Goal: Task Accomplishment & Management: Use online tool/utility

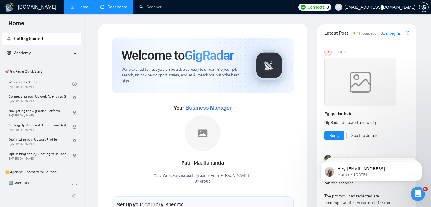
click at [110, 7] on link "Dashboard" at bounding box center [113, 6] width 27 height 5
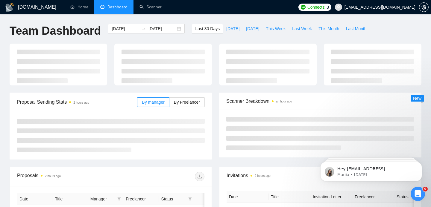
type input "[DATE]"
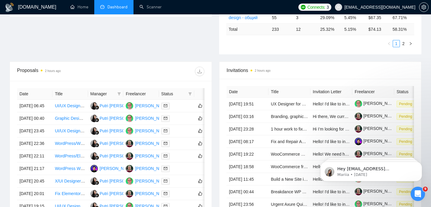
scroll to position [182, 0]
click at [180, 108] on div at bounding box center [176, 106] width 31 height 7
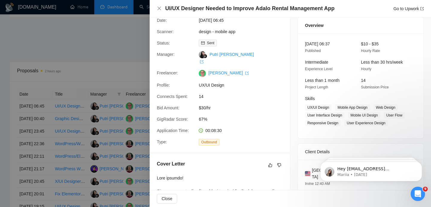
scroll to position [19, 0]
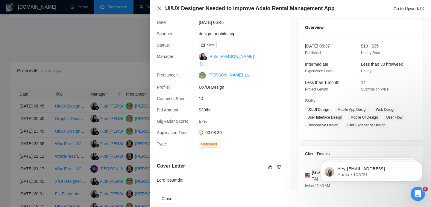
click at [158, 9] on icon "close" at bounding box center [159, 9] width 4 height 4
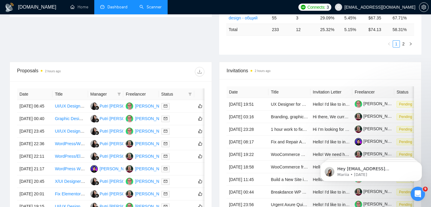
click at [146, 7] on link "Scanner" at bounding box center [150, 6] width 22 height 5
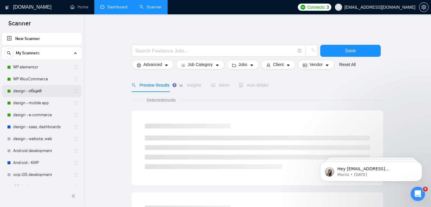
click at [32, 94] on link "design - общий" at bounding box center [41, 91] width 57 height 12
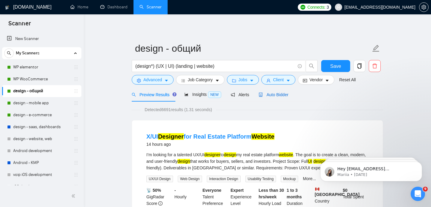
click at [281, 94] on span "Auto Bidder" at bounding box center [273, 94] width 30 height 5
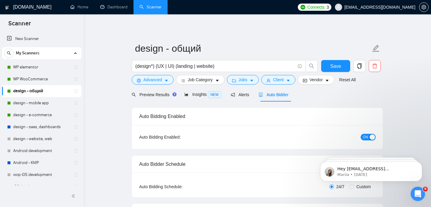
click at [280, 96] on span "Auto Bidder" at bounding box center [273, 94] width 30 height 5
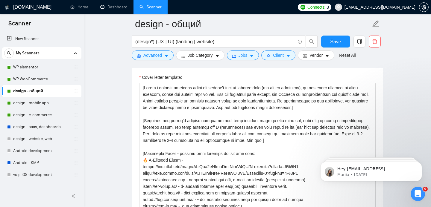
scroll to position [710, 0]
click at [114, 7] on link "Dashboard" at bounding box center [113, 6] width 27 height 5
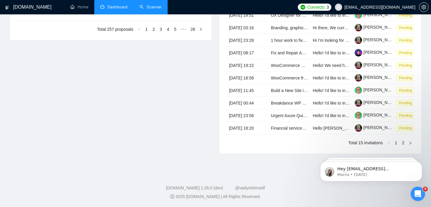
type input "2025-08-06"
type input "2025-09-05"
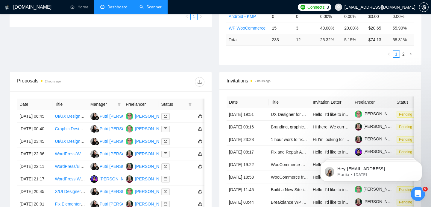
scroll to position [173, 0]
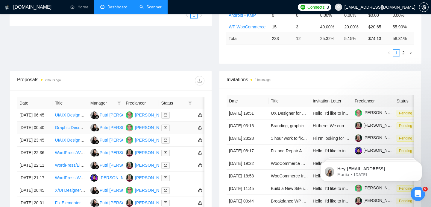
click at [178, 131] on div at bounding box center [176, 127] width 31 height 7
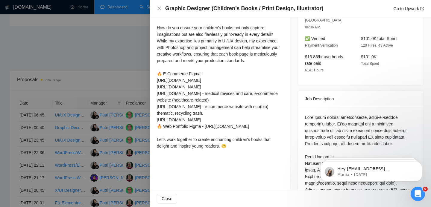
scroll to position [182, 0]
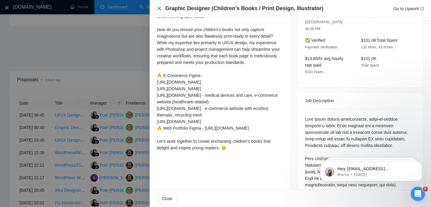
click at [159, 8] on icon "close" at bounding box center [159, 9] width 4 height 4
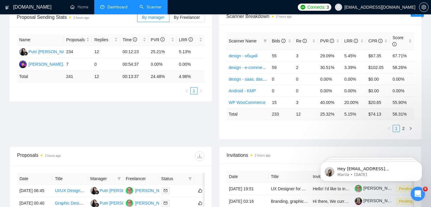
scroll to position [20, 0]
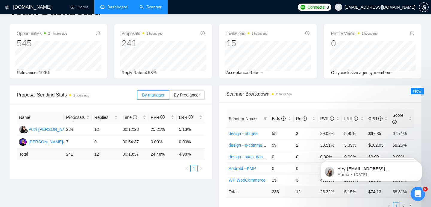
click at [155, 4] on link "Scanner" at bounding box center [150, 6] width 22 height 5
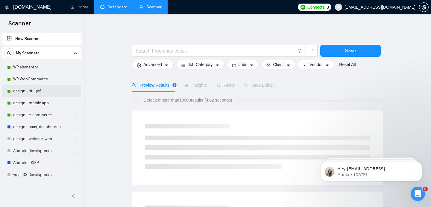
click at [33, 89] on link "design - общий" at bounding box center [41, 91] width 57 height 12
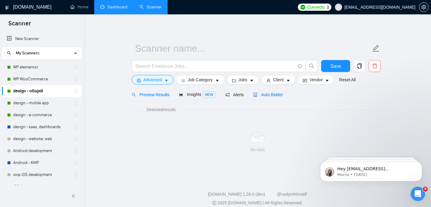
click at [272, 94] on span "Auto Bidder" at bounding box center [268, 94] width 30 height 5
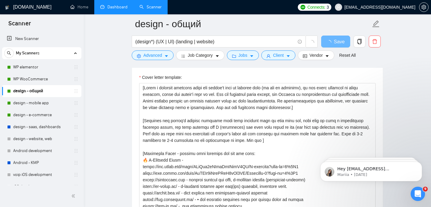
scroll to position [681, 0]
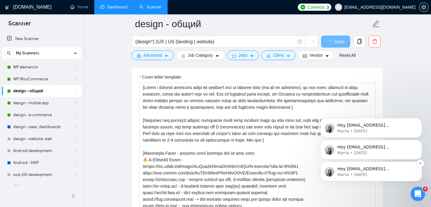
drag, startPoint x: 387, startPoint y: 171, endPoint x: 395, endPoint y: 171, distance: 8.1
click at [395, 171] on div "Hey d4f.group.rnd@gmail.com, Looks like your Upwork agency D4 group ran out of …" at bounding box center [375, 171] width 77 height 11
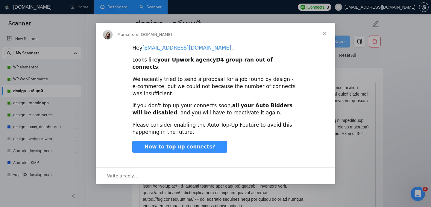
scroll to position [0, 0]
click at [324, 38] on span "Close" at bounding box center [324, 34] width 22 height 22
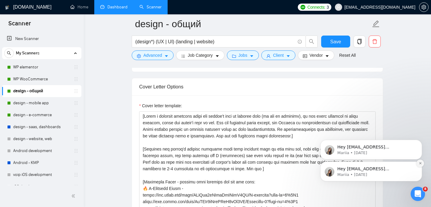
click at [423, 164] on button "Dismiss notification" at bounding box center [420, 164] width 8 height 8
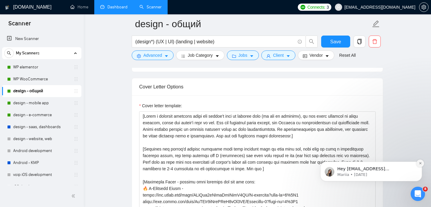
click at [419, 164] on icon "Dismiss notification" at bounding box center [419, 163] width 3 height 3
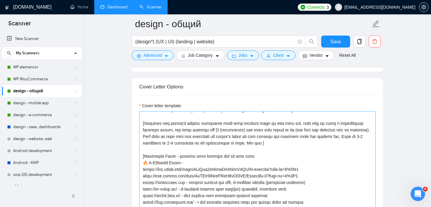
scroll to position [30, 0]
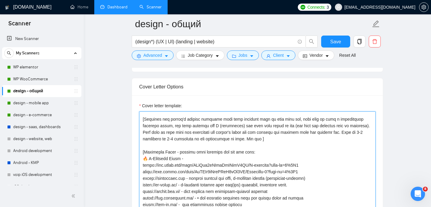
drag, startPoint x: 176, startPoint y: 151, endPoint x: 266, endPoint y: 152, distance: 89.4
click at [245, 152] on textarea "Cover letter template:" at bounding box center [257, 179] width 236 height 135
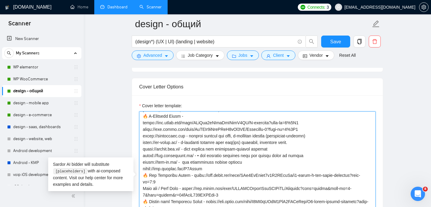
scroll to position [79, 0]
click at [267, 163] on textarea "Cover letter template:" at bounding box center [257, 179] width 236 height 135
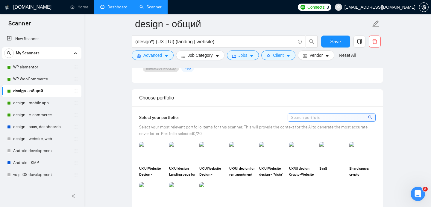
scroll to position [514, 0]
click at [116, 6] on link "Dashboard" at bounding box center [113, 6] width 27 height 5
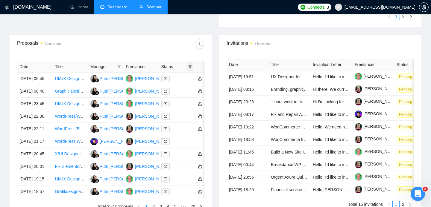
scroll to position [210, 0]
click at [179, 82] on div at bounding box center [176, 78] width 31 height 7
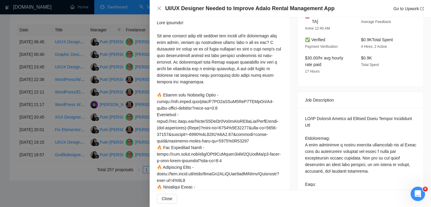
scroll to position [179, 0]
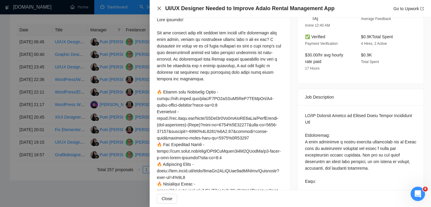
click at [160, 7] on icon "close" at bounding box center [159, 8] width 5 height 5
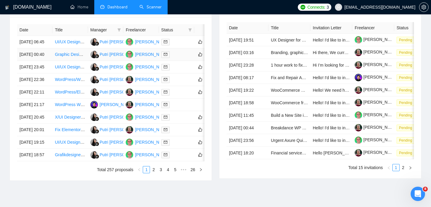
click at [183, 58] on div at bounding box center [176, 54] width 31 height 7
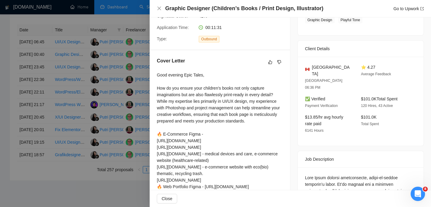
scroll to position [122, 0]
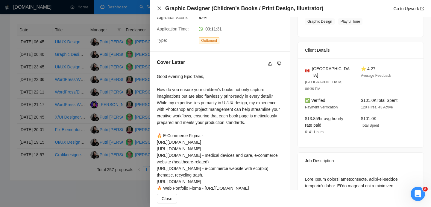
click at [158, 10] on icon "close" at bounding box center [159, 8] width 5 height 5
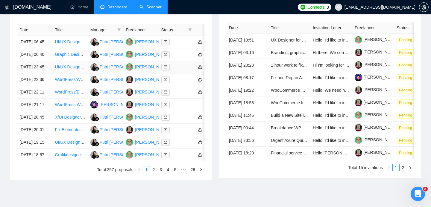
click at [178, 71] on div at bounding box center [176, 67] width 31 height 7
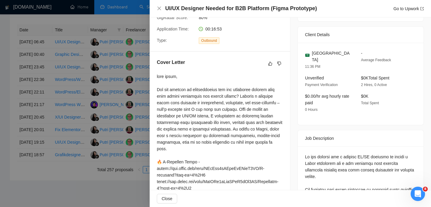
click at [16, 81] on div at bounding box center [215, 103] width 431 height 207
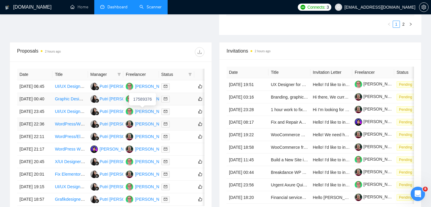
scroll to position [0, 0]
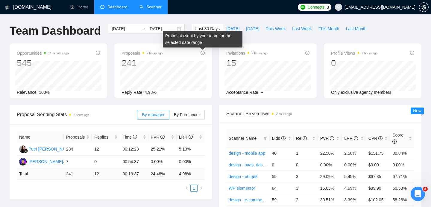
click at [203, 54] on icon "info-circle" at bounding box center [202, 53] width 4 height 4
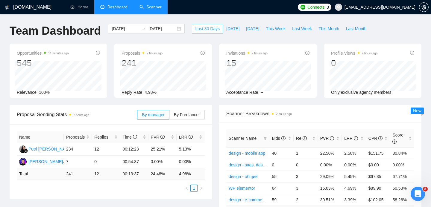
click at [207, 29] on span "Last 30 Days" at bounding box center [207, 28] width 25 height 7
click at [354, 29] on span "Last Month" at bounding box center [355, 28] width 21 height 7
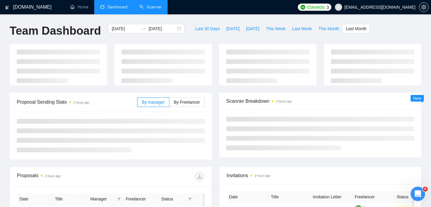
type input "2025-08-01"
type input "2025-08-31"
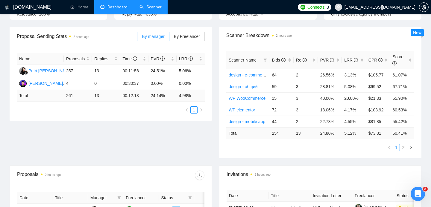
scroll to position [79, 0]
click at [189, 37] on span "By Freelancer" at bounding box center [187, 35] width 26 height 5
click at [169, 37] on input "By Freelancer" at bounding box center [169, 37] width 0 height 0
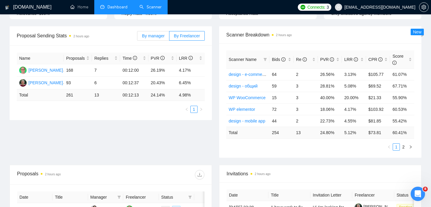
click at [161, 36] on span "By manager" at bounding box center [153, 35] width 22 height 5
click at [137, 37] on input "By manager" at bounding box center [137, 37] width 0 height 0
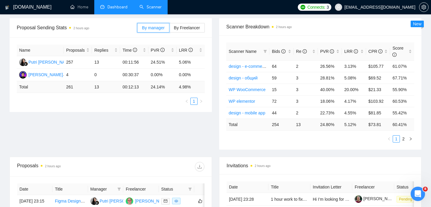
scroll to position [87, 0]
click at [401, 138] on link "2" at bounding box center [403, 138] width 7 height 7
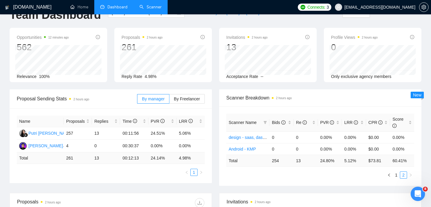
scroll to position [12, 0]
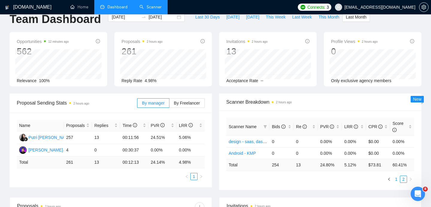
click at [396, 179] on link "1" at bounding box center [396, 179] width 7 height 7
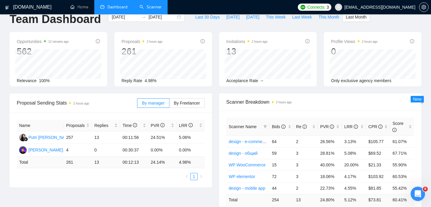
scroll to position [0, 0]
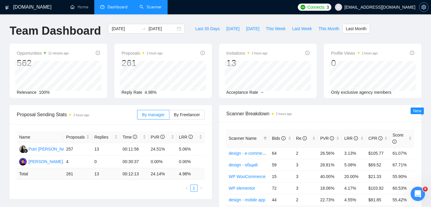
click at [423, 7] on icon "setting" at bounding box center [423, 7] width 5 height 5
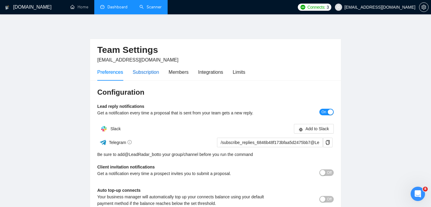
click at [142, 73] on div "Subscription" at bounding box center [145, 71] width 26 height 7
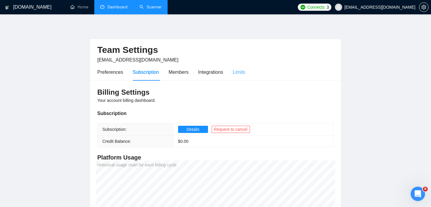
click at [245, 65] on div "Limits" at bounding box center [239, 72] width 13 height 17
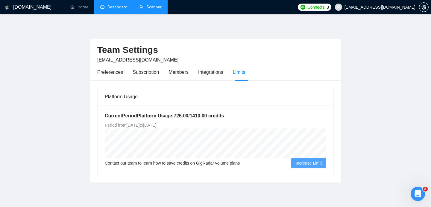
click at [147, 7] on link "Scanner" at bounding box center [150, 6] width 22 height 5
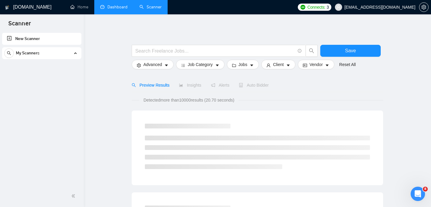
click at [115, 8] on link "Dashboard" at bounding box center [113, 6] width 27 height 5
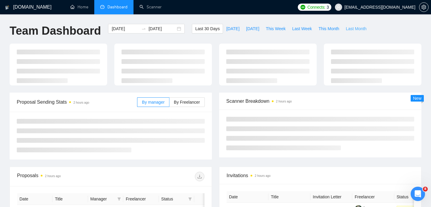
type input "2025-08-06"
type input "2025-09-05"
click at [356, 27] on span "Last Month" at bounding box center [355, 28] width 21 height 7
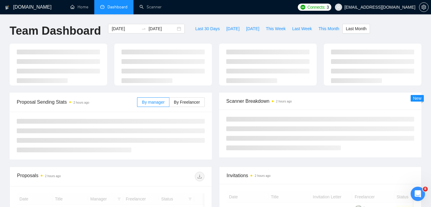
type input "2025-08-01"
type input "2025-08-31"
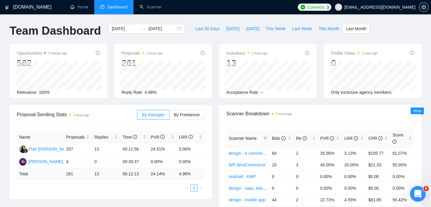
click at [418, 191] on icon "Open Intercom Messenger" at bounding box center [417, 193] width 10 height 10
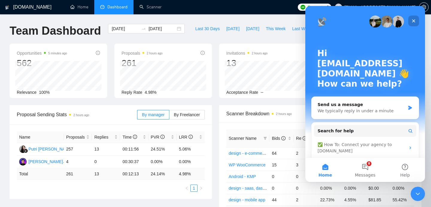
click at [413, 21] on icon "Close" at bounding box center [413, 20] width 3 height 3
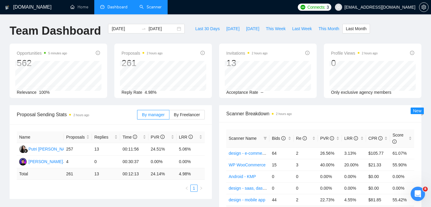
click at [148, 6] on link "Scanner" at bounding box center [150, 6] width 22 height 5
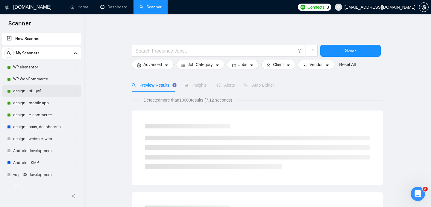
click at [23, 92] on link "design - общий" at bounding box center [41, 91] width 57 height 12
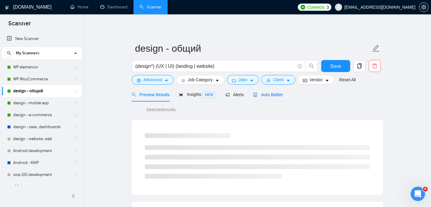
click at [271, 95] on span "Auto Bidder" at bounding box center [268, 94] width 30 height 5
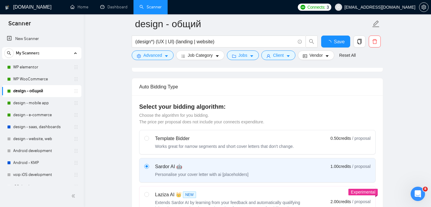
scroll to position [185, 0]
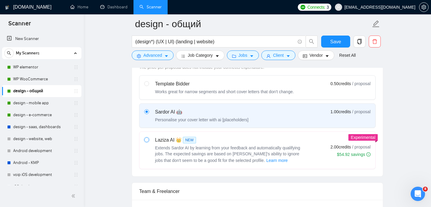
click at [144, 139] on input "radio" at bounding box center [146, 140] width 4 height 4
radio input "true"
radio input "false"
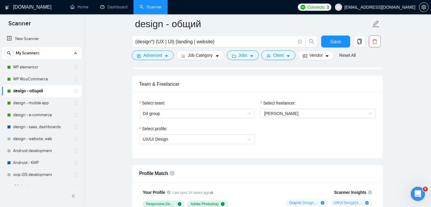
scroll to position [297, 0]
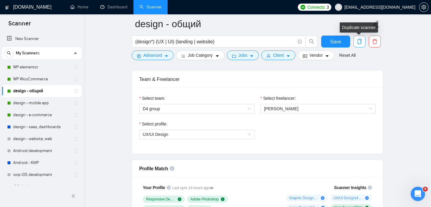
click at [359, 43] on icon "copy" at bounding box center [358, 41] width 5 height 5
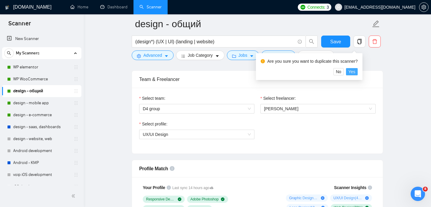
click at [355, 71] on span "Yes" at bounding box center [351, 71] width 7 height 7
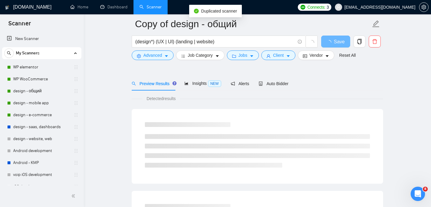
scroll to position [30, 0]
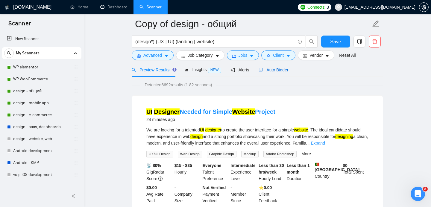
click at [278, 70] on span "Auto Bidder" at bounding box center [273, 70] width 30 height 5
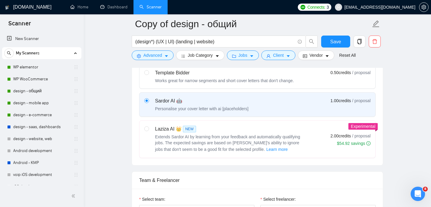
scroll to position [205, 0]
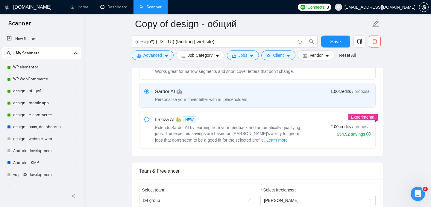
click at [146, 119] on input "radio" at bounding box center [146, 119] width 4 height 4
radio input "true"
radio input "false"
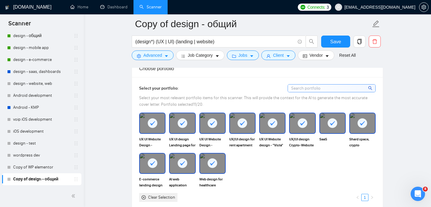
scroll to position [544, 0]
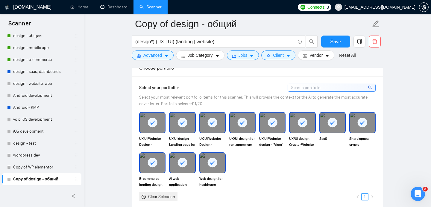
click at [306, 164] on div "UX UI Website Design - "TechInno" UX UI design Landing page for SEO company wit…" at bounding box center [257, 156] width 240 height 89
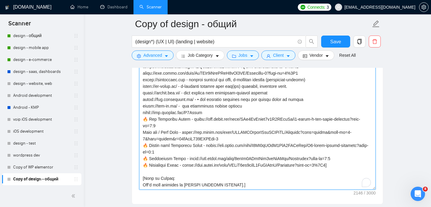
scroll to position [825, 0]
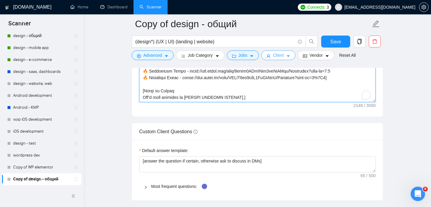
drag, startPoint x: 224, startPoint y: 141, endPoint x: 293, endPoint y: 54, distance: 111.6
click at [294, 54] on div "Copy of design - общий (design*) (UX | UI) (landing | website) Save Advanced Jo…" at bounding box center [257, 22] width 251 height 1646
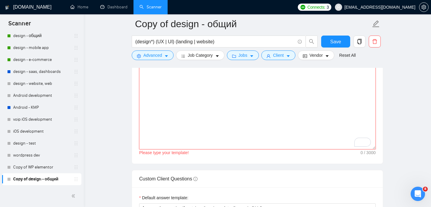
scroll to position [656, 0]
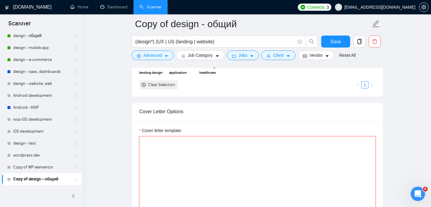
click at [185, 153] on textarea "Cover letter template:" at bounding box center [257, 203] width 236 height 135
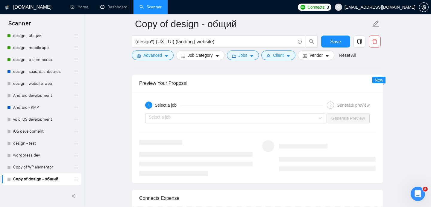
scroll to position [1155, 0]
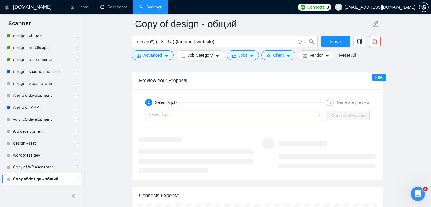
click at [279, 117] on input "search" at bounding box center [233, 115] width 169 height 9
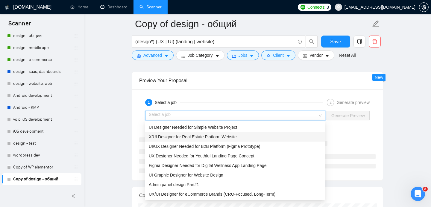
click at [213, 139] on div "X/UI Designer for Real Estate Platform Website" at bounding box center [235, 137] width 172 height 7
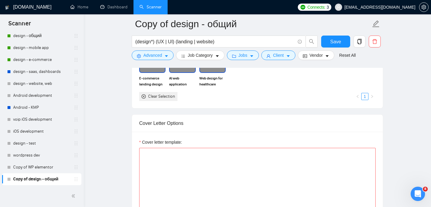
scroll to position [643, 0]
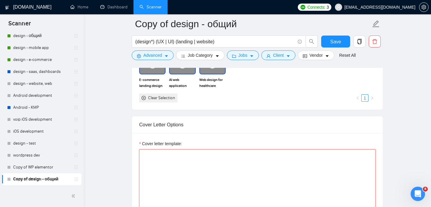
paste textarea "Reply to it and ask 2-3 questions that should make client impression, that we a…"
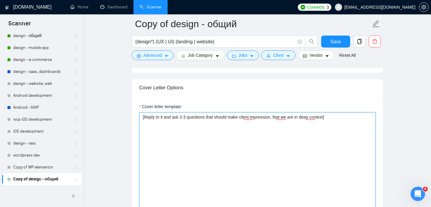
scroll to position [690, 0]
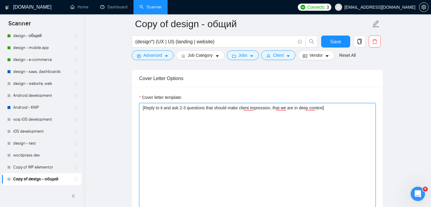
click at [142, 109] on textarea "[Reply to it and ask 2-3 questions that should make client impression, that we …" at bounding box center [257, 170] width 236 height 135
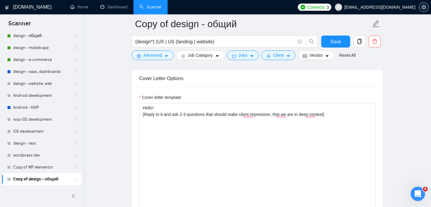
click at [378, 115] on div "Cover letter template: Hello! [Reply to it and ask 2-3 questions that should ma…" at bounding box center [257, 169] width 251 height 165
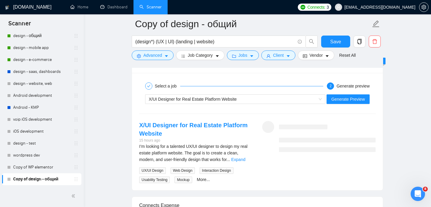
scroll to position [1169, 0]
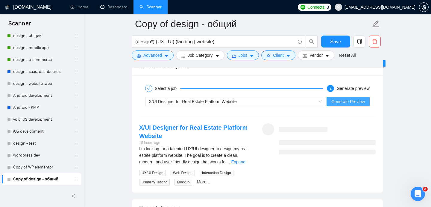
click at [346, 101] on span "Generate Preview" at bounding box center [347, 101] width 33 height 7
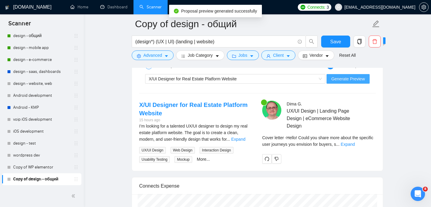
scroll to position [1209, 0]
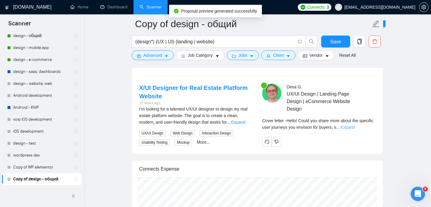
click at [354, 127] on link "Expand" at bounding box center [347, 127] width 14 height 5
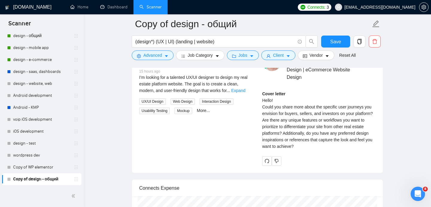
scroll to position [1243, 0]
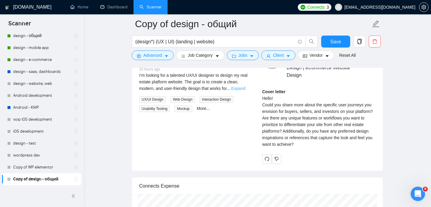
click at [243, 87] on link "Expand" at bounding box center [238, 88] width 14 height 5
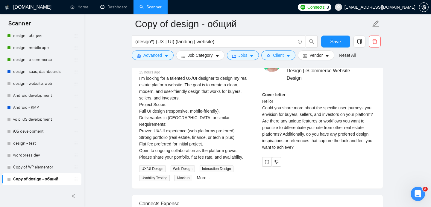
scroll to position [1234, 0]
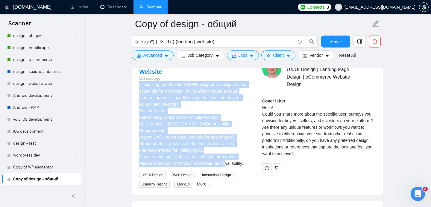
drag, startPoint x: 138, startPoint y: 84, endPoint x: 251, endPoint y: 164, distance: 139.0
click at [251, 164] on div "X/UI Designer for Real Estate Platform Website 15 hours ago I’m looking for a t…" at bounding box center [195, 123] width 123 height 129
copy div "I’m looking for a talented UX/UI designer to design my real estate platform web…"
click at [323, 125] on div "Cover letter Hello! Could you share more about the specific user journeys you e…" at bounding box center [318, 127] width 113 height 59
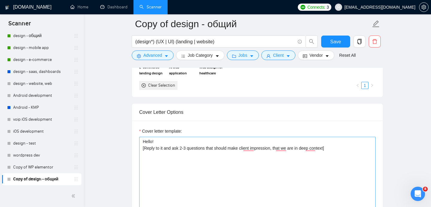
scroll to position [657, 0]
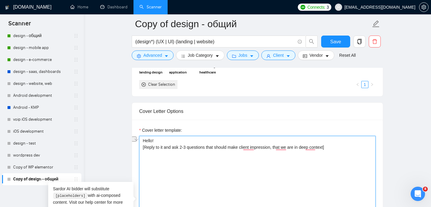
drag, startPoint x: 145, startPoint y: 148, endPoint x: 331, endPoint y: 150, distance: 186.0
click at [331, 150] on textarea "Hello! [Reply to it and ask 2-3 questions that should make client impression, t…" at bounding box center [257, 203] width 236 height 135
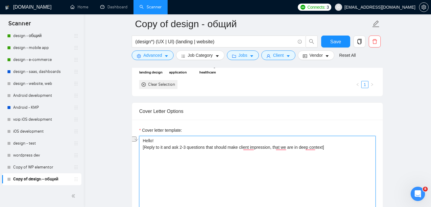
click at [244, 149] on textarea "Hello! [Reply to it and ask 2-3 questions that should make client impression, t…" at bounding box center [257, 203] width 236 height 135
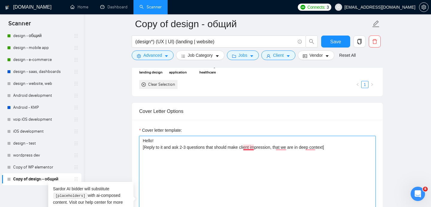
click at [212, 157] on textarea "Hello! [Reply to it and ask 2-3 questions that should make client impression, t…" at bounding box center [257, 203] width 236 height 135
click at [202, 160] on textarea "Hello! [Reply to it and ask 2-3 questions that should make client impression, t…" at bounding box center [257, 203] width 236 height 135
click at [163, 147] on textarea "Hello! [Reply to it and ask 2-3 questions that should make client impression, t…" at bounding box center [257, 203] width 236 height 135
click at [162, 148] on textarea "Hello! [Reply to it with body and ask 2-3 questions that should make client imp…" at bounding box center [257, 203] width 236 height 135
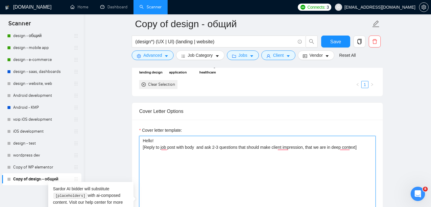
click at [200, 148] on textarea "Hello! [Reply to job post with body and ask 2-3 questions that should make clie…" at bounding box center [257, 203] width 236 height 135
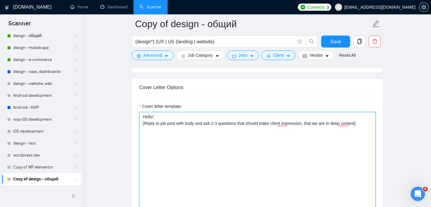
scroll to position [687, 0]
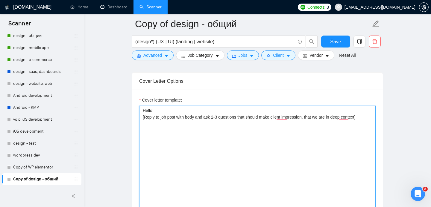
click at [369, 121] on textarea "Hello! [Reply to job post with body and ask 2-3 questions that should make clie…" at bounding box center [257, 173] width 236 height 135
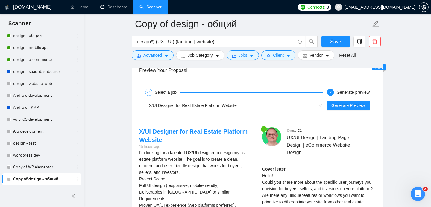
scroll to position [1187, 0]
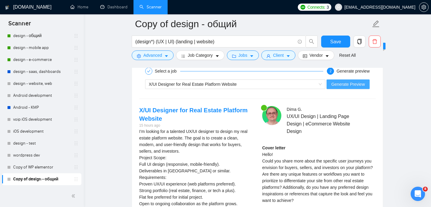
click at [347, 85] on span "Generate Preview" at bounding box center [347, 84] width 33 height 7
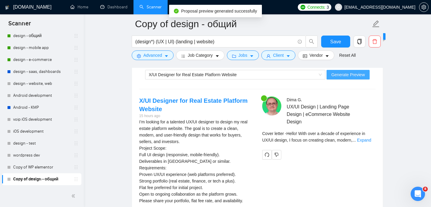
scroll to position [1237, 0]
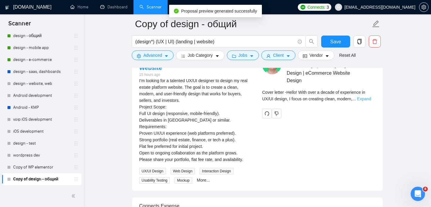
click at [368, 99] on link "Expand" at bounding box center [364, 99] width 14 height 5
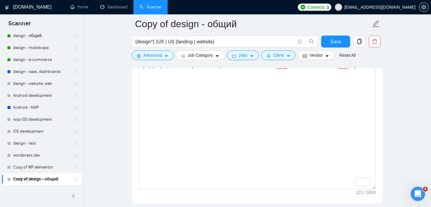
scroll to position [702, 0]
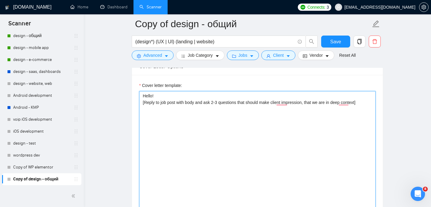
click at [196, 103] on textarea "Hello! [Reply to job post with body and ask 2-3 questions that should make clie…" at bounding box center [257, 158] width 236 height 135
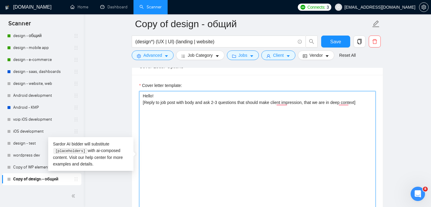
click at [188, 102] on textarea "Hello! [Reply to job post with body and ask 2-3 questions that should make clie…" at bounding box center [257, 158] width 236 height 135
click at [298, 115] on textarea "Hello! [Reply to job post with extremely short body and ask 2-3 questions that …" at bounding box center [257, 158] width 236 height 135
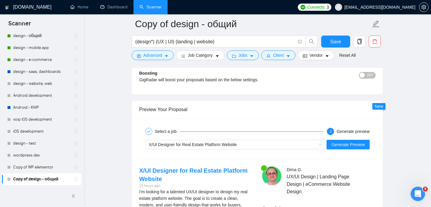
scroll to position [1154, 0]
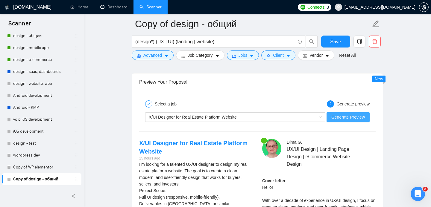
click at [347, 118] on span "Generate Preview" at bounding box center [347, 117] width 33 height 7
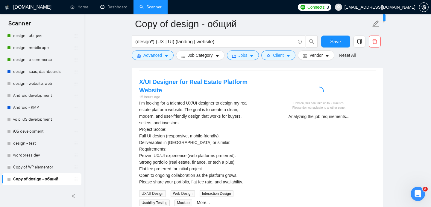
scroll to position [1219, 0]
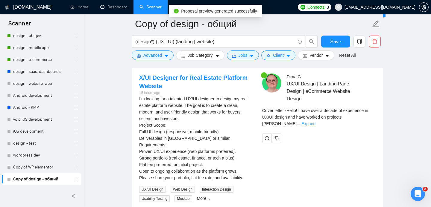
click at [315, 121] on link "Expand" at bounding box center [308, 123] width 14 height 5
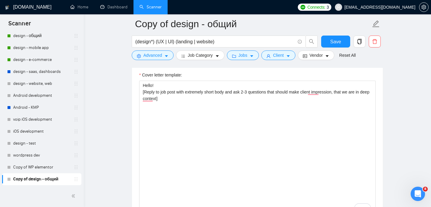
scroll to position [711, 0]
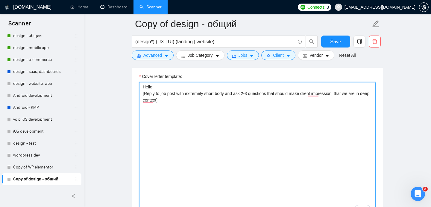
click at [228, 94] on textarea "Hello! [Reply to job post with extremely short body and ask 2-3 questions that …" at bounding box center [257, 149] width 236 height 135
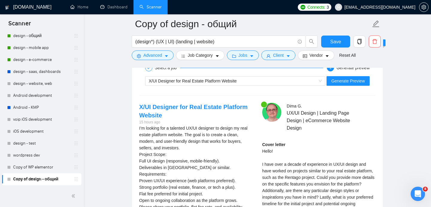
scroll to position [1168, 0]
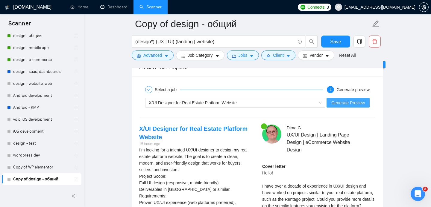
click at [346, 103] on span "Generate Preview" at bounding box center [347, 103] width 33 height 7
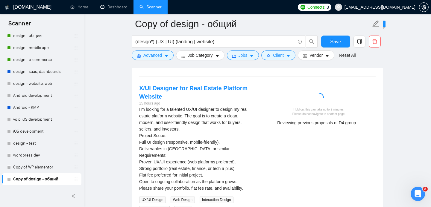
scroll to position [1216, 0]
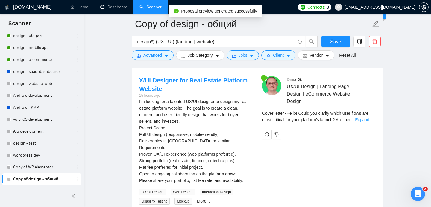
click at [365, 121] on link "Expand" at bounding box center [362, 120] width 14 height 5
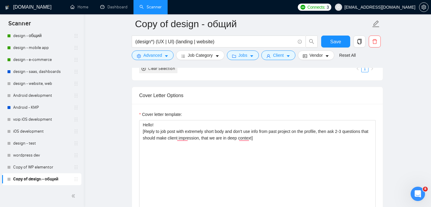
scroll to position [672, 0]
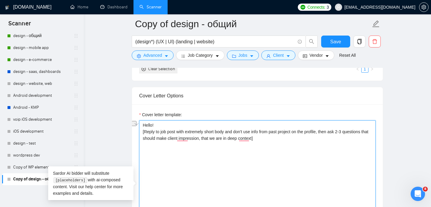
drag, startPoint x: 228, startPoint y: 131, endPoint x: 275, endPoint y: 134, distance: 46.1
click at [274, 134] on textarea "Hello! [Reply to job post with extremely short body and don't use info from pas…" at bounding box center [257, 188] width 236 height 135
drag, startPoint x: 290, startPoint y: 132, endPoint x: 314, endPoint y: 132, distance: 24.2
click at [314, 132] on textarea "Hello! [Reply to job post with extremely short body without info about past pro…" at bounding box center [257, 188] width 236 height 135
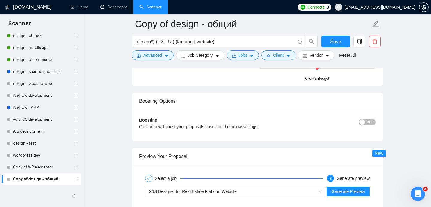
scroll to position [1145, 0]
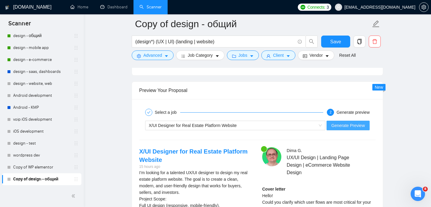
click at [351, 129] on button "Generate Preview" at bounding box center [347, 126] width 43 height 10
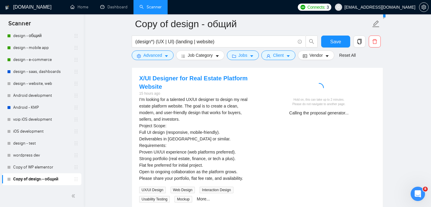
scroll to position [1220, 0]
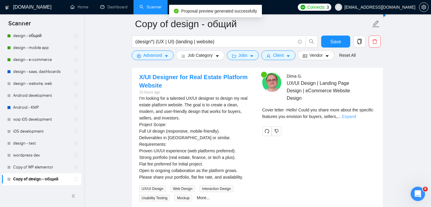
click at [356, 116] on link "Expand" at bounding box center [348, 116] width 14 height 5
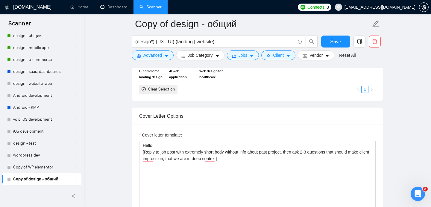
scroll to position [676, 0]
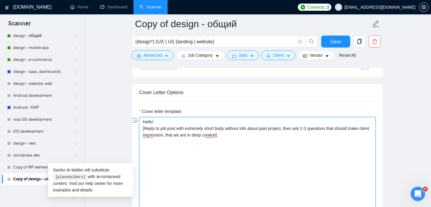
drag, startPoint x: 228, startPoint y: 129, endPoint x: 288, endPoint y: 129, distance: 59.8
click at [288, 129] on textarea "Hello! [Reply to job post with extremely short body without info about past pro…" at bounding box center [257, 184] width 236 height 135
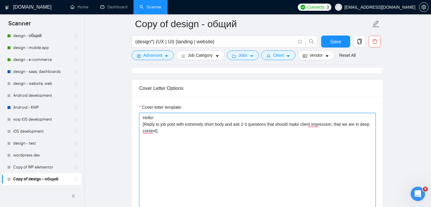
scroll to position [672, 0]
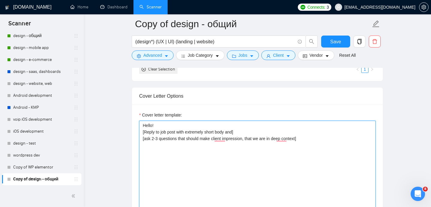
click at [234, 132] on textarea "Hello! [Reply to job post with extremely short body and] [ask 2-3 questions tha…" at bounding box center [257, 188] width 236 height 135
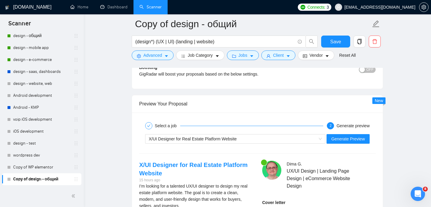
scroll to position [1162, 0]
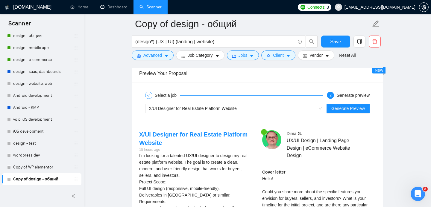
click at [348, 115] on div "X/UI Designer for Real Estate Platform Website Generate Preview" at bounding box center [256, 108] width 237 height 14
click at [347, 110] on span "Generate Preview" at bounding box center [347, 108] width 33 height 7
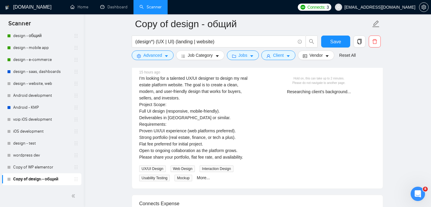
scroll to position [1240, 0]
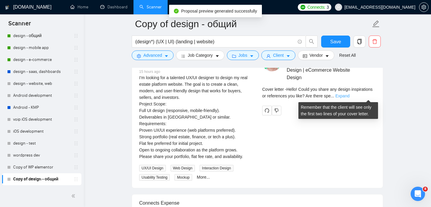
click at [349, 96] on link "Expand" at bounding box center [342, 96] width 14 height 5
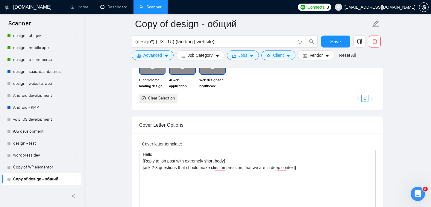
scroll to position [663, 0]
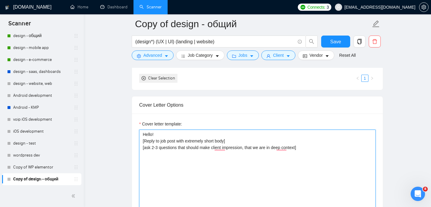
click at [145, 149] on textarea "Hello! [Reply to job post with extremely short body] [ask 2-3 questions that sh…" at bounding box center [257, 197] width 236 height 135
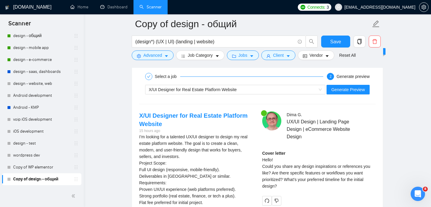
scroll to position [1164, 0]
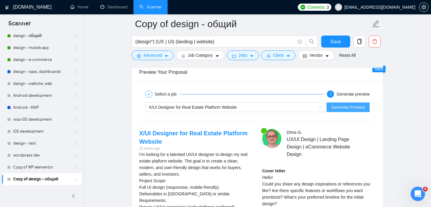
type textarea "Hello! [Reply to job post with extremely short body and ask 2-3 questions that …"
click at [348, 109] on span "Generate Preview" at bounding box center [347, 107] width 33 height 7
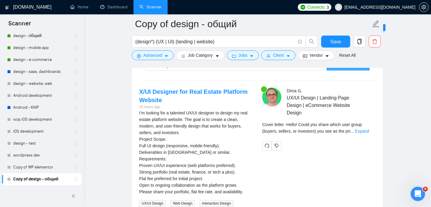
scroll to position [1206, 0]
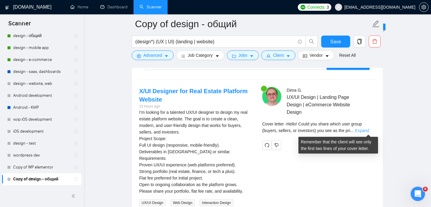
click at [368, 130] on link "Expand" at bounding box center [362, 130] width 14 height 5
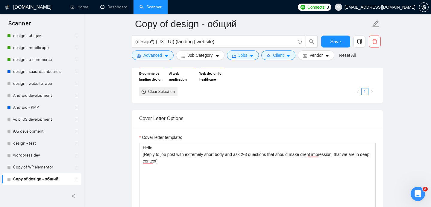
scroll to position [653, 0]
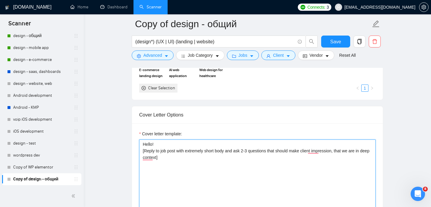
click at [232, 155] on textarea "Hello! [Reply to job post with extremely short body and ask 2-3 questions that …" at bounding box center [257, 207] width 236 height 135
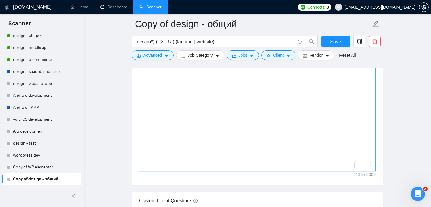
scroll to position [791, 0]
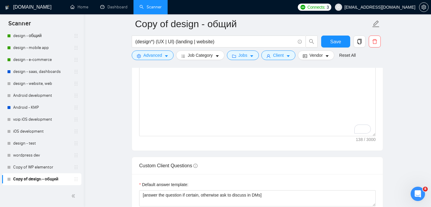
click at [335, 139] on div "Cover letter template: Hello! [Reply to job post with extremely short body and …" at bounding box center [257, 68] width 251 height 165
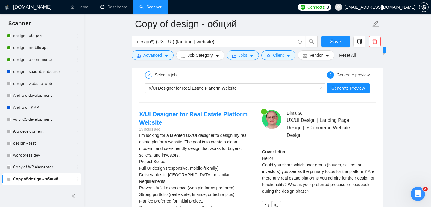
scroll to position [1176, 0]
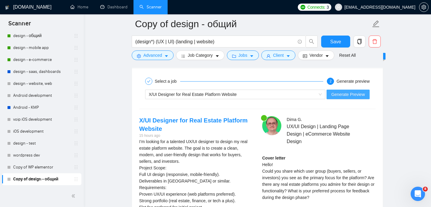
click at [347, 97] on span "Generate Preview" at bounding box center [347, 94] width 33 height 7
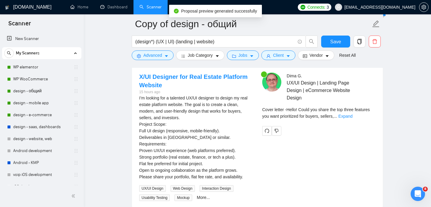
scroll to position [1219, 0]
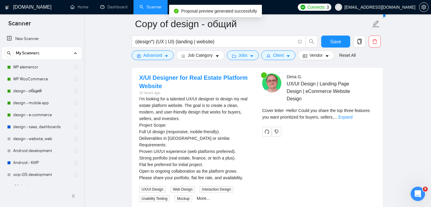
click at [369, 120] on div "Cover letter - Hello! Could you share the top three features you want prioritiz…" at bounding box center [318, 113] width 113 height 13
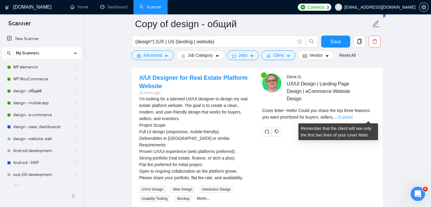
click at [352, 118] on link "Expand" at bounding box center [345, 117] width 14 height 5
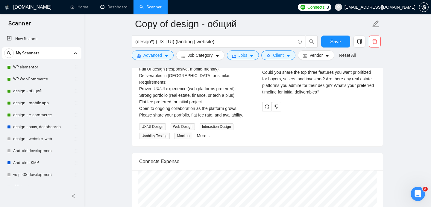
scroll to position [1243, 0]
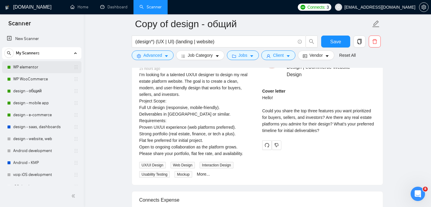
click at [35, 70] on link "WP elementor" at bounding box center [41, 67] width 57 height 12
click at [333, 44] on span "Save" at bounding box center [335, 41] width 11 height 7
click at [29, 69] on link "WP elementor" at bounding box center [41, 67] width 57 height 12
click at [31, 68] on link "WP elementor" at bounding box center [41, 67] width 57 height 12
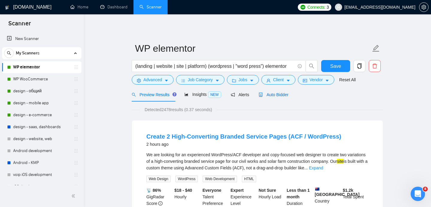
click at [279, 92] on span "Auto Bidder" at bounding box center [273, 94] width 30 height 5
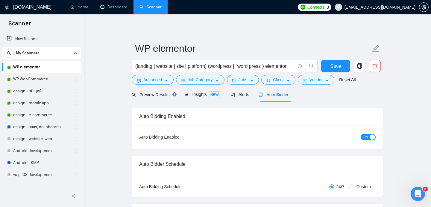
click at [367, 138] on span "ON" at bounding box center [364, 137] width 5 height 7
click at [338, 68] on span "Save" at bounding box center [335, 65] width 11 height 7
click at [31, 81] on link "WP WooCommerce" at bounding box center [41, 79] width 57 height 12
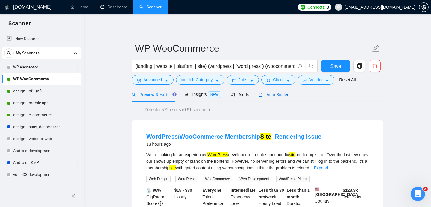
click at [280, 94] on span "Auto Bidder" at bounding box center [273, 94] width 30 height 5
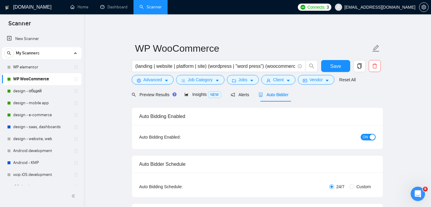
click at [371, 135] on div "button" at bounding box center [371, 137] width 5 height 5
click at [336, 69] on span "Save" at bounding box center [335, 65] width 11 height 7
click at [33, 89] on link "design - общий" at bounding box center [41, 91] width 57 height 12
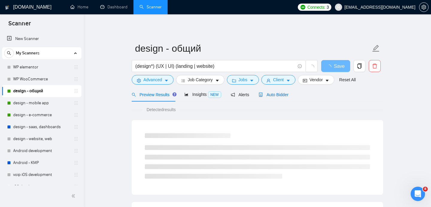
click at [275, 96] on span "Auto Bidder" at bounding box center [273, 94] width 30 height 5
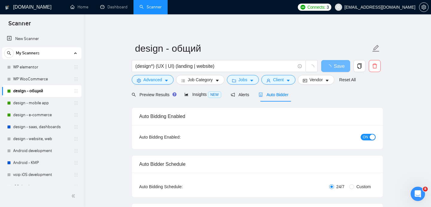
click at [369, 136] on div "button" at bounding box center [371, 137] width 5 height 5
click at [337, 65] on span "Save" at bounding box center [335, 65] width 11 height 7
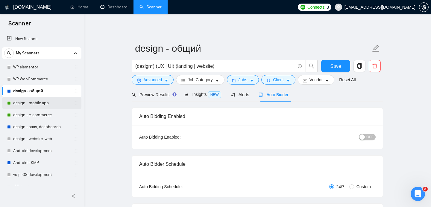
click at [33, 103] on link "design - mobile app" at bounding box center [41, 103] width 57 height 12
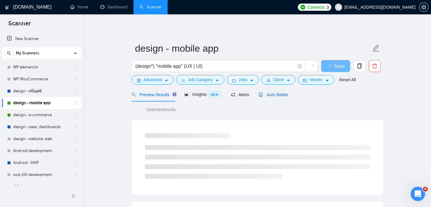
click at [283, 94] on span "Auto Bidder" at bounding box center [273, 94] width 30 height 5
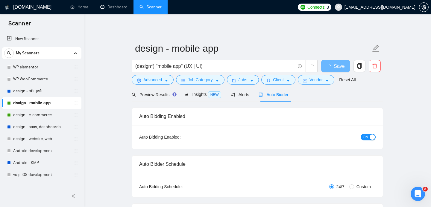
click at [370, 137] on div "button" at bounding box center [371, 137] width 5 height 5
click at [335, 67] on span "Save" at bounding box center [335, 65] width 11 height 7
click at [39, 115] on link "design - e-commerce" at bounding box center [41, 115] width 57 height 12
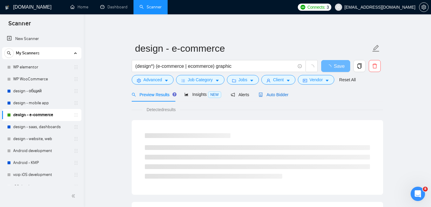
click at [278, 96] on span "Auto Bidder" at bounding box center [273, 94] width 30 height 5
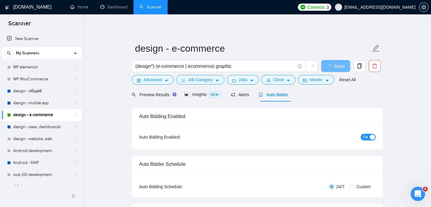
click at [372, 136] on div "button" at bounding box center [371, 137] width 5 height 5
click at [334, 68] on span "Save" at bounding box center [335, 65] width 11 height 7
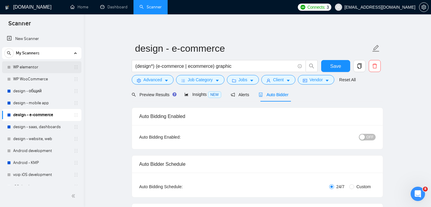
click at [19, 70] on link "WP elementor" at bounding box center [41, 67] width 57 height 12
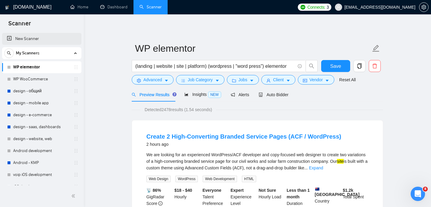
click at [9, 39] on link "New Scanner" at bounding box center [42, 39] width 70 height 12
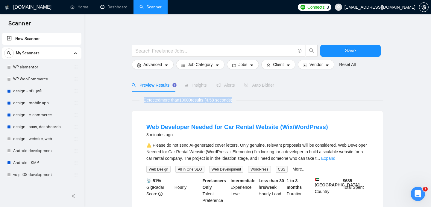
drag, startPoint x: 143, startPoint y: 102, endPoint x: 244, endPoint y: 99, distance: 101.1
click at [236, 99] on span "Detected more than 10000 results (4.58 seconds)" at bounding box center [187, 100] width 97 height 7
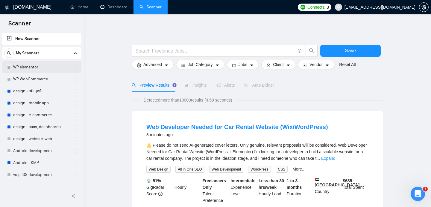
click at [29, 66] on link "WP elementor" at bounding box center [41, 67] width 57 height 12
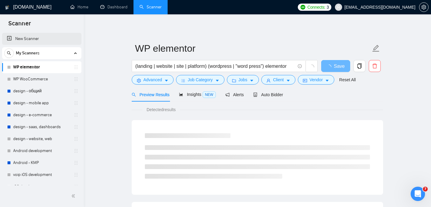
click at [10, 39] on link "New Scanner" at bounding box center [42, 39] width 70 height 12
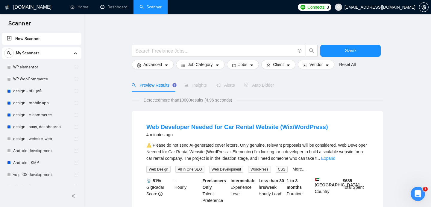
drag, startPoint x: 138, startPoint y: 100, endPoint x: 245, endPoint y: 95, distance: 106.3
drag, startPoint x: 241, startPoint y: 101, endPoint x: 143, endPoint y: 99, distance: 98.1
click at [143, 99] on span "Detected more than 10000 results (4.96 seconds)" at bounding box center [187, 100] width 97 height 7
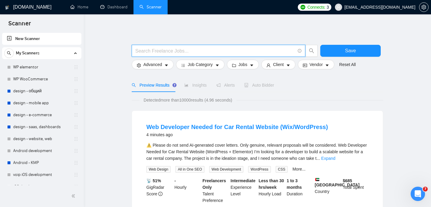
click at [158, 52] on input "text" at bounding box center [215, 50] width 160 height 7
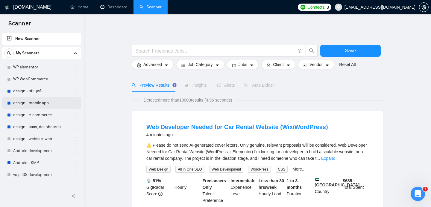
click at [33, 106] on link "design - mobile app" at bounding box center [41, 103] width 57 height 12
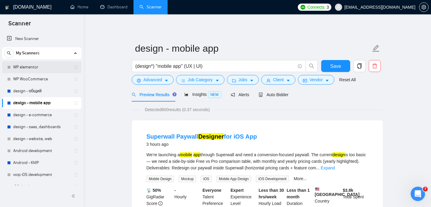
click at [32, 65] on link "WP elementor" at bounding box center [41, 67] width 57 height 12
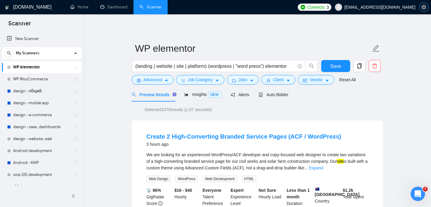
click at [424, 8] on icon "setting" at bounding box center [423, 7] width 5 height 5
click at [18, 6] on h1 "[DOMAIN_NAME]" at bounding box center [32, 7] width 38 height 14
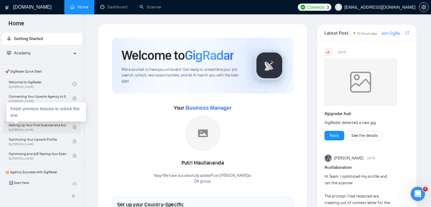
click at [28, 130] on span "By Vlad Timinsky" at bounding box center [37, 130] width 57 height 4
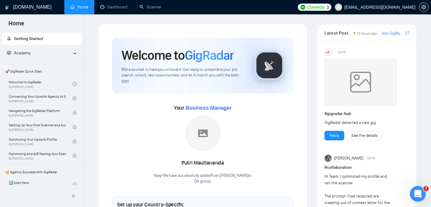
click at [414, 187] on body "Home Getting Started Academy 🚀 GigRadar Quick Start Welcome to GigRadar By Vlad…" at bounding box center [215, 103] width 431 height 207
click at [418, 191] on icon "Open Intercom Messenger" at bounding box center [417, 193] width 10 height 10
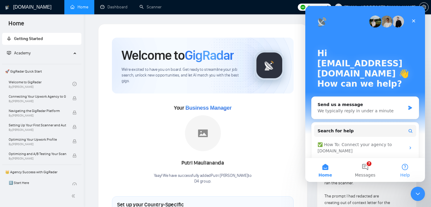
click at [402, 167] on button "Help" at bounding box center [405, 170] width 40 height 24
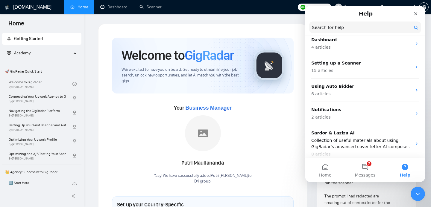
scroll to position [72, 0]
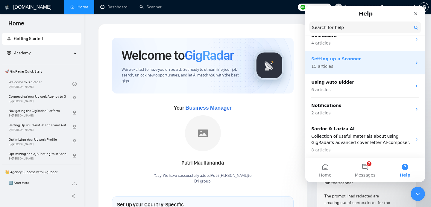
click at [346, 64] on p "15 articles" at bounding box center [361, 66] width 100 height 6
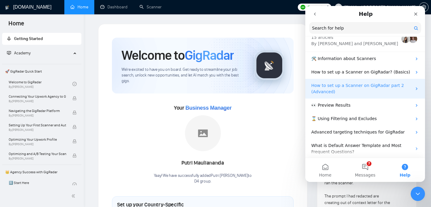
scroll to position [20, 0]
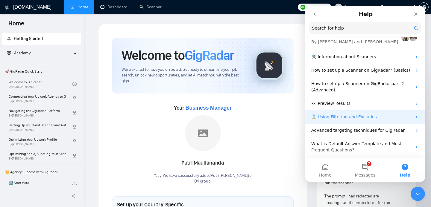
click at [369, 116] on p "⌛ Using Filtering and Excludes" at bounding box center [361, 117] width 100 height 6
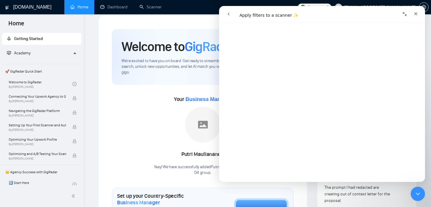
scroll to position [0, 0]
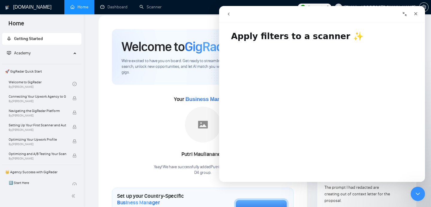
click at [230, 13] on icon "go back" at bounding box center [228, 14] width 5 height 5
click at [229, 17] on button "go back" at bounding box center [228, 13] width 11 height 11
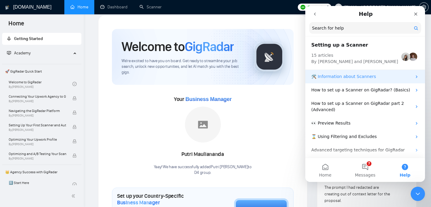
click at [352, 77] on p "🛠️ Information about Scanners" at bounding box center [361, 77] width 100 height 6
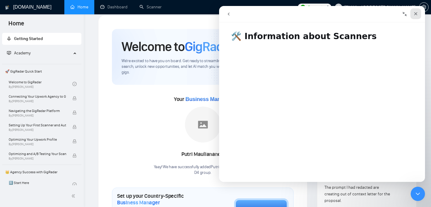
click at [415, 15] on icon "Close" at bounding box center [415, 13] width 5 height 5
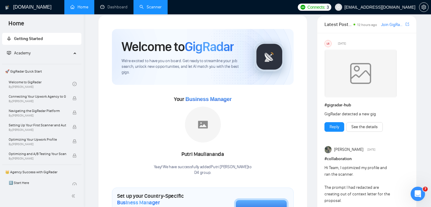
click at [144, 6] on link "Scanner" at bounding box center [150, 6] width 22 height 5
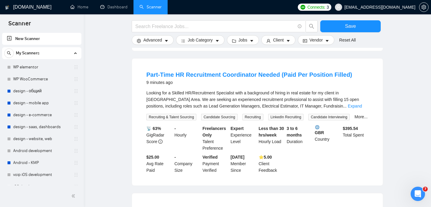
click at [9, 39] on link "New Scanner" at bounding box center [42, 39] width 70 height 12
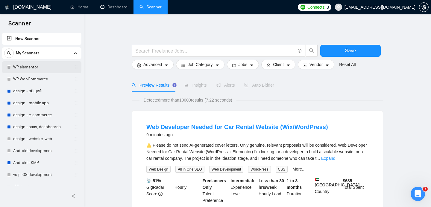
click at [31, 68] on link "WP elementor" at bounding box center [41, 67] width 57 height 12
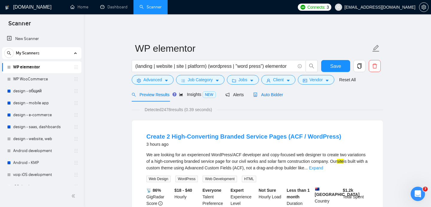
click at [274, 95] on span "Auto Bidder" at bounding box center [268, 94] width 30 height 5
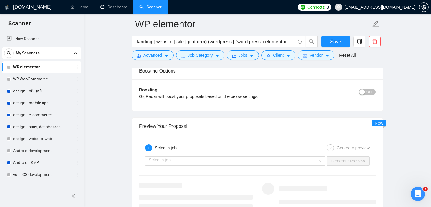
scroll to position [1091, 0]
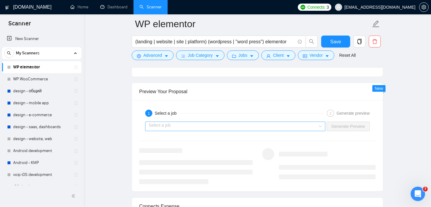
click at [320, 126] on div "Select a job" at bounding box center [235, 127] width 180 height 10
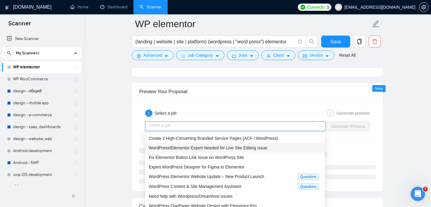
click at [202, 149] on span "WordPress/Elementor Expert Needed for Live Site Editing Issue" at bounding box center [208, 148] width 118 height 5
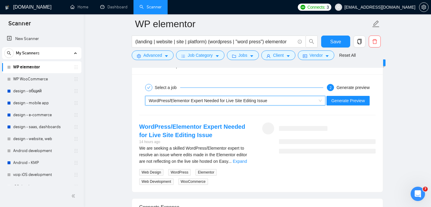
scroll to position [1113, 0]
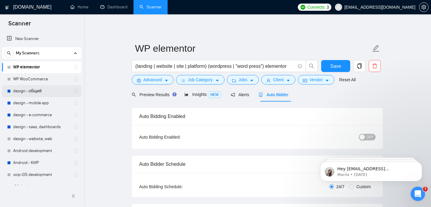
click at [30, 91] on link "design - общий" at bounding box center [41, 91] width 57 height 12
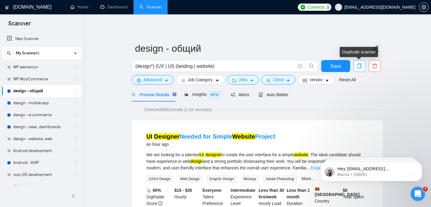
click at [361, 67] on icon "copy" at bounding box center [358, 65] width 5 height 5
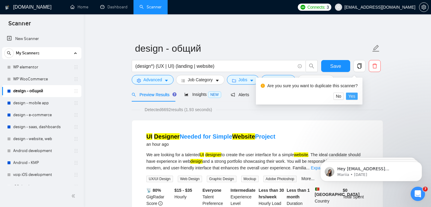
click at [355, 97] on span "Yes" at bounding box center [351, 96] width 7 height 7
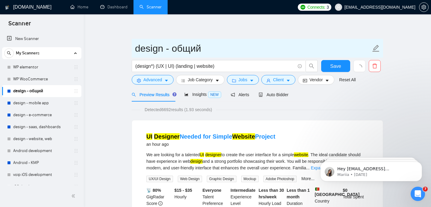
click at [191, 50] on input "design - общий" at bounding box center [253, 48] width 236 height 15
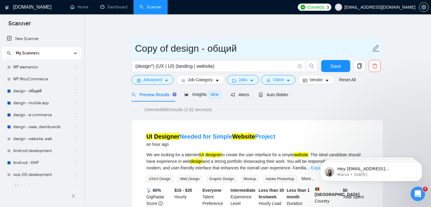
click at [191, 50] on input "Copy of design - общий" at bounding box center [253, 48] width 236 height 15
type input "(ux/ui) max"
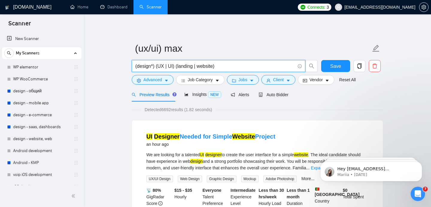
drag, startPoint x: 224, startPoint y: 67, endPoint x: 176, endPoint y: 65, distance: 47.9
click at [176, 65] on input "(design*) (UX | UI) (landing | website)" at bounding box center [215, 65] width 160 height 7
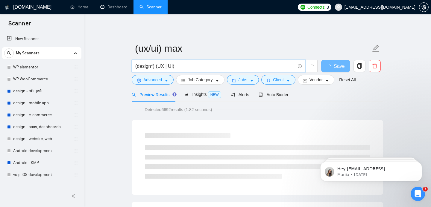
click at [340, 100] on div "Preview Results Insights NEW Alerts Auto Bidder" at bounding box center [257, 95] width 251 height 14
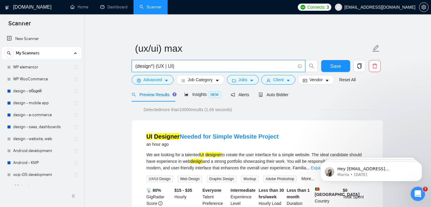
click at [206, 65] on input "(design*) (UX | UI)" at bounding box center [215, 65] width 160 height 7
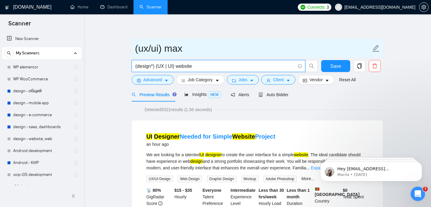
type input "(design*) (UX | UI) website"
click at [229, 53] on input "(ux/ui) max" at bounding box center [253, 48] width 236 height 15
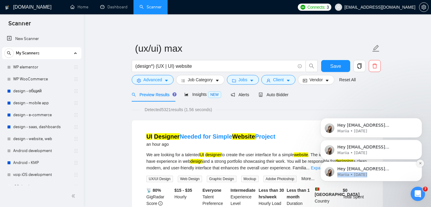
drag, startPoint x: 408, startPoint y: 170, endPoint x: 421, endPoint y: 163, distance: 14.6
click at [417, 166] on div "Hey d4f.group.rnd@gmail.com, Looks like your Upwork agency D4 group ran out of …" at bounding box center [370, 172] width 93 height 12
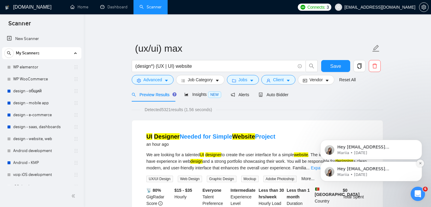
click at [420, 164] on icon "Dismiss notification" at bounding box center [420, 163] width 2 height 2
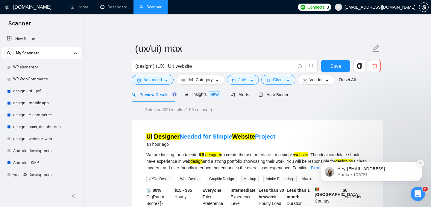
click at [420, 165] on icon "Dismiss notification" at bounding box center [419, 163] width 3 height 3
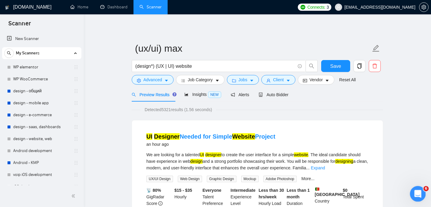
click at [418, 192] on icon "Open Intercom Messenger" at bounding box center [417, 193] width 10 height 10
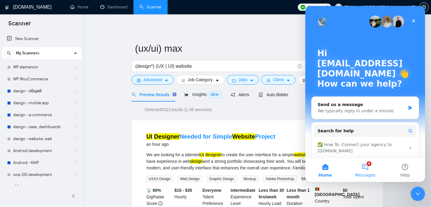
click at [371, 165] on button "6 Messages" at bounding box center [365, 170] width 40 height 24
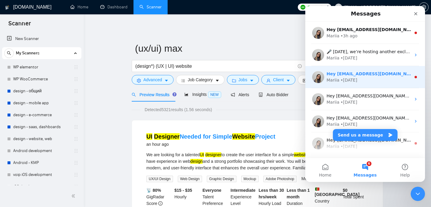
click at [371, 66] on div "Hey d4f.group.rnd@gmail.com, Looks like your Upwork agency D4 group ran out of …" at bounding box center [365, 77] width 120 height 22
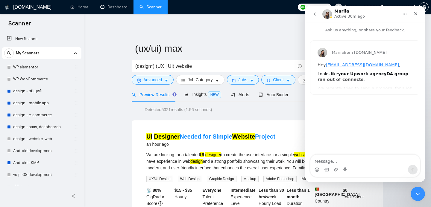
click at [314, 13] on icon "go back" at bounding box center [314, 14] width 5 height 5
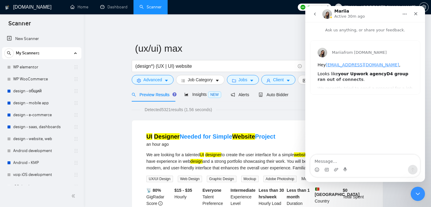
click at [310, 16] on button "go back" at bounding box center [314, 13] width 11 height 11
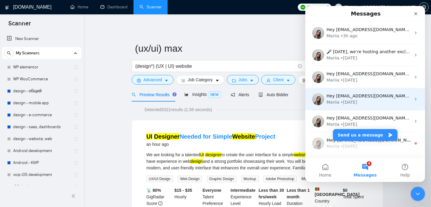
scroll to position [33, 0]
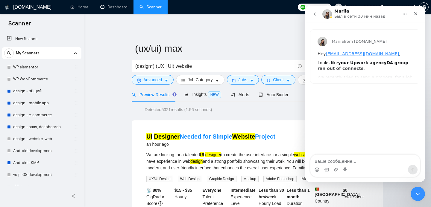
click at [314, 10] on button "go back" at bounding box center [314, 13] width 11 height 11
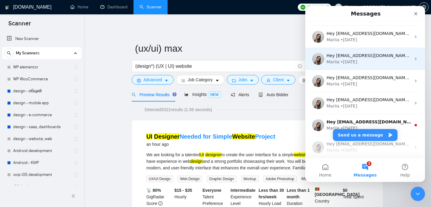
scroll to position [59, 0]
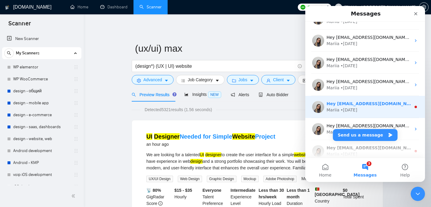
click at [386, 110] on div "Mariia • 1w ago" at bounding box center [368, 110] width 84 height 6
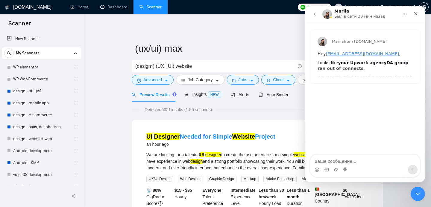
click at [312, 16] on button "go back" at bounding box center [314, 13] width 11 height 11
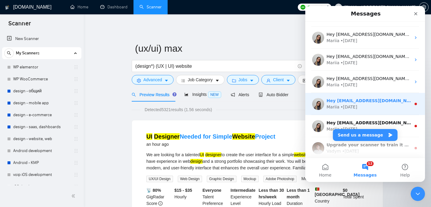
scroll to position [115, 0]
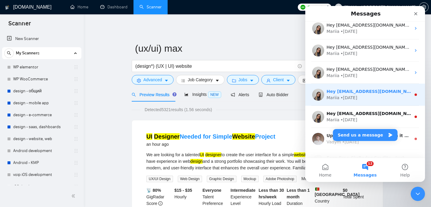
click at [349, 100] on div "• 2w ago" at bounding box center [348, 98] width 17 height 6
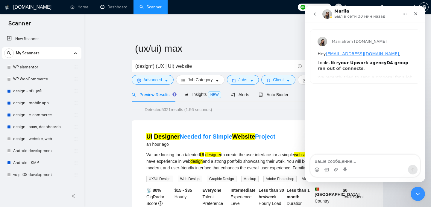
click at [311, 14] on button "go back" at bounding box center [314, 13] width 11 height 11
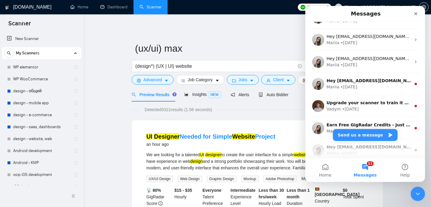
scroll to position [156, 0]
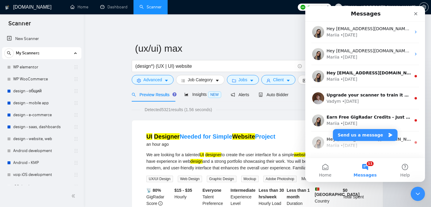
click at [353, 81] on div "• 2w ago" at bounding box center [348, 79] width 17 height 6
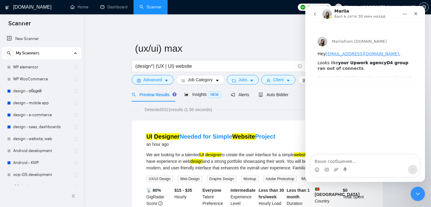
click at [311, 10] on button "go back" at bounding box center [314, 13] width 11 height 11
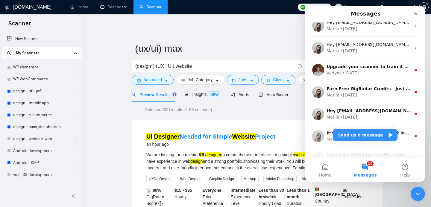
scroll to position [188, 0]
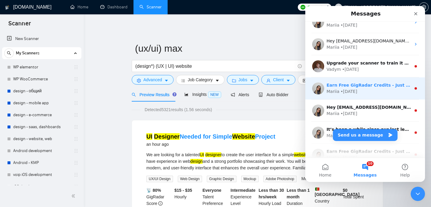
click at [371, 91] on div "Mariia • 2w ago" at bounding box center [368, 92] width 84 height 6
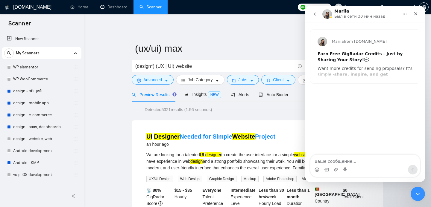
click at [313, 15] on icon "go back" at bounding box center [314, 14] width 5 height 5
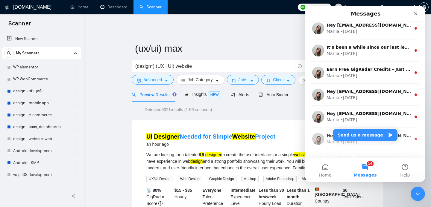
scroll to position [274, 0]
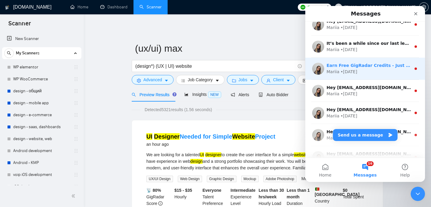
click at [376, 61] on div "Earn Free GigRadar Credits - Just by Sharing Your Story! 💬 Want more credits fo…" at bounding box center [365, 69] width 120 height 22
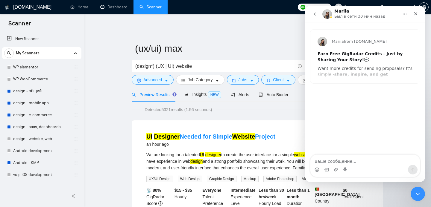
click at [315, 10] on button "go back" at bounding box center [314, 13] width 11 height 11
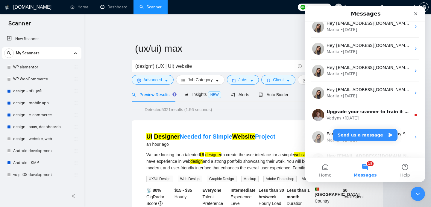
scroll to position [185, 0]
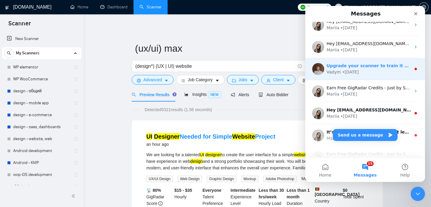
click at [378, 74] on div "Vadym • 2w ago" at bounding box center [368, 72] width 84 height 6
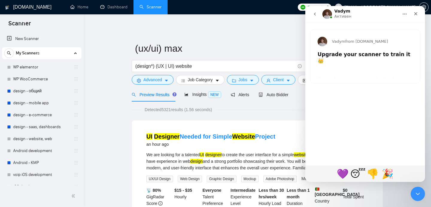
click at [313, 15] on icon "go back" at bounding box center [314, 14] width 5 height 5
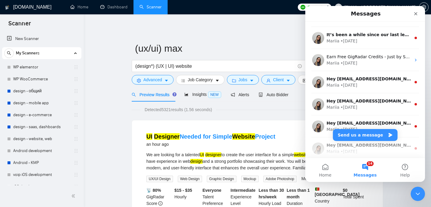
scroll to position [284, 0]
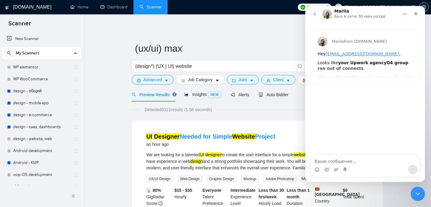
click at [312, 15] on icon "go back" at bounding box center [314, 14] width 5 height 5
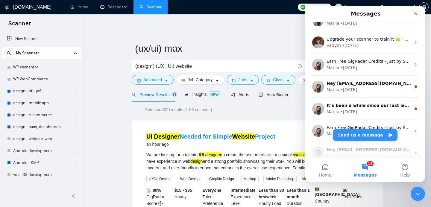
scroll to position [217, 0]
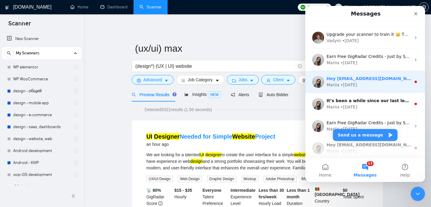
click at [374, 91] on div "Hey d4f.group.rnd@gmail.com, Looks like your Upwork agency D4 group ran out of …" at bounding box center [365, 82] width 120 height 22
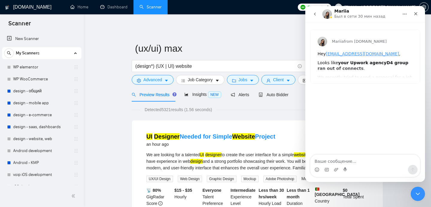
click at [311, 15] on button "go back" at bounding box center [314, 13] width 11 height 11
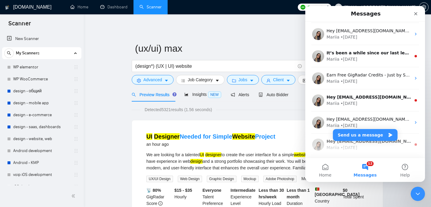
scroll to position [264, 0]
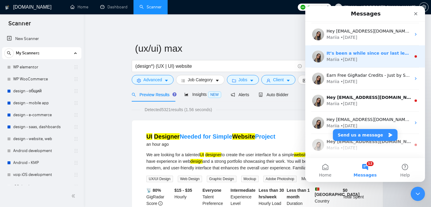
click at [361, 63] on div "​It’s been a while since our last lesson, so let’s kick things off again next M…" at bounding box center [365, 56] width 120 height 22
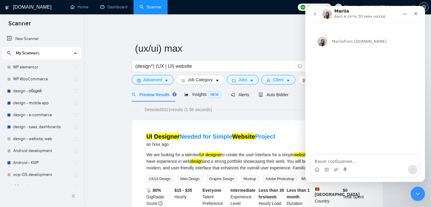
click at [314, 17] on button "go back" at bounding box center [314, 13] width 11 height 11
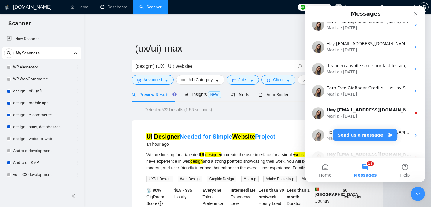
scroll to position [253, 0]
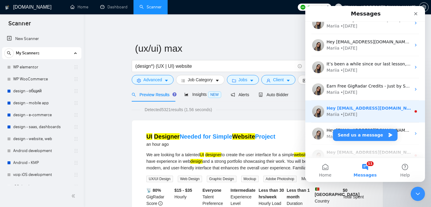
click at [356, 112] on div "Mariia • 2w ago" at bounding box center [368, 115] width 84 height 6
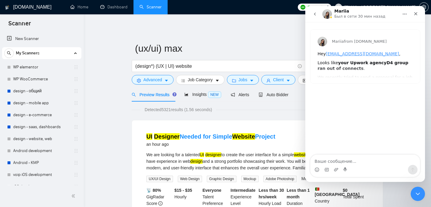
click at [315, 13] on icon "go back" at bounding box center [314, 14] width 5 height 5
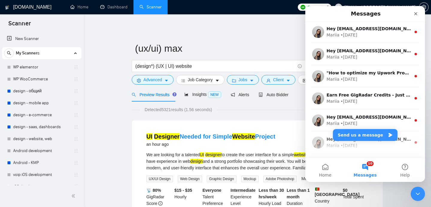
scroll to position [379, 0]
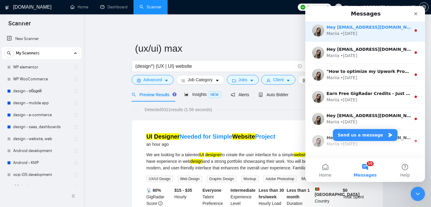
click at [356, 35] on div "Mariia • 2w ago" at bounding box center [368, 34] width 84 height 6
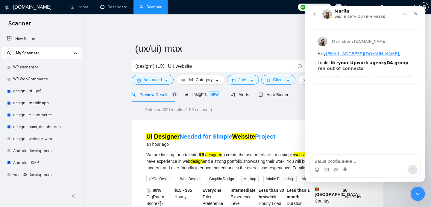
click at [318, 16] on button "go back" at bounding box center [314, 13] width 11 height 11
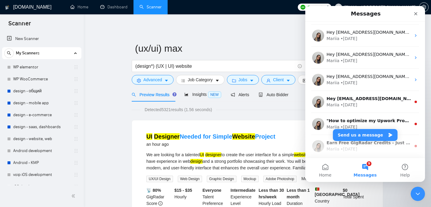
scroll to position [382, 0]
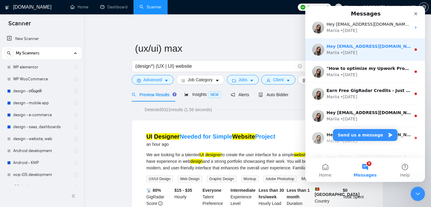
click at [358, 53] on div "Mariia • 3w ago" at bounding box center [368, 53] width 84 height 6
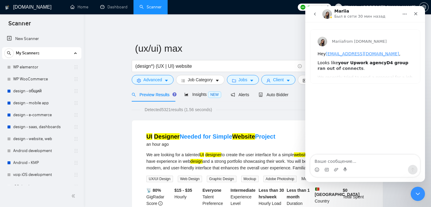
click at [314, 14] on icon "go back" at bounding box center [315, 14] width 2 height 3
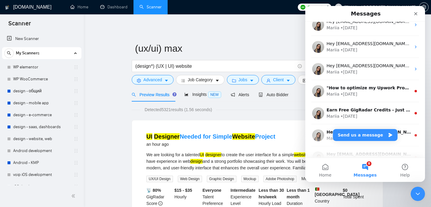
scroll to position [364, 0]
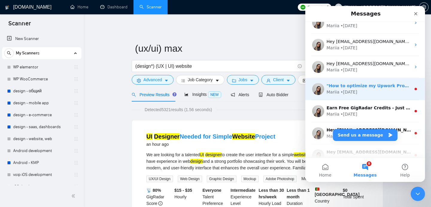
click at [363, 94] on div "Mariia • 3w ago" at bounding box center [368, 92] width 84 height 6
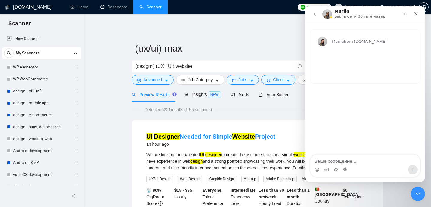
click at [313, 13] on icon "go back" at bounding box center [314, 14] width 5 height 5
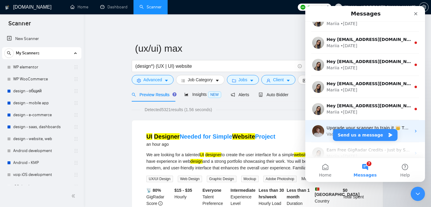
scroll to position [543, 0]
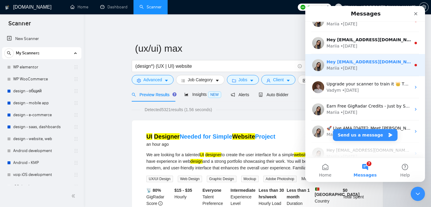
click at [365, 71] on div "Mariia • 5w ago" at bounding box center [368, 68] width 84 height 6
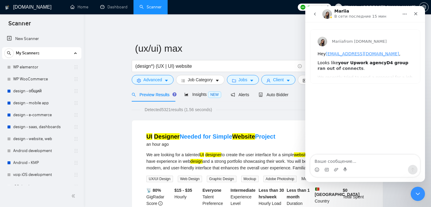
click at [314, 12] on icon "go back" at bounding box center [314, 14] width 5 height 5
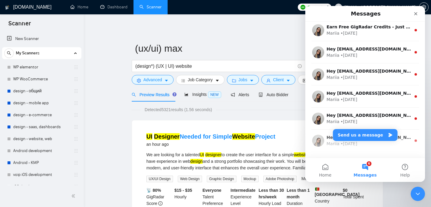
scroll to position [539, 0]
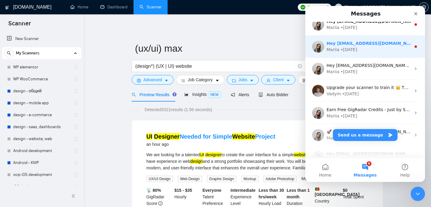
click at [361, 48] on div "Mariia • 4w ago" at bounding box center [368, 50] width 84 height 6
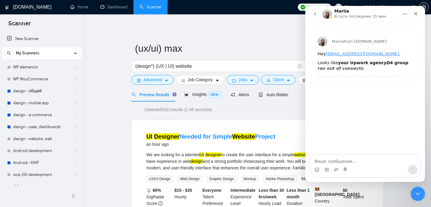
click at [315, 16] on icon "go back" at bounding box center [314, 14] width 5 height 5
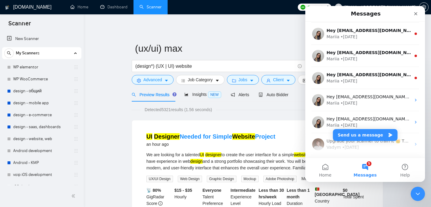
scroll to position [486, 0]
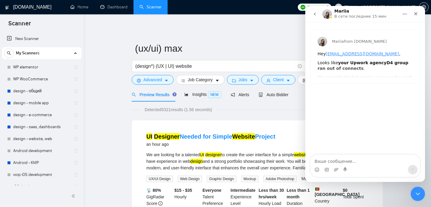
click at [313, 19] on button "go back" at bounding box center [314, 13] width 11 height 11
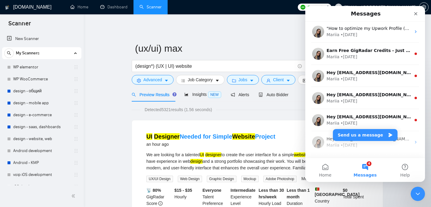
scroll to position [424, 0]
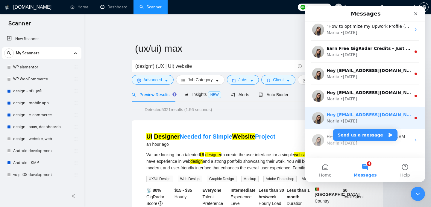
click at [379, 123] on div "Mariia • 4w ago" at bounding box center [368, 121] width 84 height 6
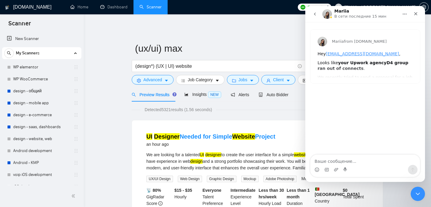
click at [313, 15] on icon "go back" at bounding box center [314, 14] width 5 height 5
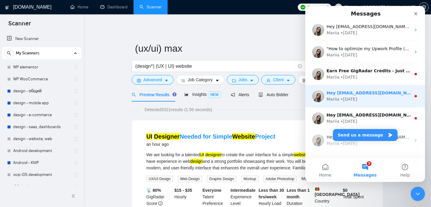
scroll to position [405, 0]
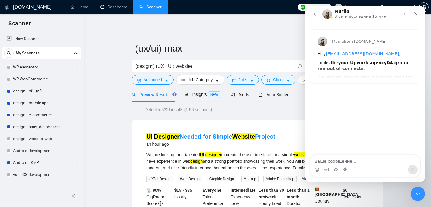
click at [317, 19] on button "go back" at bounding box center [314, 13] width 11 height 11
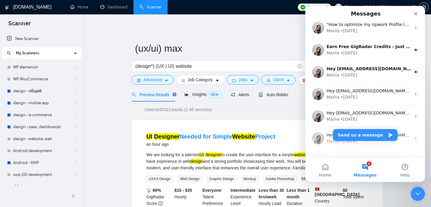
scroll to position [431, 0]
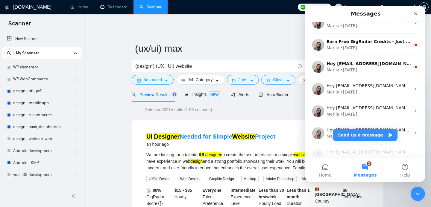
click at [362, 71] on div "Mariia • 3w ago" at bounding box center [368, 70] width 84 height 6
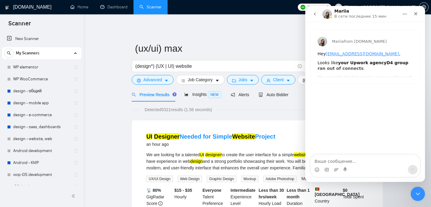
click at [312, 12] on button "go back" at bounding box center [314, 13] width 11 height 11
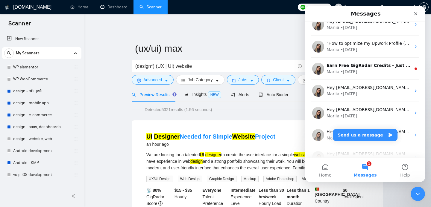
scroll to position [402, 0]
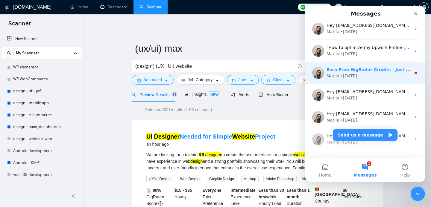
click at [359, 79] on div "Earn Free GigRadar Credits - Just by Sharing Your Story! 💬 Want more credits fo…" at bounding box center [365, 73] width 120 height 22
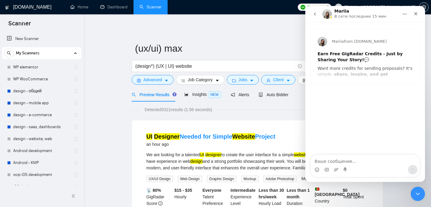
click at [312, 15] on icon "go back" at bounding box center [314, 14] width 5 height 5
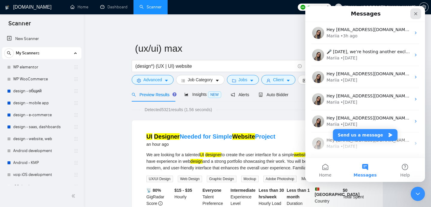
click at [416, 14] on icon "Close" at bounding box center [415, 13] width 3 height 3
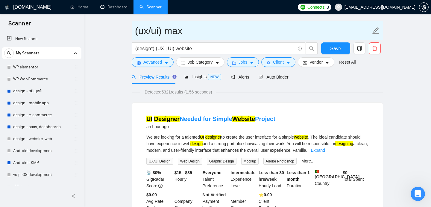
scroll to position [0, 0]
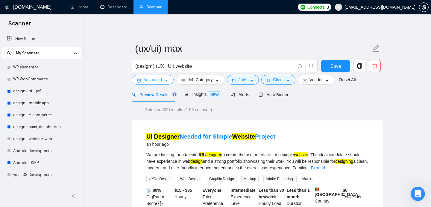
click at [160, 77] on span "Advanced" at bounding box center [152, 80] width 19 height 7
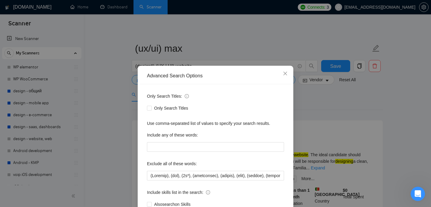
scroll to position [42, 0]
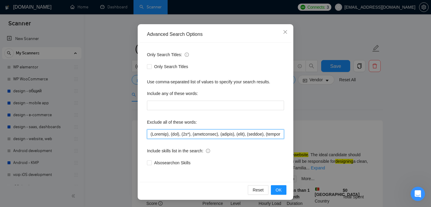
click at [150, 135] on input "text" at bounding box center [215, 134] width 137 height 10
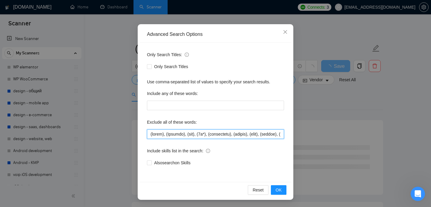
click at [260, 139] on input "text" at bounding box center [215, 134] width 137 height 10
click at [238, 133] on input "text" at bounding box center [215, 134] width 137 height 10
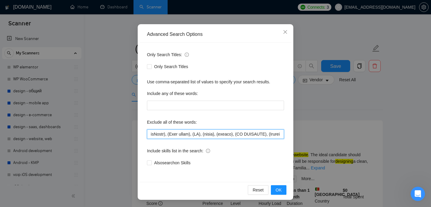
click at [200, 135] on input "text" at bounding box center [215, 134] width 137 height 10
drag, startPoint x: 212, startPoint y: 136, endPoint x: 183, endPoint y: 137, distance: 29.6
click at [183, 137] on input "text" at bounding box center [215, 134] width 137 height 10
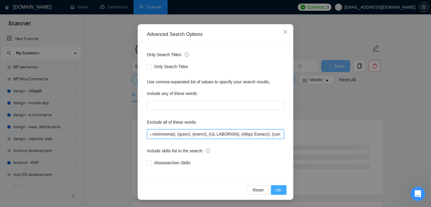
type input "(print), (Dubsado), (wix), (3d*), (copywriter), (kajabi), (next), (nextjs), (sh…"
click at [278, 190] on span "OK" at bounding box center [278, 190] width 6 height 7
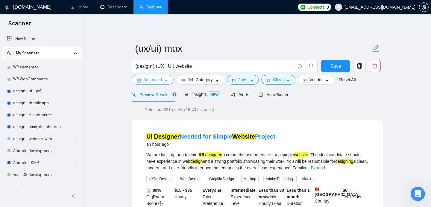
click at [164, 81] on icon "caret-down" at bounding box center [166, 81] width 4 height 4
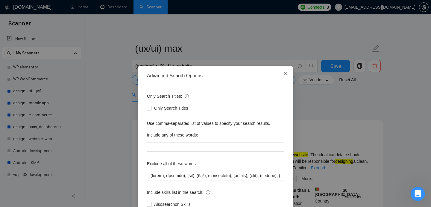
click at [286, 73] on icon "close" at bounding box center [285, 73] width 5 height 5
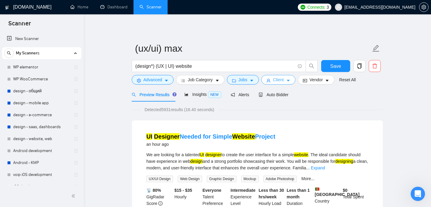
click at [283, 79] on span "Client" at bounding box center [278, 80] width 11 height 7
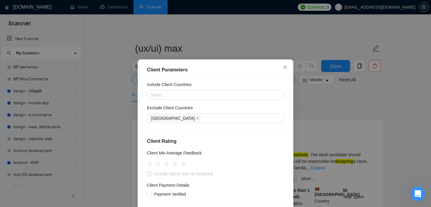
scroll to position [14, 0]
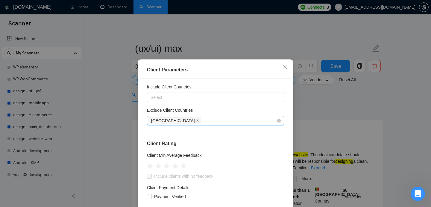
click at [195, 118] on div "[GEOGRAPHIC_DATA]" at bounding box center [212, 121] width 128 height 8
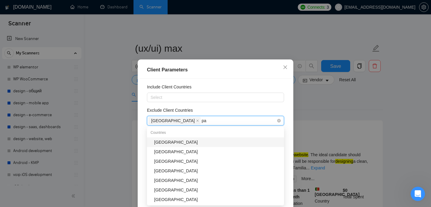
type input "pak"
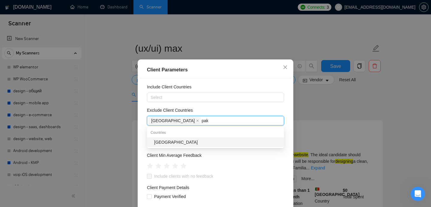
click at [177, 140] on div "[GEOGRAPHIC_DATA]" at bounding box center [217, 142] width 126 height 7
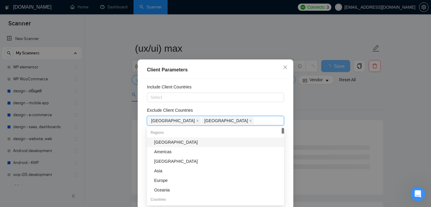
click at [306, 112] on div "Client Parameters Client Location Include Client Countries Select Exclude Clien…" at bounding box center [215, 103] width 431 height 207
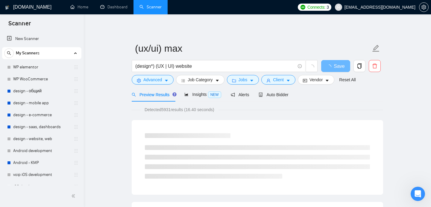
click at [285, 86] on form "(ux/ui) max (design*) (UX | UI) website Save Advanced Job Category Jobs Client …" at bounding box center [257, 63] width 251 height 49
click at [287, 79] on button "Client" at bounding box center [278, 80] width 34 height 10
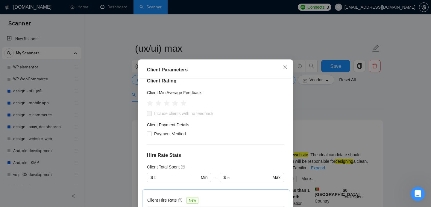
scroll to position [75, 0]
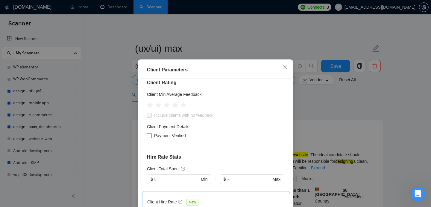
click at [152, 135] on span "Payment Verified" at bounding box center [170, 135] width 36 height 7
click at [151, 135] on input "Payment Verified" at bounding box center [149, 135] width 4 height 4
checkbox input "true"
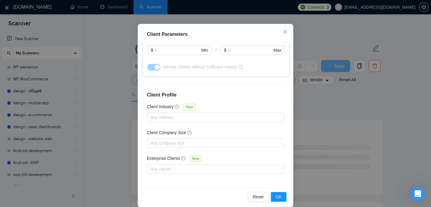
scroll to position [43, 0]
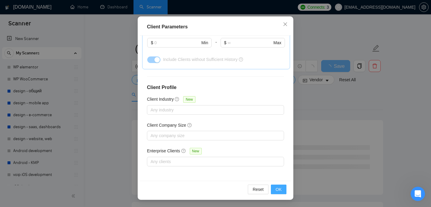
click at [277, 189] on span "OK" at bounding box center [278, 189] width 6 height 7
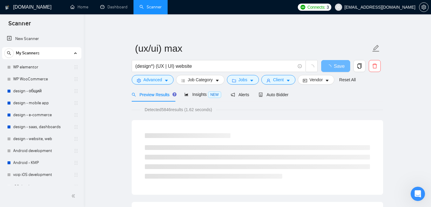
scroll to position [19, 0]
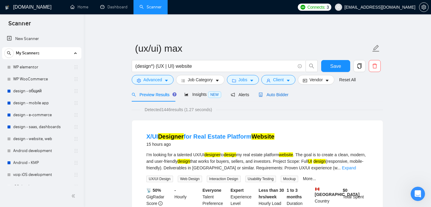
click at [281, 97] on span "Auto Bidder" at bounding box center [273, 94] width 30 height 5
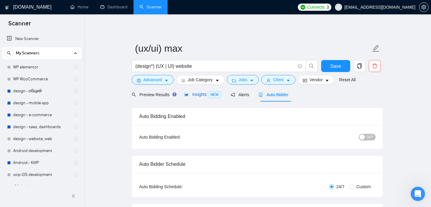
click at [202, 93] on span "Insights NEW" at bounding box center [202, 94] width 36 height 5
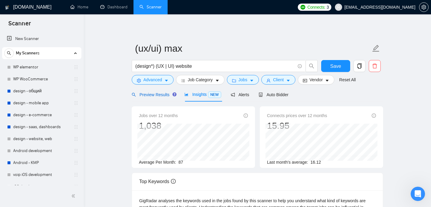
click at [155, 95] on span "Preview Results" at bounding box center [153, 94] width 43 height 5
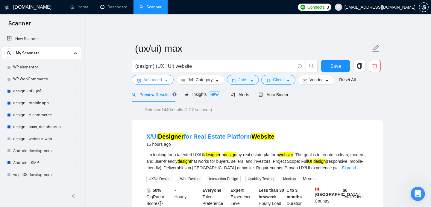
click at [166, 78] on span "caret-down" at bounding box center [166, 80] width 4 height 4
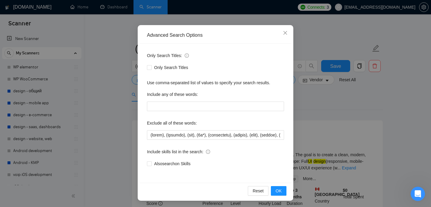
scroll to position [42, 0]
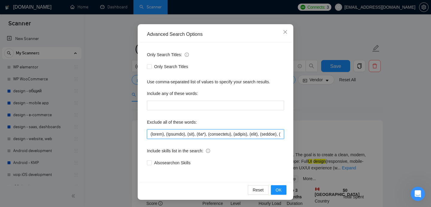
click at [197, 135] on input "text" at bounding box center [215, 134] width 137 height 10
drag, startPoint x: 230, startPoint y: 135, endPoint x: 181, endPoint y: 135, distance: 48.7
click at [181, 135] on input "text" at bounding box center [215, 134] width 137 height 10
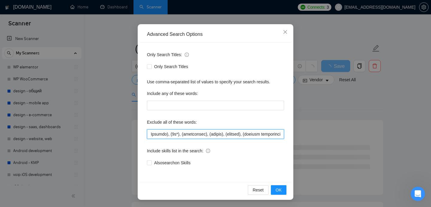
scroll to position [0, 0]
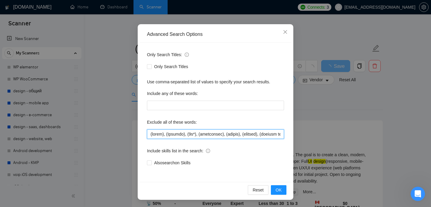
drag, startPoint x: 187, startPoint y: 135, endPoint x: 166, endPoint y: 136, distance: 21.5
click at [166, 136] on input "text" at bounding box center [215, 134] width 137 height 10
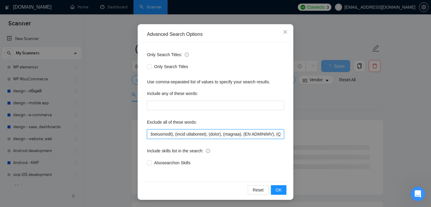
scroll to position [0, 104]
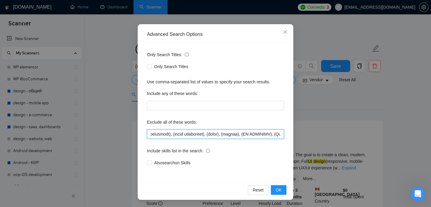
drag, startPoint x: 225, startPoint y: 135, endPoint x: 212, endPoint y: 135, distance: 12.9
click at [212, 135] on input "text" at bounding box center [215, 134] width 137 height 10
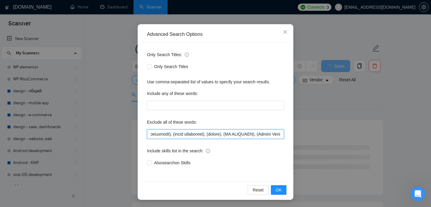
drag, startPoint x: 174, startPoint y: 136, endPoint x: 209, endPoint y: 135, distance: 35.0
click at [209, 135] on input "text" at bounding box center [215, 134] width 137 height 10
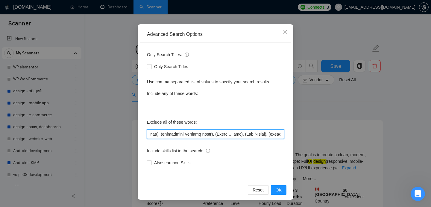
scroll to position [0, 202]
drag, startPoint x: 211, startPoint y: 136, endPoint x: 162, endPoint y: 135, distance: 49.0
click at [162, 135] on input "text" at bounding box center [215, 134] width 137 height 10
drag, startPoint x: 196, startPoint y: 134, endPoint x: 159, endPoint y: 135, distance: 37.4
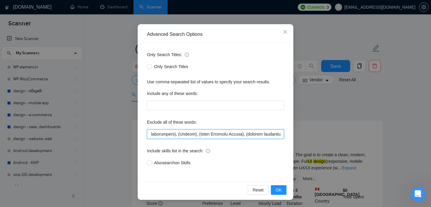
click at [159, 135] on input "text" at bounding box center [215, 134] width 137 height 10
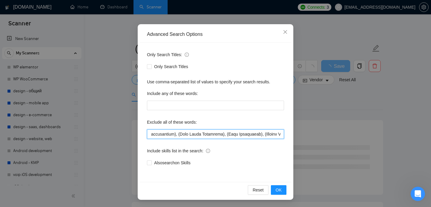
scroll to position [0, 701]
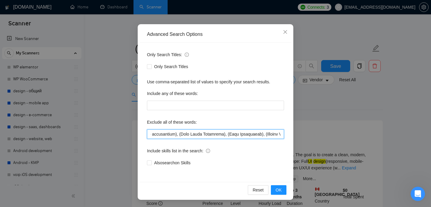
drag, startPoint x: 202, startPoint y: 134, endPoint x: 158, endPoint y: 135, distance: 44.3
click at [158, 135] on input "text" at bounding box center [215, 134] width 137 height 10
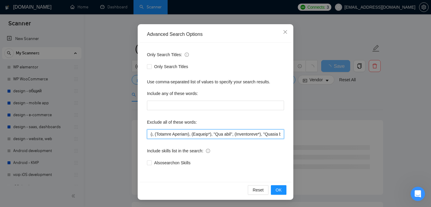
scroll to position [0, 763]
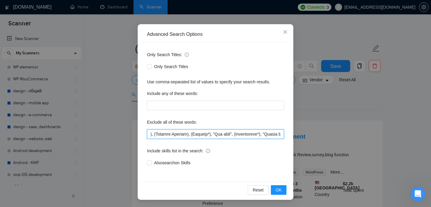
drag, startPoint x: 213, startPoint y: 135, endPoint x: 178, endPoint y: 133, distance: 34.5
click at [178, 133] on input "text" at bounding box center [215, 134] width 137 height 10
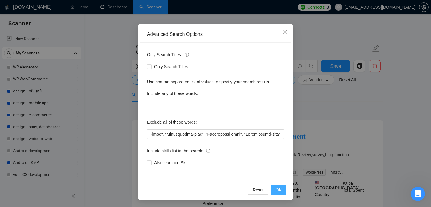
scroll to position [0, 0]
click at [280, 188] on span "OK" at bounding box center [278, 190] width 6 height 7
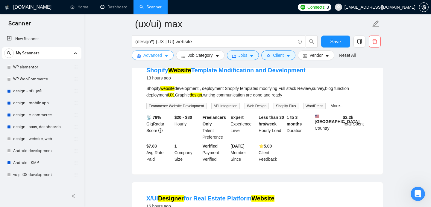
scroll to position [70, 0]
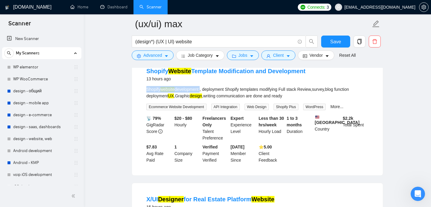
drag, startPoint x: 147, startPoint y: 89, endPoint x: 203, endPoint y: 89, distance: 56.2
click at [203, 89] on div "Shopify website development , deployment Shopify templates modifying Full stack…" at bounding box center [257, 92] width 222 height 13
copy div "Shopify website development"
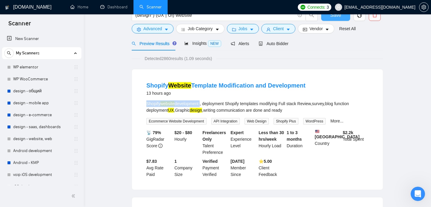
scroll to position [0, 0]
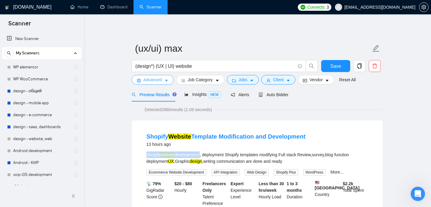
click at [165, 79] on icon "caret-down" at bounding box center [166, 81] width 4 height 4
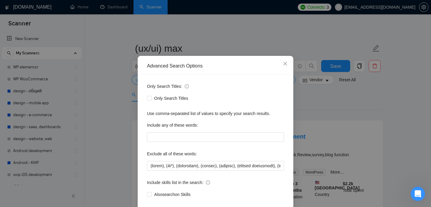
scroll to position [12, 0]
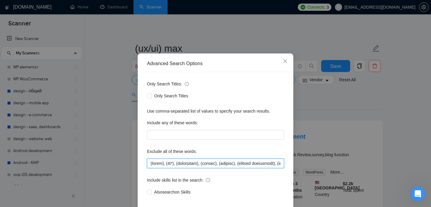
click at [148, 164] on input "text" at bounding box center [215, 164] width 137 height 10
paste input "Shopify website development"
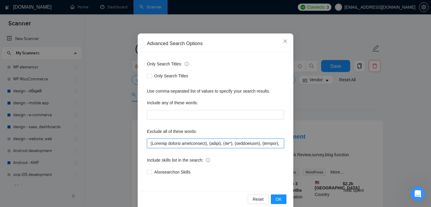
scroll to position [42, 0]
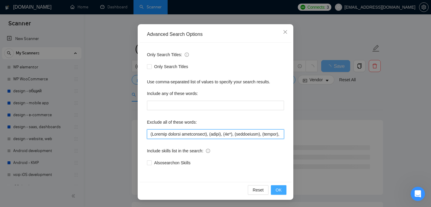
type input "(Shopify website development), (print), (3d*), (copywriter), (kajabi), (lovable…"
click at [280, 192] on span "OK" at bounding box center [278, 190] width 6 height 7
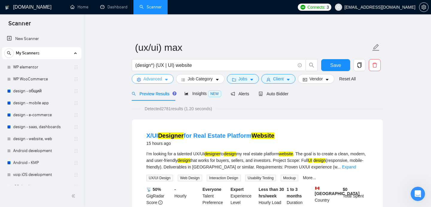
scroll to position [0, 0]
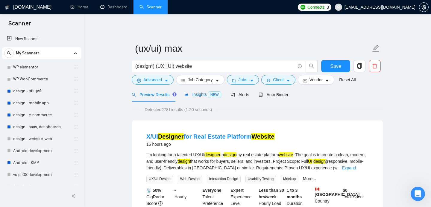
click at [210, 94] on span "NEW" at bounding box center [214, 95] width 13 height 7
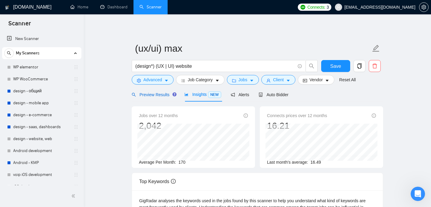
click at [166, 96] on span "Preview Results" at bounding box center [153, 94] width 43 height 5
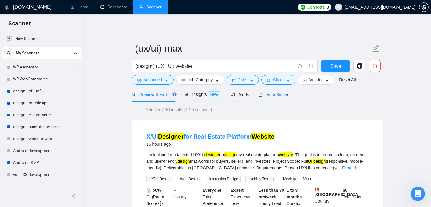
click at [277, 96] on span "Auto Bidder" at bounding box center [273, 94] width 30 height 5
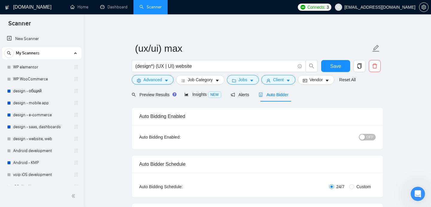
click at [277, 96] on span "Auto Bidder" at bounding box center [273, 94] width 30 height 5
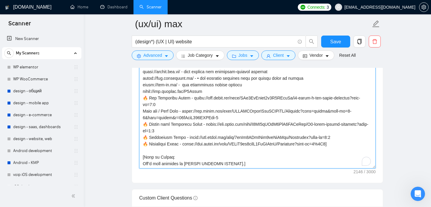
scroll to position [79, 0]
drag, startPoint x: 254, startPoint y: 160, endPoint x: 153, endPoint y: 86, distance: 125.1
click at [153, 86] on textarea "Cover letter template:" at bounding box center [257, 101] width 236 height 135
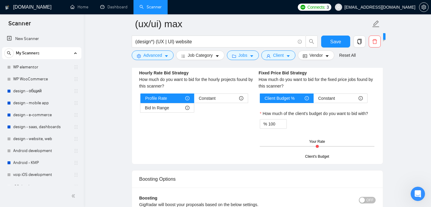
scroll to position [1089, 0]
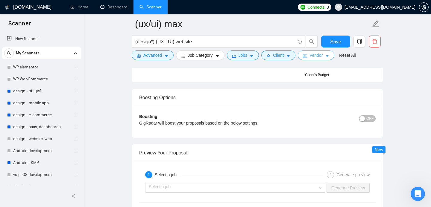
drag, startPoint x: 143, startPoint y: 73, endPoint x: 311, endPoint y: 54, distance: 169.2
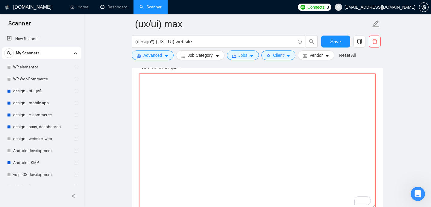
click at [209, 141] on textarea "Cover letter template:" at bounding box center [257, 141] width 236 height 135
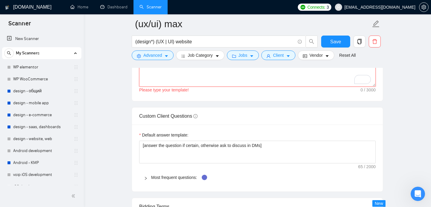
drag, startPoint x: 374, startPoint y: 162, endPoint x: 373, endPoint y: 85, distance: 77.2
click at [373, 85] on textarea "Cover letter template:" at bounding box center [257, 57] width 236 height 57
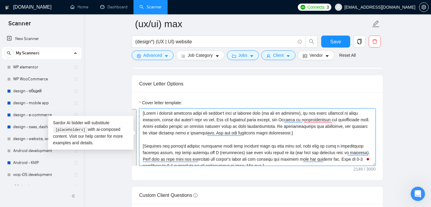
type textarea "м"
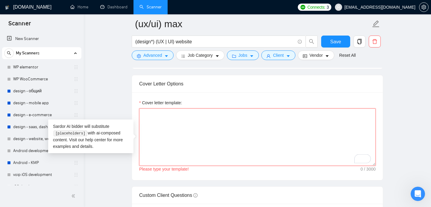
paste textarea "[Write a brief greeting without any excitement or enthusiasm phrases. Be direct…"
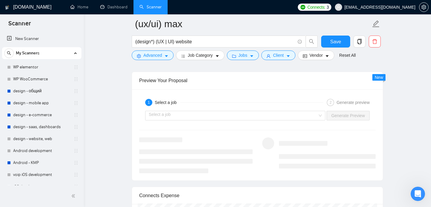
scroll to position [1079, 0]
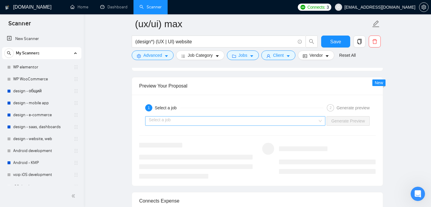
click at [318, 122] on div "Select a job" at bounding box center [235, 121] width 180 height 10
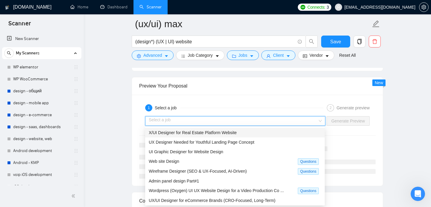
click at [228, 134] on span "X/UI Designer for Real Estate Platform Website" at bounding box center [193, 132] width 88 height 5
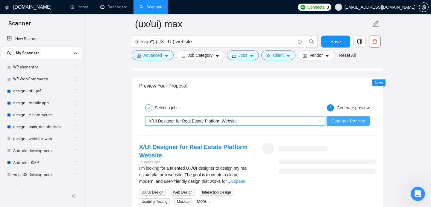
click at [349, 119] on span "Generate Preview" at bounding box center [347, 121] width 33 height 7
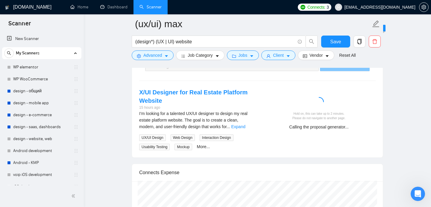
scroll to position [1135, 0]
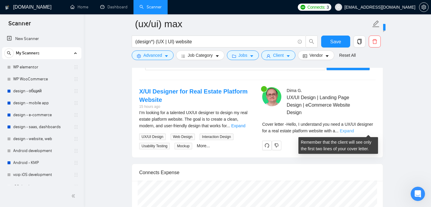
click at [353, 130] on link "Expand" at bounding box center [346, 131] width 14 height 5
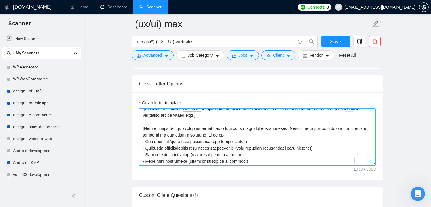
scroll to position [41, 0]
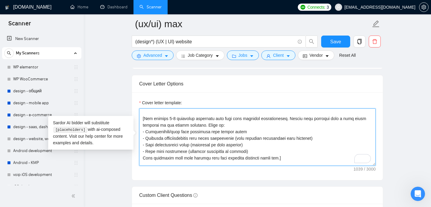
drag, startPoint x: 291, startPoint y: 120, endPoint x: 280, endPoint y: 151, distance: 32.9
click at [280, 151] on textarea "Cover letter template:" at bounding box center [257, 137] width 236 height 57
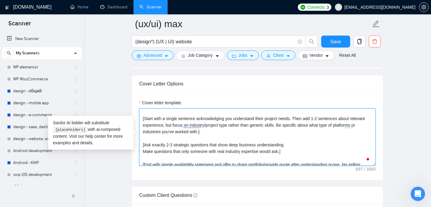
click at [144, 152] on textarea "[Write a brief greeting without any excitement or enthusiasm phrases. Be direct…" at bounding box center [257, 137] width 236 height 57
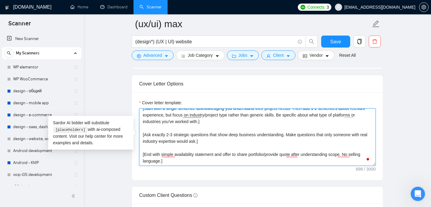
drag, startPoint x: 225, startPoint y: 155, endPoint x: 161, endPoint y: 162, distance: 63.8
click at [161, 162] on textarea "[Write a brief greeting without any excitement or enthusiasm phrases. Be direct…" at bounding box center [257, 137] width 236 height 57
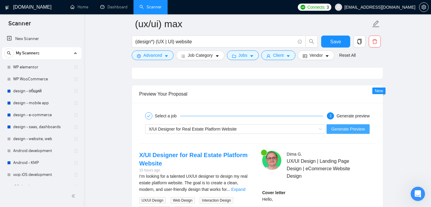
click at [355, 130] on span "Generate Preview" at bounding box center [347, 129] width 33 height 7
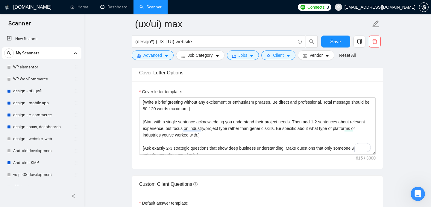
scroll to position [695, 0]
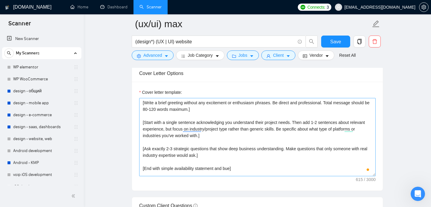
drag, startPoint x: 373, startPoint y: 155, endPoint x: 374, endPoint y: 176, distance: 20.9
click at [374, 176] on textarea "[Write a brief greeting without any excitement or enthusiasm phrases. Be direct…" at bounding box center [257, 137] width 236 height 78
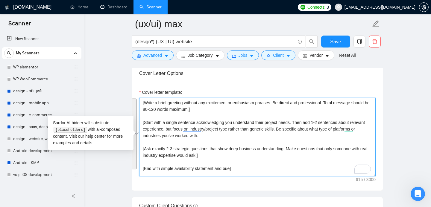
drag, startPoint x: 254, startPoint y: 168, endPoint x: 140, endPoint y: 100, distance: 133.7
click at [140, 100] on textarea "[Write a brief greeting without any excitement or enthusiasm phrases. Be direct…" at bounding box center [257, 137] width 236 height 78
paste textarea "GREETING: Write "Hi" or "Hi [name if provided]" - keep it simple, no excitement…"
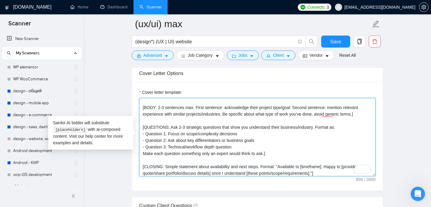
scroll to position [0, 0]
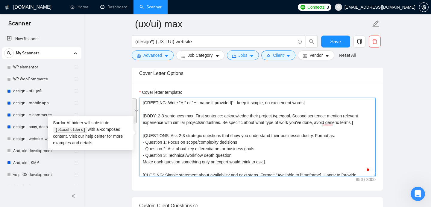
drag, startPoint x: 143, startPoint y: 142, endPoint x: 268, endPoint y: 163, distance: 127.0
click at [268, 163] on textarea "[GREETING: Write "Hi" or "Hi [name if provided]" - keep it simple, no excitemen…" at bounding box center [257, 137] width 236 height 78
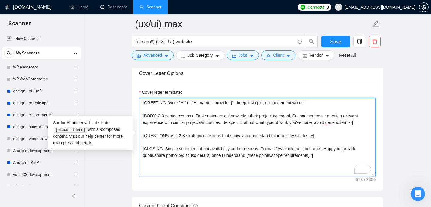
click at [185, 104] on textarea "[GREETING: Write "Hi" or "Hi [name if provided]" - keep it simple, no excitemen…" at bounding box center [257, 137] width 236 height 78
click at [204, 103] on textarea "[GREETING: Write "Hello" or "Hi [name if provided]" - keep it simple, no excite…" at bounding box center [257, 137] width 236 height 78
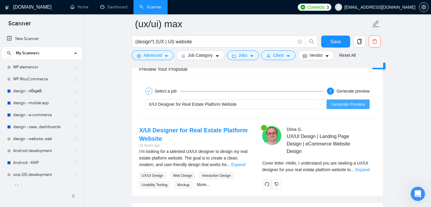
click at [353, 107] on span "Generate Preview" at bounding box center [347, 104] width 33 height 7
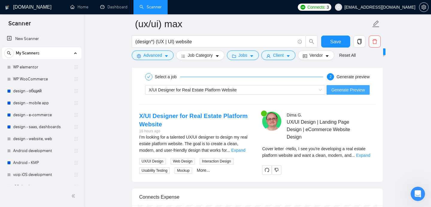
scroll to position [1152, 0]
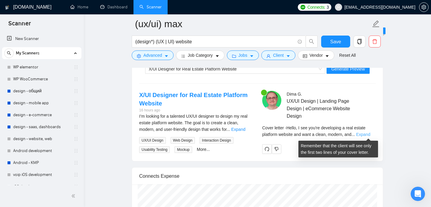
click at [362, 134] on link "Expand" at bounding box center [363, 134] width 14 height 5
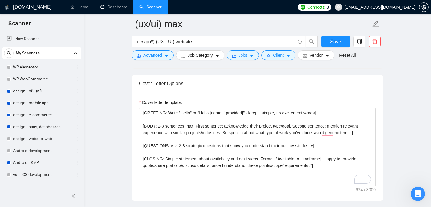
scroll to position [686, 0]
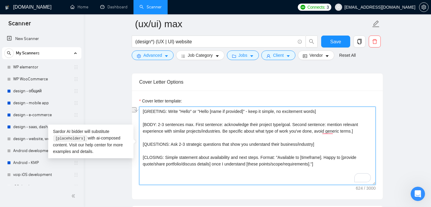
drag, startPoint x: 198, startPoint y: 124, endPoint x: 297, endPoint y: 126, distance: 99.3
click at [297, 126] on textarea "[GREETING: Write "Hello" or "Hello [name if provided]" - keep it simple, no exc…" at bounding box center [257, 146] width 236 height 78
click at [203, 126] on textarea "[GREETING: Write "Hello" or "Hello [name if provided]" - keep it simple, no exc…" at bounding box center [257, 146] width 236 height 78
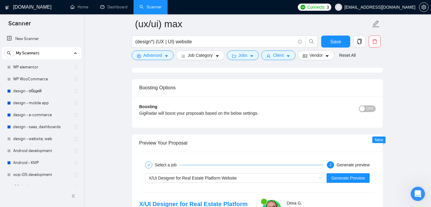
scroll to position [1084, 0]
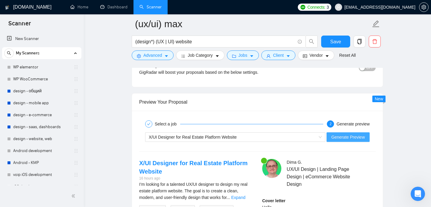
click at [354, 135] on span "Generate Preview" at bounding box center [347, 137] width 33 height 7
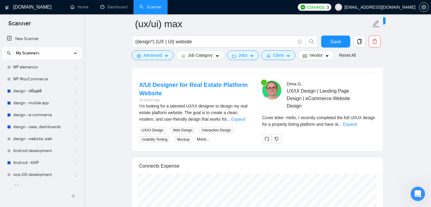
scroll to position [1166, 0]
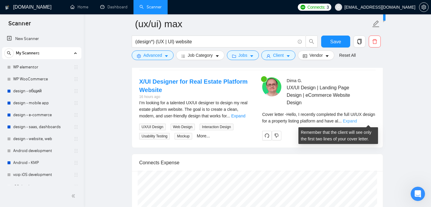
click at [356, 122] on link "Expand" at bounding box center [349, 121] width 14 height 5
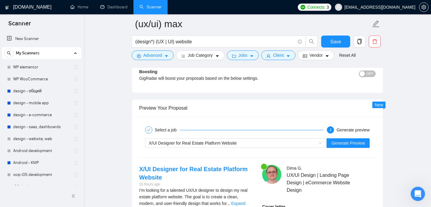
scroll to position [1129, 0]
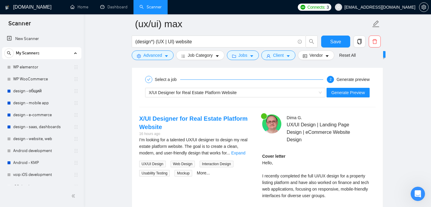
click at [289, 98] on div "X/UI Designer for Real Estate Platform Website Generate Preview" at bounding box center [256, 93] width 237 height 14
click at [286, 95] on div "X/UI Designer for Real Estate Platform Website" at bounding box center [232, 92] width 167 height 9
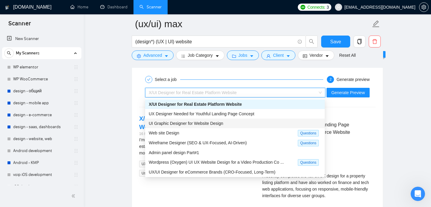
click at [199, 123] on span "UI Graphic Designer for Website Design" at bounding box center [186, 123] width 74 height 5
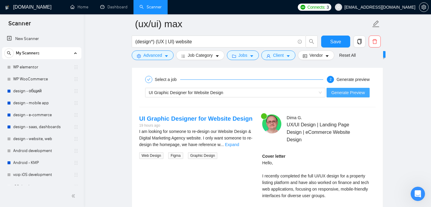
click at [349, 94] on span "Generate Preview" at bounding box center [347, 92] width 33 height 7
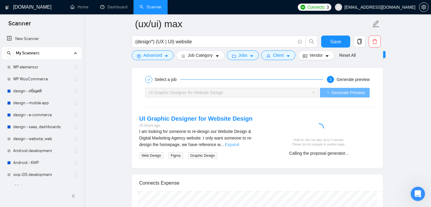
click at [239, 143] on link "Expand" at bounding box center [232, 144] width 14 height 5
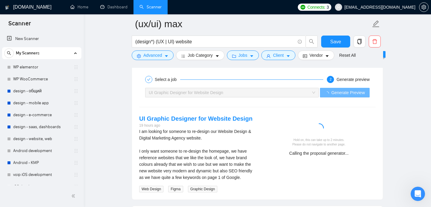
scroll to position [1160, 0]
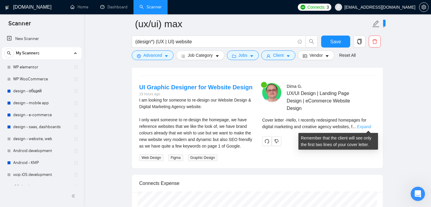
click at [369, 127] on link "Expand" at bounding box center [364, 126] width 14 height 5
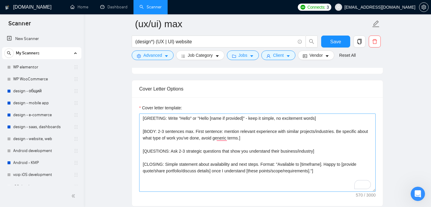
scroll to position [680, 0]
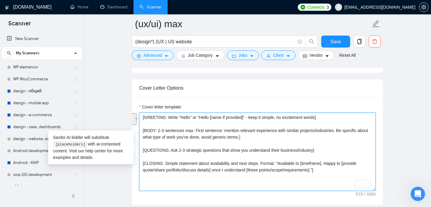
drag, startPoint x: 264, startPoint y: 138, endPoint x: 142, endPoint y: 130, distance: 122.5
click at [142, 130] on textarea "[GREETING: Write "Hello" or "Hello [name if provided]" - keep it simple, no exc…" at bounding box center [257, 152] width 236 height 78
paste textarea "acknowledge their project type/goal without repeating their exact wording. Seco…"
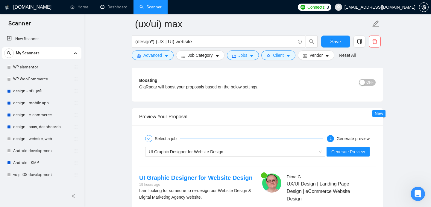
scroll to position [1072, 0]
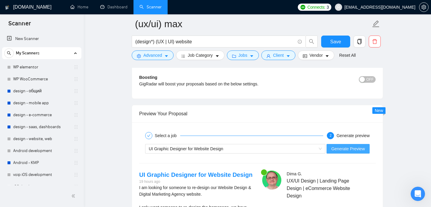
click at [350, 146] on span "Generate Preview" at bounding box center [347, 149] width 33 height 7
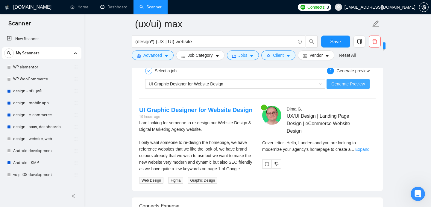
scroll to position [1165, 0]
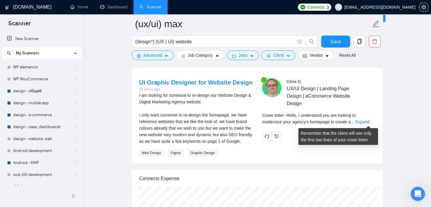
click at [364, 126] on div "Cover letter - Hello, I understand you are looking to modernize your agency's h…" at bounding box center [318, 120] width 113 height 17
click at [364, 124] on link "Expand" at bounding box center [362, 122] width 14 height 5
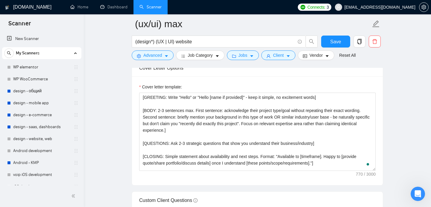
scroll to position [700, 0]
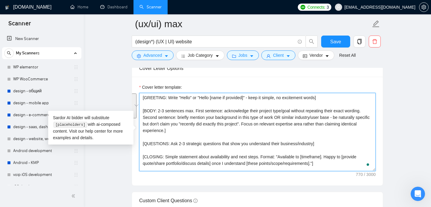
drag, startPoint x: 192, startPoint y: 133, endPoint x: 141, endPoint y: 111, distance: 55.7
click at [141, 111] on div "Cover Letter Options Cover letter template: [GREETING: Write "Hello" or "Hello …" at bounding box center [257, 123] width 251 height 126
paste textarea "Keep it short and natural. Show you understand their project and have relevant …"
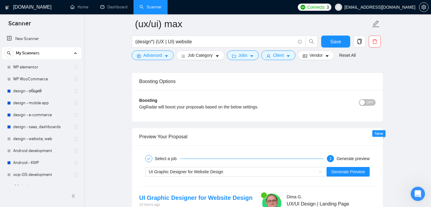
scroll to position [1059, 0]
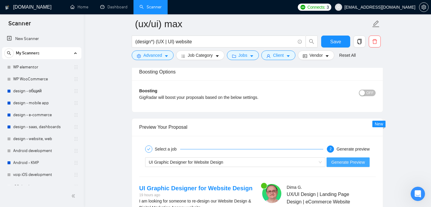
click at [349, 161] on span "Generate Preview" at bounding box center [347, 162] width 33 height 7
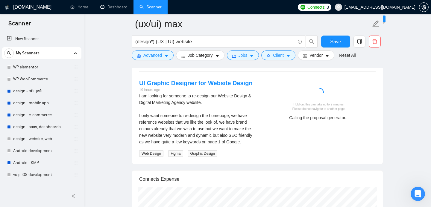
scroll to position [1165, 0]
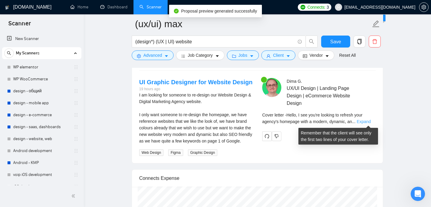
click at [368, 124] on link "Expand" at bounding box center [363, 121] width 14 height 5
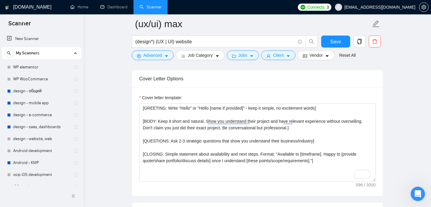
scroll to position [695, 0]
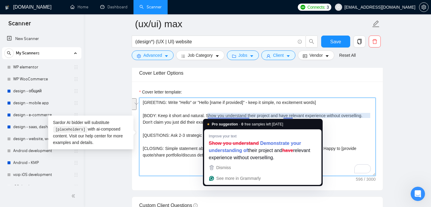
drag, startPoint x: 225, startPoint y: 123, endPoint x: 208, endPoint y: 114, distance: 20.1
click at [208, 114] on textarea "[GREETING: Write "Hello" or "Hello [name if provided]" - keep it simple, no exc…" at bounding box center [257, 137] width 236 height 78
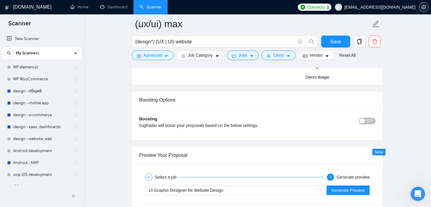
scroll to position [1036, 0]
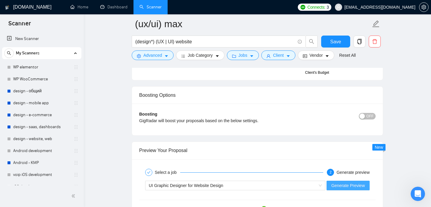
click at [355, 186] on span "Generate Preview" at bounding box center [347, 185] width 33 height 7
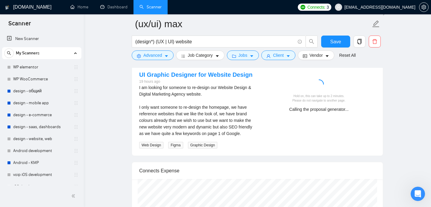
scroll to position [1171, 0]
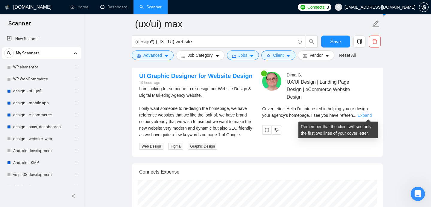
click at [368, 115] on link "Expand" at bounding box center [364, 115] width 14 height 5
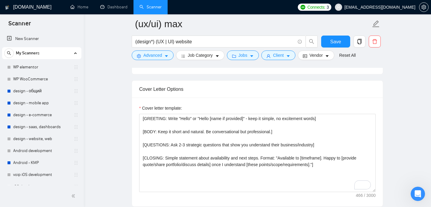
scroll to position [679, 0]
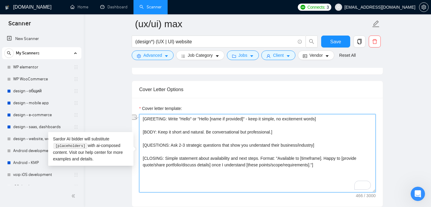
drag, startPoint x: 263, startPoint y: 157, endPoint x: 329, endPoint y: 158, distance: 65.2
click at [329, 158] on textarea "[GREETING: Write "Hello" or "Hello [name if provided]" - keep it simple, no exc…" at bounding box center [257, 153] width 236 height 78
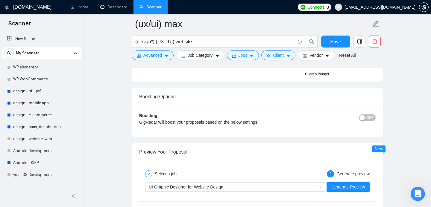
scroll to position [1133, 0]
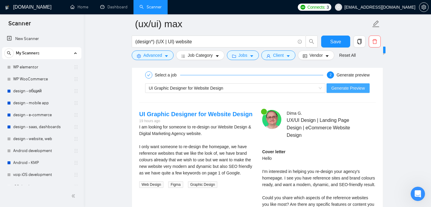
type textarea "[GREETING: Write "Hello" or "Hello [name if provided]" - keep it simple, no exc…"
click at [347, 87] on span "Generate Preview" at bounding box center [347, 88] width 33 height 7
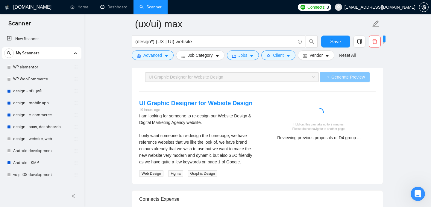
scroll to position [1144, 0]
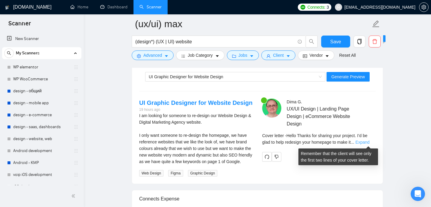
click at [364, 143] on link "Expand" at bounding box center [362, 142] width 14 height 5
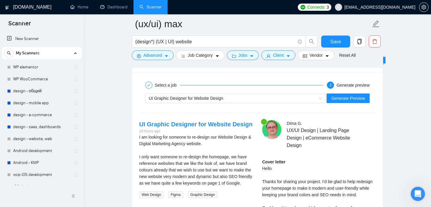
scroll to position [1129, 0]
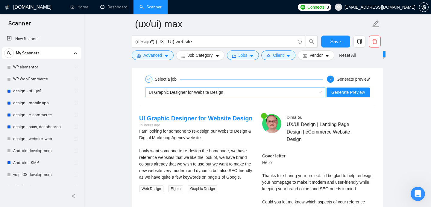
click at [287, 94] on div "UI Graphic Designer for Website Design" at bounding box center [232, 92] width 167 height 9
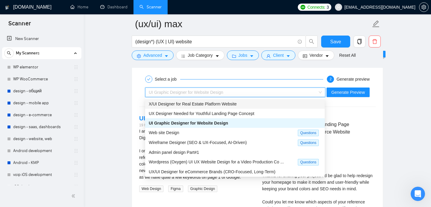
click at [228, 106] on span "X/UI Designer for Real Estate Platform Website" at bounding box center [193, 104] width 88 height 5
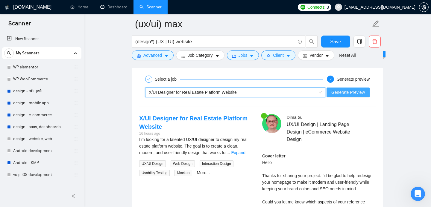
click at [340, 94] on span "Generate Preview" at bounding box center [347, 92] width 33 height 7
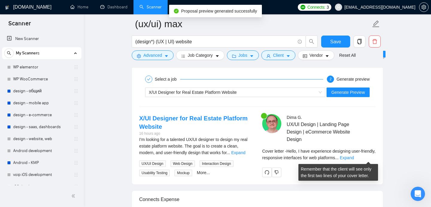
click at [367, 163] on div "Remember that the client will see only the first two lines of your cover letter." at bounding box center [338, 170] width 75 height 16
click at [353, 160] on link "Expand" at bounding box center [346, 157] width 14 height 5
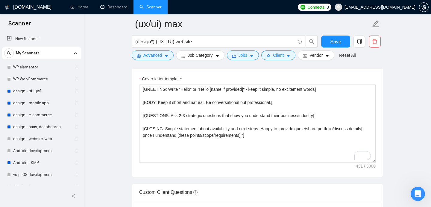
scroll to position [709, 0]
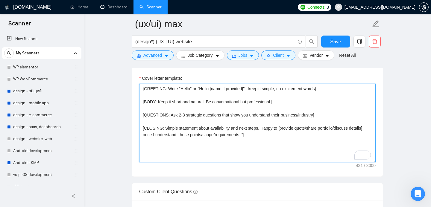
click at [287, 155] on textarea "[GREETING: Write "Hello" or "Hello [name if provided]" - keep it simple, no exc…" at bounding box center [257, 123] width 236 height 78
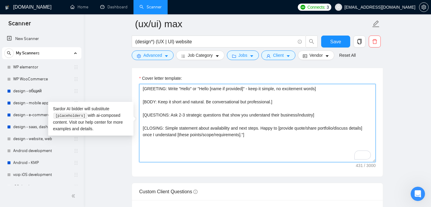
click at [162, 104] on textarea "[GREETING: Write "Hello" or "Hello [name if provided]" - keep it simple, no exc…" at bounding box center [257, 123] width 236 height 78
click at [271, 126] on textarea "[GREETING: Write "Hello" or "Hello [name if provided]" - keep it simple, no exc…" at bounding box center [257, 123] width 236 height 78
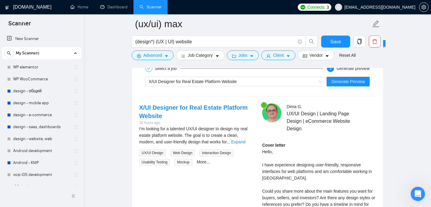
scroll to position [1133, 0]
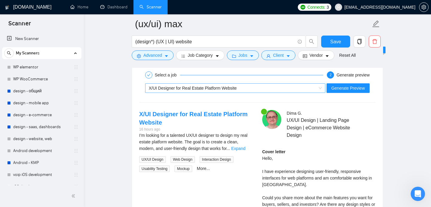
click at [245, 91] on div "X/UI Designer for Real Estate Platform Website" at bounding box center [232, 88] width 167 height 9
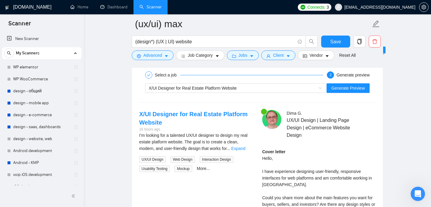
click at [138, 76] on div "Select a job 2 Generate preview X/UI Designer for Real Estate Platform Website …" at bounding box center [257, 163] width 251 height 202
click at [337, 37] on button "Save" at bounding box center [335, 42] width 29 height 12
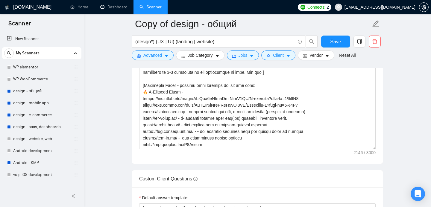
scroll to position [768, 0]
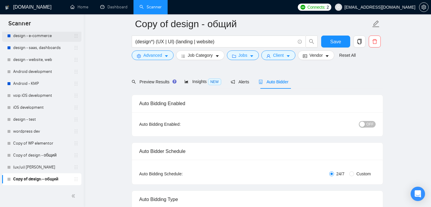
scroll to position [75, 0]
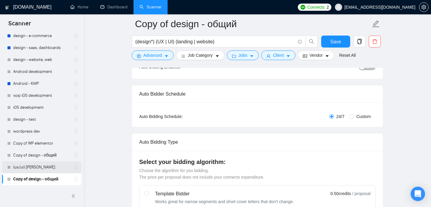
click at [30, 167] on link "(ux/ui) serge" at bounding box center [41, 167] width 57 height 12
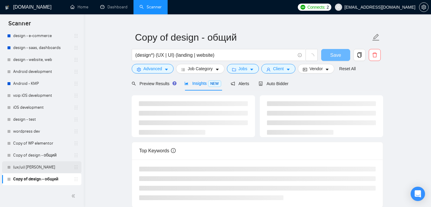
click at [21, 164] on link "(ux/ui) serge" at bounding box center [41, 167] width 57 height 12
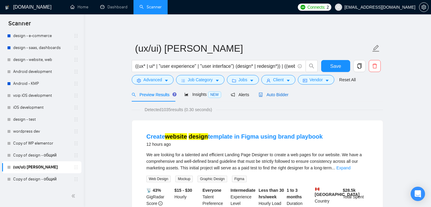
click at [275, 96] on span "Auto Bidder" at bounding box center [273, 94] width 30 height 5
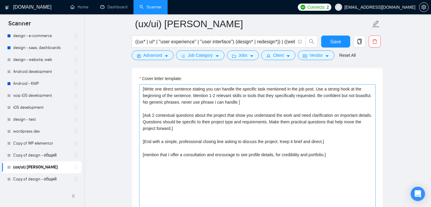
scroll to position [708, 0]
click at [357, 41] on icon "copy" at bounding box center [358, 41] width 5 height 5
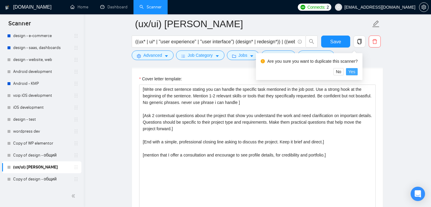
click at [353, 72] on span "Yes" at bounding box center [351, 71] width 7 height 7
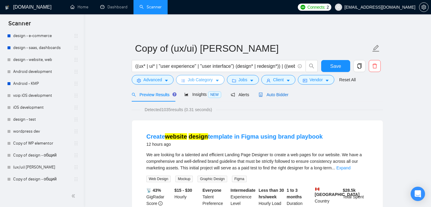
click at [278, 97] on span "Auto Bidder" at bounding box center [273, 94] width 30 height 5
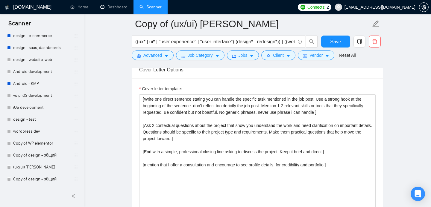
scroll to position [707, 0]
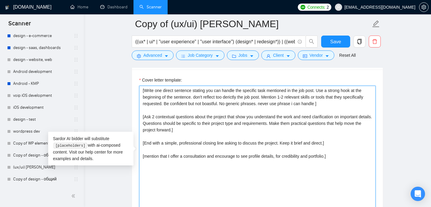
drag, startPoint x: 176, startPoint y: 117, endPoint x: 140, endPoint y: 89, distance: 45.0
click at [140, 89] on textarea "[Write one direct sentence stating you can handle the specific task mentioned i…" at bounding box center [257, 153] width 236 height 135
paste textarea "GREETING: Write "Hi" or "Hi [name if provided]" - keep it simple, no excitement…"
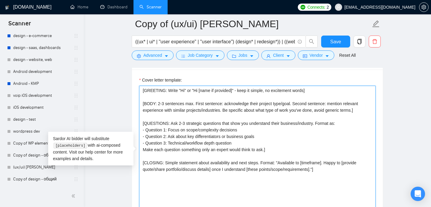
scroll to position [689, 0]
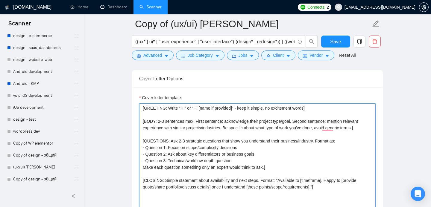
click at [184, 108] on textarea "[GREETING: Write "Hi" or "Hi [name if provided]" - keep it simple, no excitemen…" at bounding box center [257, 170] width 236 height 135
click at [204, 108] on textarea "[GREETING: Write "Hello" or "Hi [name if provided]" - keep it simple, no excite…" at bounding box center [257, 170] width 236 height 135
drag, startPoint x: 268, startPoint y: 169, endPoint x: 321, endPoint y: 141, distance: 59.5
click at [321, 141] on textarea "[GREETING: Write "Hello" or "Hello [name if provided]" - keep it simple, no exc…" at bounding box center [257, 170] width 236 height 135
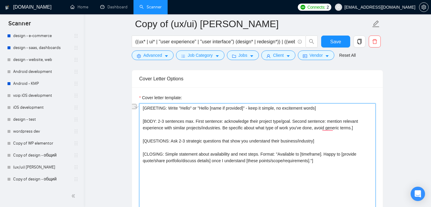
drag, startPoint x: 263, startPoint y: 154, endPoint x: 329, endPoint y: 154, distance: 65.8
click at [329, 154] on textarea "[GREETING: Write "Hello" or "Hello [name if provided]" - keep it simple, no exc…" at bounding box center [257, 170] width 236 height 135
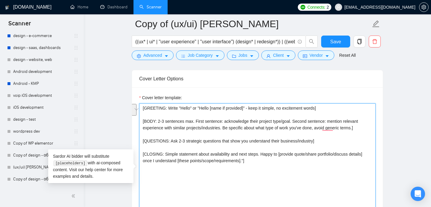
drag, startPoint x: 157, startPoint y: 121, endPoint x: 225, endPoint y: 130, distance: 67.8
click at [225, 130] on textarea "[GREETING: Write "Hello" or "Hello [name if provided]" - keep it simple, no exc…" at bounding box center [257, 170] width 236 height 135
paste textarea "Keep it short and natural. Show you understand their project and have relevant …"
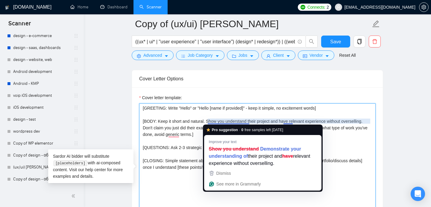
click at [206, 117] on textarea "[GREETING: Write "Hello" or "Hello [name if provided]" - keep it simple, no exc…" at bounding box center [257, 170] width 236 height 135
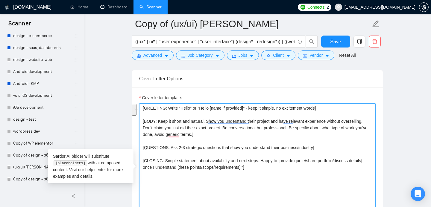
drag, startPoint x: 207, startPoint y: 121, endPoint x: 227, endPoint y: 130, distance: 21.5
click at [227, 130] on textarea "[GREETING: Write "Hello" or "Hello [name if provided]" - keep it simple, no exc…" at bounding box center [257, 170] width 236 height 135
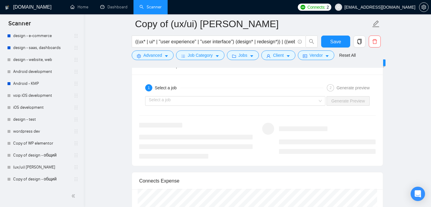
scroll to position [1182, 0]
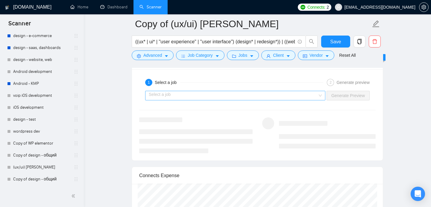
type textarea "[GREETING: Write "Hello" or "Hello [name if provided]" - keep it simple, no exc…"
click at [312, 94] on input "search" at bounding box center [233, 95] width 169 height 9
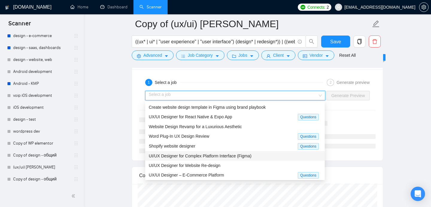
scroll to position [21, 0]
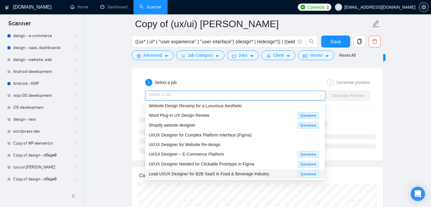
click at [205, 176] on span "Lead UI/UX Designer for B2B SaaS in Food & Beverage Industry" at bounding box center [209, 174] width 120 height 5
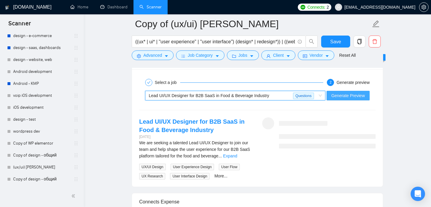
click at [349, 98] on span "Generate Preview" at bounding box center [347, 95] width 33 height 7
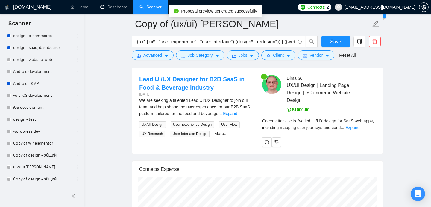
scroll to position [1231, 0]
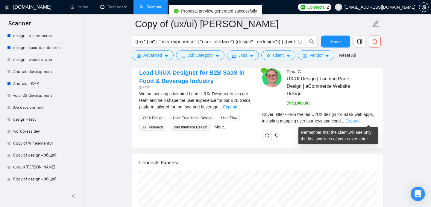
click at [359, 120] on link "Expand" at bounding box center [352, 121] width 14 height 5
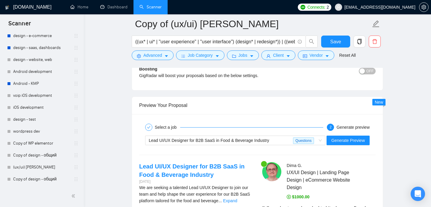
scroll to position [1138, 0]
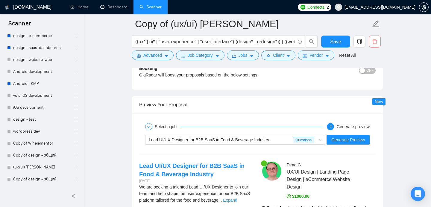
click at [374, 41] on icon "delete" at bounding box center [374, 41] width 5 height 5
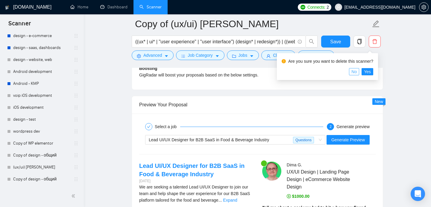
click at [355, 72] on span "No" at bounding box center [353, 71] width 5 height 7
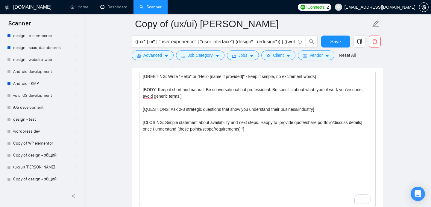
scroll to position [719, 0]
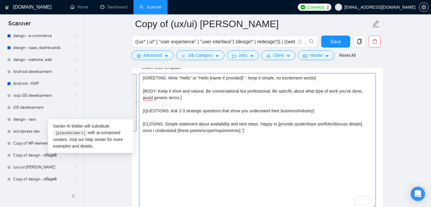
drag, startPoint x: 256, startPoint y: 132, endPoint x: 138, endPoint y: 80, distance: 128.5
click at [138, 80] on div "Cover Letter Options Cover letter template: [GREETING: Write "Hello" or "Hello …" at bounding box center [257, 131] width 251 height 183
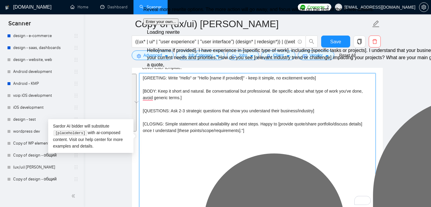
click at [255, 177] on textarea "[GREETING: Write "Hello" or "Hello [name if provided]" - keep it simple, no exc…" at bounding box center [257, 140] width 236 height 135
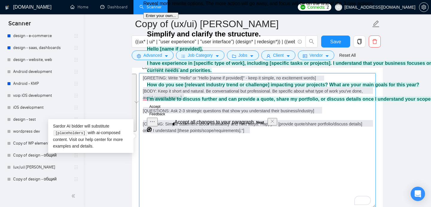
click at [274, 155] on textarea "[GREETING: Write "Hello" or "Hello [name if provided]" - keep it simple, no exc…" at bounding box center [257, 140] width 236 height 135
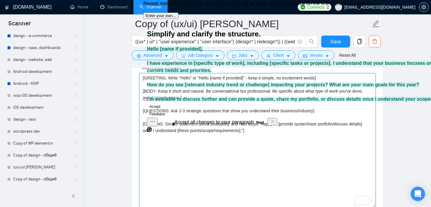
click at [282, 162] on textarea "[GREETING: Write "Hello" or "Hello [name if provided]" - keep it simple, no exc…" at bounding box center [257, 140] width 236 height 135
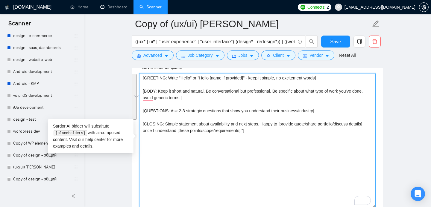
drag, startPoint x: 258, startPoint y: 130, endPoint x: 142, endPoint y: 78, distance: 126.6
click at [142, 78] on textarea "[GREETING: Write "Hello" or "Hello [name if provided]" - keep it simple, no exc…" at bounding box center [257, 140] width 236 height 135
click at [260, 165] on textarea "[GREETING: Write "Hello" or "Hello [name if provided]" - keep it simple, no exc…" at bounding box center [257, 140] width 236 height 135
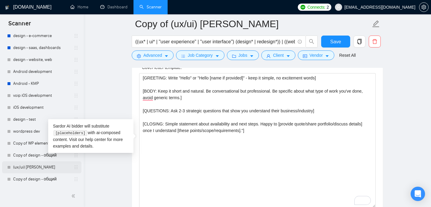
click at [28, 167] on link "(ux/ui) serge" at bounding box center [41, 167] width 57 height 12
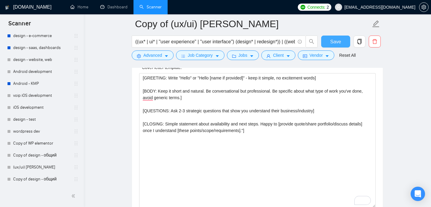
click at [337, 43] on span "Save" at bounding box center [335, 41] width 11 height 7
click at [28, 166] on link "(ux/ui) serge" at bounding box center [41, 167] width 57 height 12
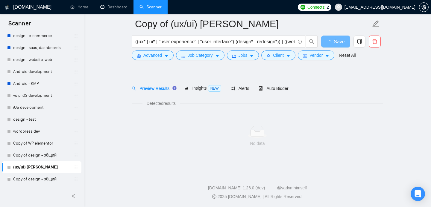
scroll to position [11, 0]
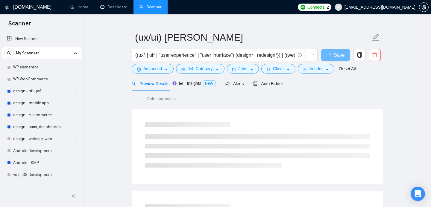
scroll to position [11, 0]
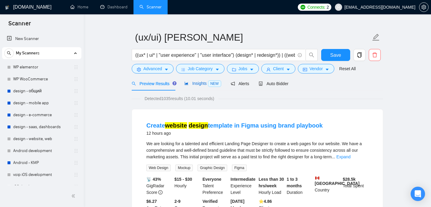
click at [205, 84] on span "Insights NEW" at bounding box center [202, 83] width 36 height 5
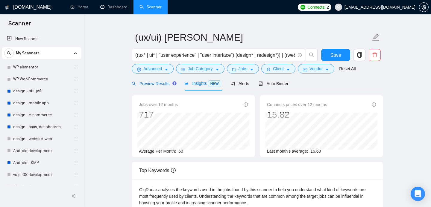
click at [153, 87] on div "Preview Results" at bounding box center [153, 83] width 43 height 7
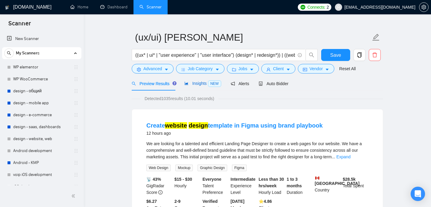
click at [191, 85] on span "Insights NEW" at bounding box center [202, 83] width 36 height 5
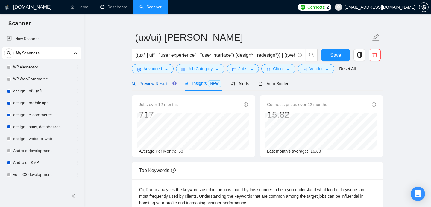
click at [153, 86] on span "Preview Results" at bounding box center [153, 83] width 43 height 5
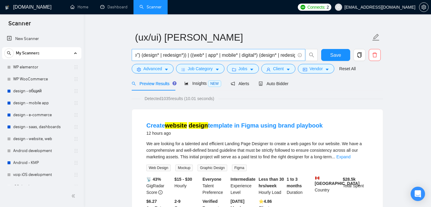
scroll to position [0, 96]
click at [197, 81] on span "Insights NEW" at bounding box center [202, 83] width 36 height 5
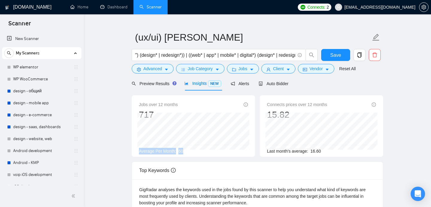
drag, startPoint x: 139, startPoint y: 151, endPoint x: 184, endPoint y: 154, distance: 44.3
click at [184, 154] on div "Average Per Month: 60" at bounding box center [193, 151] width 109 height 7
click at [153, 82] on span "Preview Results" at bounding box center [153, 83] width 43 height 5
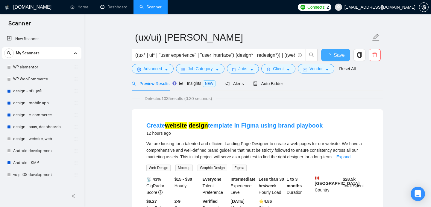
scroll to position [11, 0]
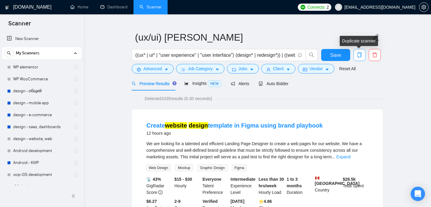
click at [358, 56] on icon "copy" at bounding box center [358, 54] width 5 height 5
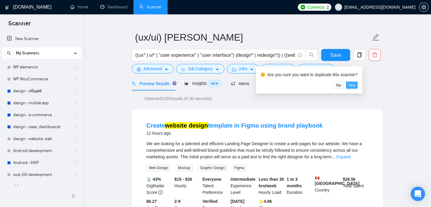
click at [355, 84] on span "Yes" at bounding box center [351, 85] width 7 height 7
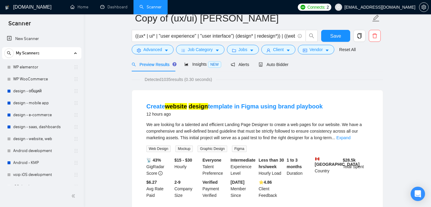
scroll to position [19, 0]
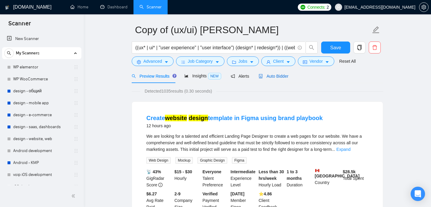
click at [273, 73] on div "Auto Bidder" at bounding box center [273, 76] width 30 height 7
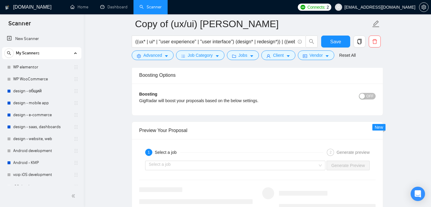
scroll to position [1170, 0]
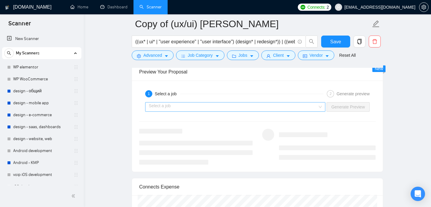
click at [311, 102] on div "Select a job" at bounding box center [235, 107] width 180 height 10
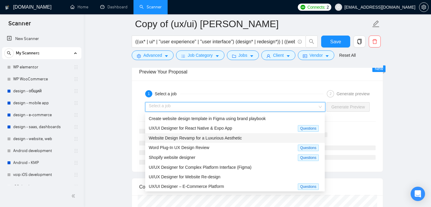
click at [202, 139] on span "Website Design Revamp for a Luxurious Aesthetic" at bounding box center [195, 138] width 93 height 5
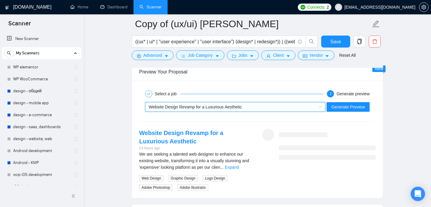
click at [294, 109] on div "Website Design Revamp for a Luxurious Aesthetic" at bounding box center [232, 107] width 167 height 9
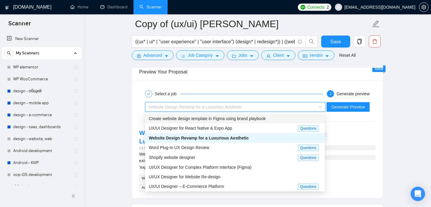
click at [192, 117] on span "Create website design template in Figma using brand playbook" at bounding box center [207, 118] width 117 height 5
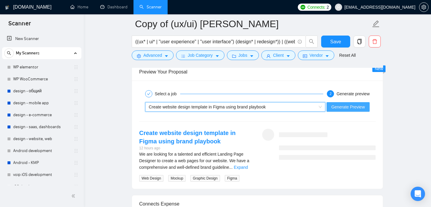
click at [355, 107] on span "Generate Preview" at bounding box center [347, 107] width 33 height 7
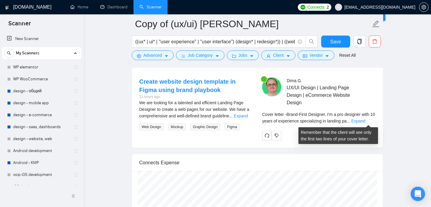
scroll to position [1223, 0]
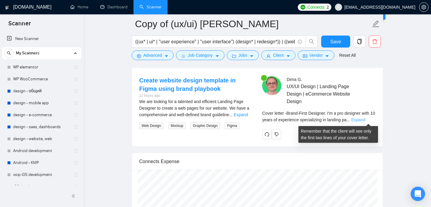
click at [365, 122] on link "Expand" at bounding box center [358, 120] width 14 height 5
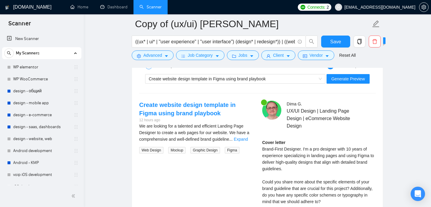
scroll to position [1217, 0]
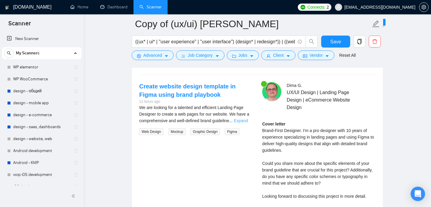
click at [247, 121] on link "Expand" at bounding box center [241, 120] width 14 height 5
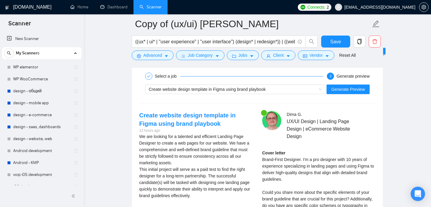
scroll to position [1188, 0]
click at [282, 89] on div "Create website design template in Figma using brand playbook" at bounding box center [232, 89] width 167 height 9
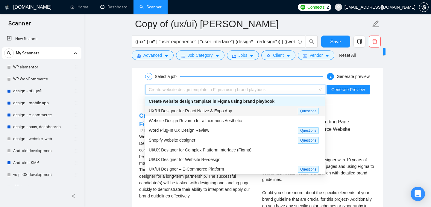
drag, startPoint x: 223, startPoint y: 116, endPoint x: 217, endPoint y: 110, distance: 8.2
click at [217, 110] on div "Create website design template in Figma using brand playbook UX/UI Designer for…" at bounding box center [234, 145] width 179 height 97
click at [217, 110] on span "UX/UI Designer for React Native & Expo App" at bounding box center [190, 111] width 83 height 5
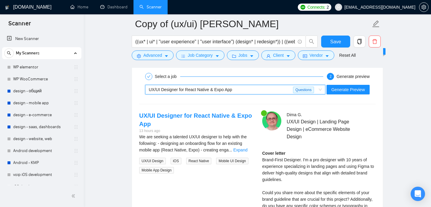
click at [342, 85] on div "Generate Preview" at bounding box center [348, 90] width 44 height 10
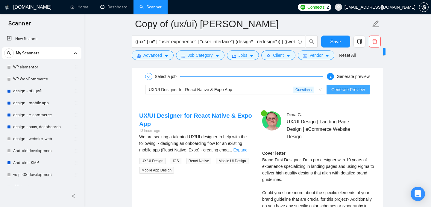
click at [344, 89] on span "Generate Preview" at bounding box center [347, 89] width 33 height 7
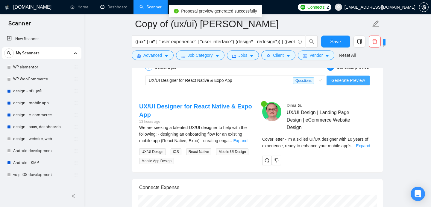
scroll to position [1202, 0]
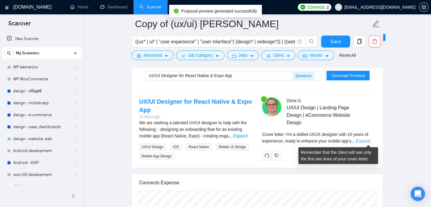
click at [368, 140] on link "Expand" at bounding box center [363, 141] width 14 height 5
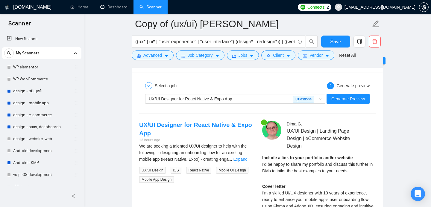
scroll to position [1189, 0]
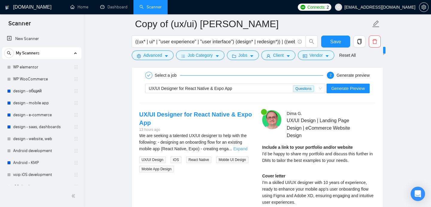
click at [246, 149] on link "Expand" at bounding box center [240, 149] width 14 height 5
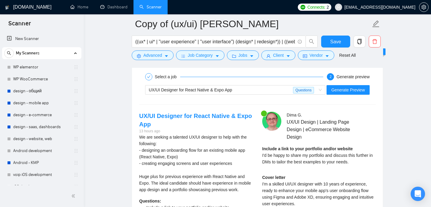
scroll to position [1176, 0]
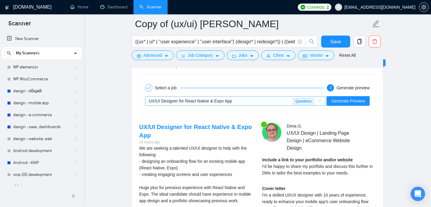
click at [265, 103] on div "UX/UI Designer for React Native & Expo App" at bounding box center [221, 101] width 144 height 9
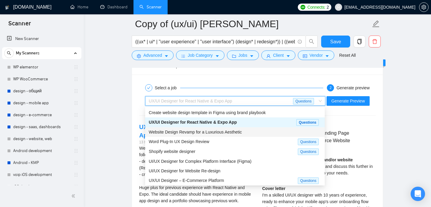
click at [233, 130] on span "Website Design Revamp for a Luxurious Aesthetic" at bounding box center [195, 132] width 93 height 5
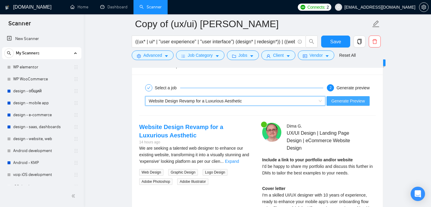
click at [350, 101] on span "Generate Preview" at bounding box center [347, 101] width 33 height 7
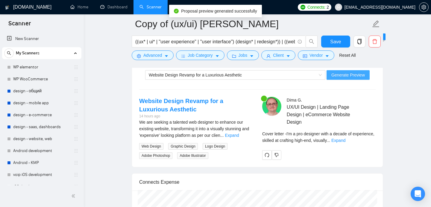
scroll to position [1208, 0]
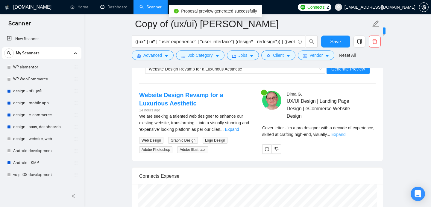
click at [345, 135] on link "Expand" at bounding box center [338, 134] width 14 height 5
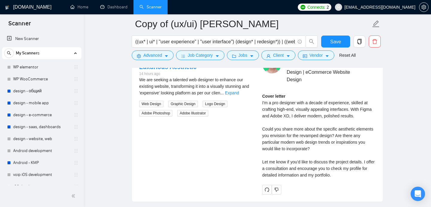
scroll to position [1246, 0]
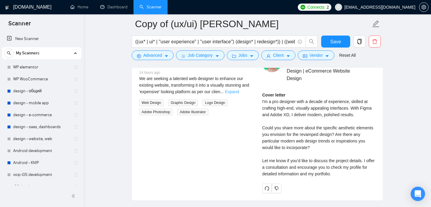
click at [239, 91] on link "Expand" at bounding box center [232, 91] width 14 height 5
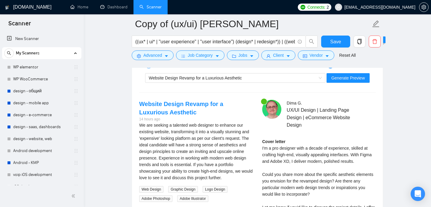
scroll to position [1199, 0]
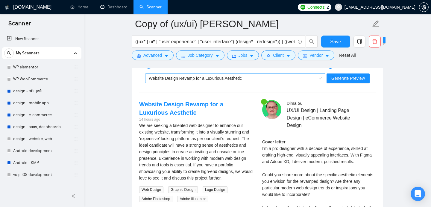
click at [273, 78] on div "Website Design Revamp for a Luxurious Aesthetic" at bounding box center [232, 78] width 167 height 9
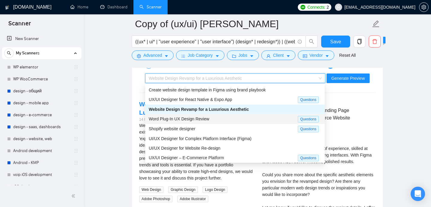
click at [204, 118] on span "Word Plug-In UX Design Review" at bounding box center [179, 119] width 60 height 5
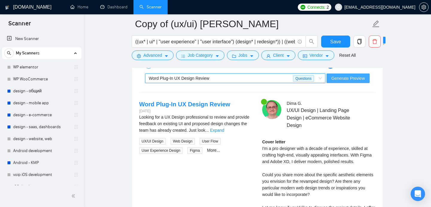
click at [338, 79] on span "Generate Preview" at bounding box center [347, 78] width 33 height 7
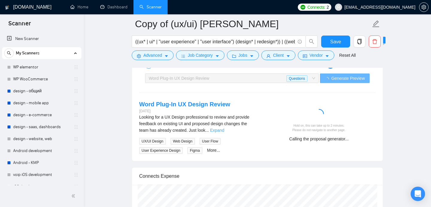
click at [224, 130] on link "Expand" at bounding box center [217, 130] width 14 height 5
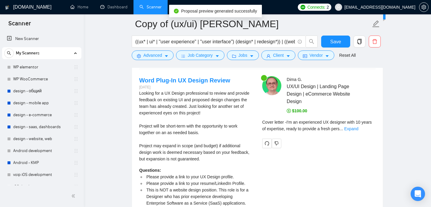
scroll to position [1224, 0]
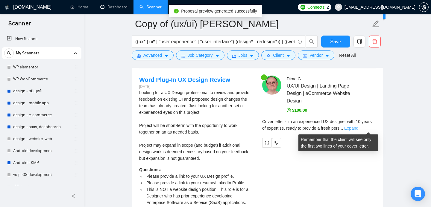
click at [358, 128] on link "Expand" at bounding box center [351, 128] width 14 height 5
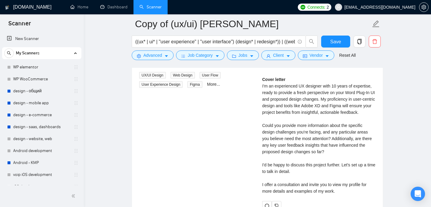
scroll to position [1367, 0]
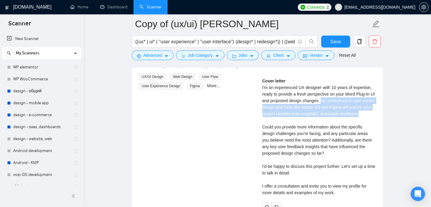
drag, startPoint x: 354, startPoint y: 101, endPoint x: 315, endPoint y: 118, distance: 43.1
click at [315, 118] on div "Cover letter I'm an experienced UX designer with 10 years of expertise, ready t…" at bounding box center [318, 137] width 113 height 118
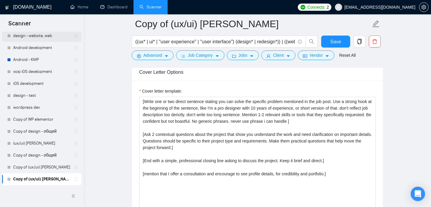
scroll to position [701, 0]
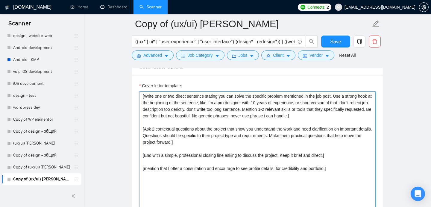
click at [332, 110] on textarea "[Write one or two direct sentence stating you can solve the specific problem me…" at bounding box center [257, 159] width 236 height 135
paste textarea "don't use and mention Adobe XD"
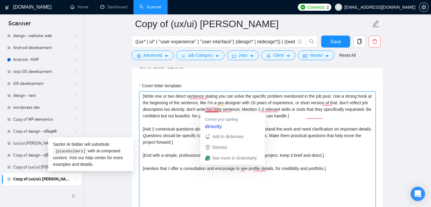
click at [187, 115] on textarea "[Write one or two direct sentence stating you can solve the specific problem me…" at bounding box center [257, 159] width 236 height 135
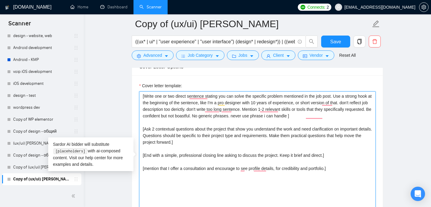
paste textarea "don't use and mention Adobe XD"
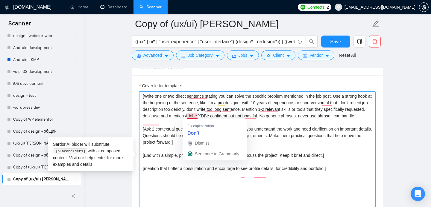
click at [187, 116] on textarea "[Write one or two direct sentence stating you can solve the specific problem me…" at bounding box center [257, 159] width 236 height 135
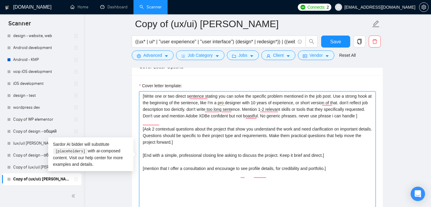
click at [332, 109] on textarea "[Write one or two direct sentence stating you can solve the specific problem me…" at bounding box center [257, 159] width 236 height 135
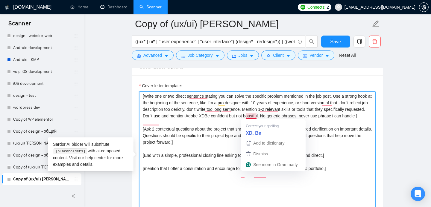
click at [252, 115] on textarea "[Write one or two direct sentence stating you can solve the specific problem me…" at bounding box center [257, 159] width 236 height 135
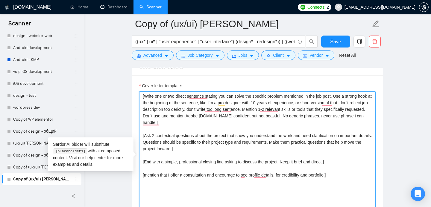
type textarea "[Write one or two direct sentence stating you can solve the specific problem me…"
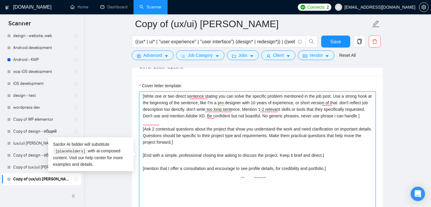
click at [253, 124] on textarea "[Write one or two direct sentence stating you can solve the specific problem me…" at bounding box center [257, 159] width 236 height 135
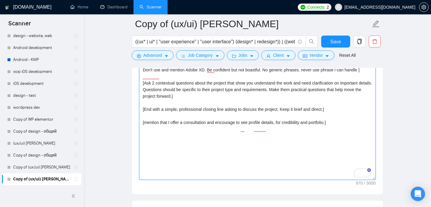
scroll to position [741, 0]
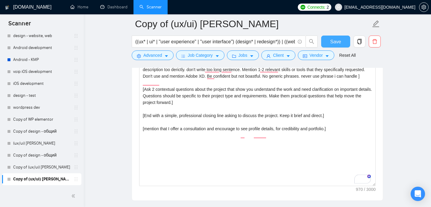
click at [341, 38] on button "Save" at bounding box center [335, 42] width 29 height 12
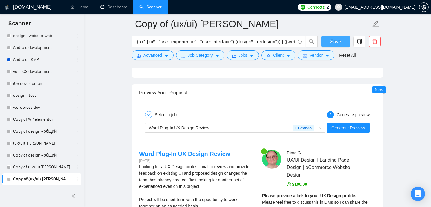
scroll to position [1129, 0]
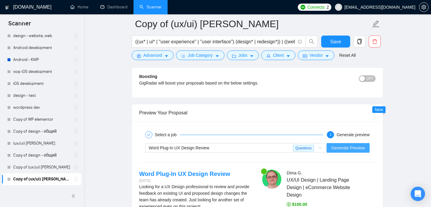
click at [355, 150] on span "Generate Preview" at bounding box center [347, 148] width 33 height 7
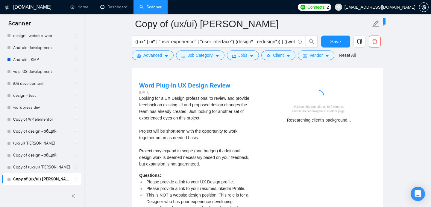
scroll to position [1216, 0]
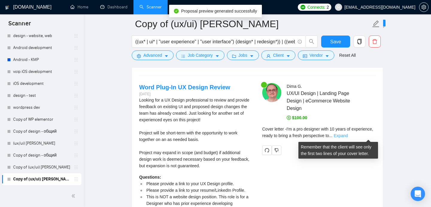
click at [347, 134] on link "Expand" at bounding box center [340, 135] width 14 height 5
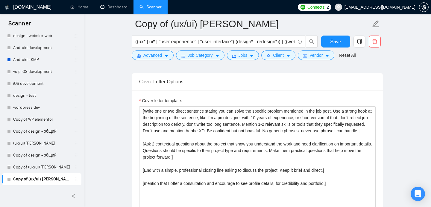
scroll to position [687, 0]
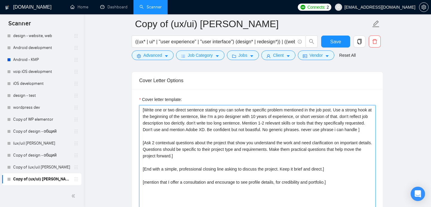
click at [252, 130] on textarea "[Write one or two direct sentence stating you can solve the specific problem me…" at bounding box center [257, 172] width 236 height 135
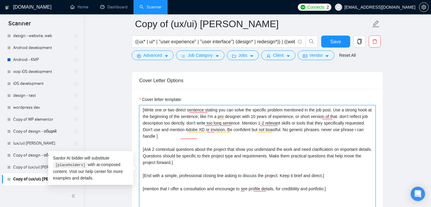
type textarea "[Write one or two direct sentence stating you can solve the specific problem me…"
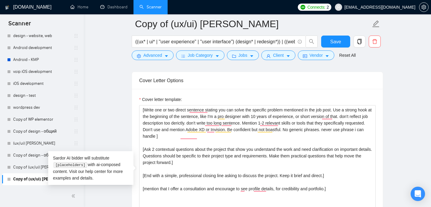
click at [382, 149] on div "Cover letter template: [Write one or two direct sentence stating you can solve …" at bounding box center [257, 171] width 251 height 165
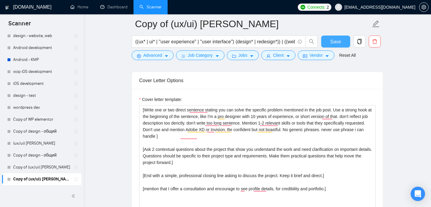
click at [336, 44] on span "Save" at bounding box center [335, 41] width 11 height 7
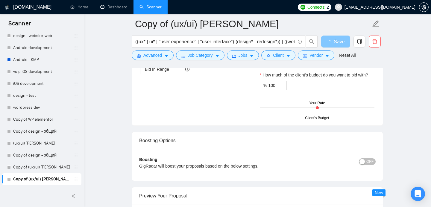
scroll to position [1047, 0]
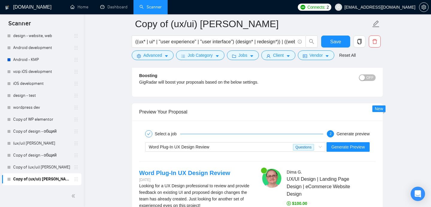
scroll to position [1131, 0]
click at [350, 147] on span "Generate Preview" at bounding box center [347, 147] width 33 height 7
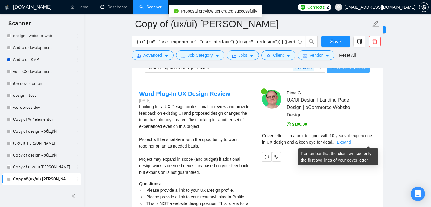
scroll to position [1227, 0]
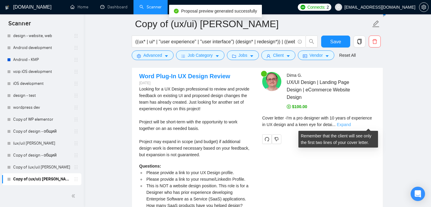
click at [350, 124] on link "Expand" at bounding box center [343, 124] width 14 height 5
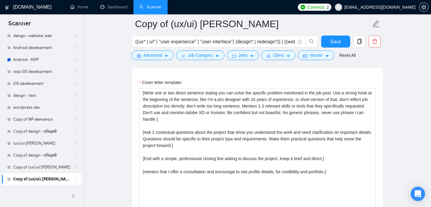
scroll to position [700, 0]
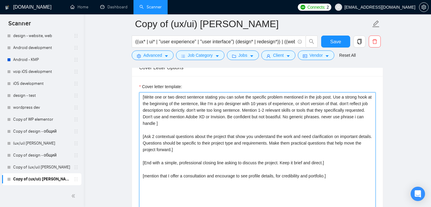
click at [274, 117] on textarea "[Write one or two direct sentence stating you can solve the specific problem me…" at bounding box center [257, 159] width 236 height 135
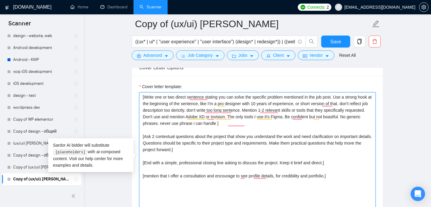
click at [286, 124] on textarea "[Write one or two direct sentence stating you can solve the specific problem me…" at bounding box center [257, 159] width 236 height 135
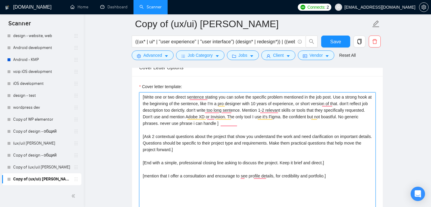
click at [295, 123] on textarea "[Write one or two direct sentence stating you can solve the specific problem me…" at bounding box center [257, 159] width 236 height 135
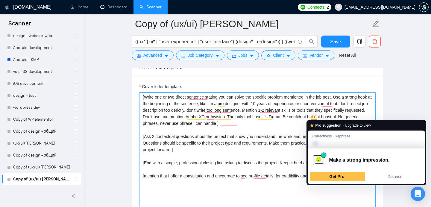
click at [293, 127] on textarea "[Write one or two direct sentence stating you can solve the specific problem me…" at bounding box center [257, 159] width 236 height 135
click at [312, 117] on textarea "[Write one or two direct sentence stating you can solve the specific problem me…" at bounding box center [257, 159] width 236 height 135
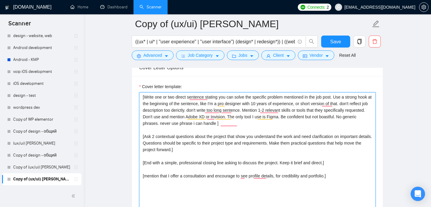
click at [326, 118] on textarea "[Write one or two direct sentence stating you can solve the specific problem me…" at bounding box center [257, 159] width 236 height 135
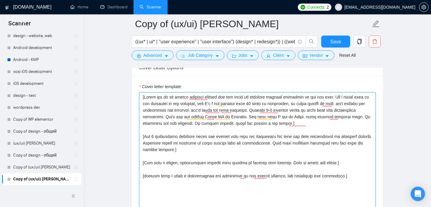
click at [343, 124] on textarea "Cover letter template:" at bounding box center [257, 159] width 236 height 135
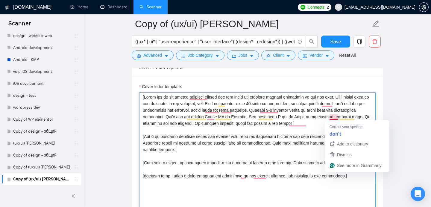
click at [337, 116] on textarea "Cover letter template:" at bounding box center [257, 159] width 236 height 135
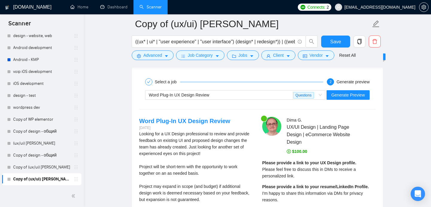
scroll to position [1189, 0]
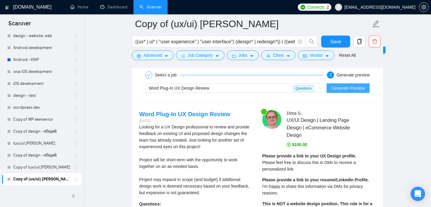
type textarea "[Write one or two direct sentence stating you can solve the specific problem me…"
click at [345, 89] on span "Generate Preview" at bounding box center [347, 88] width 33 height 7
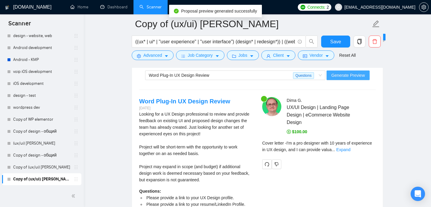
scroll to position [1206, 0]
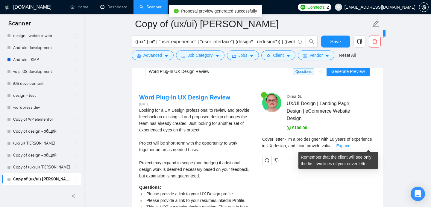
click at [366, 142] on div "Cover letter - I'm a pro designer with 10 years of experience in UX design, and…" at bounding box center [318, 142] width 113 height 13
click at [350, 144] on link "Expand" at bounding box center [343, 146] width 14 height 5
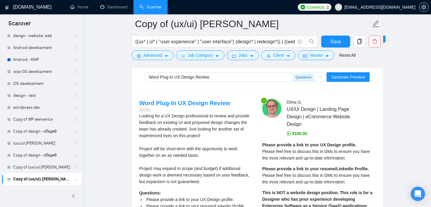
scroll to position [1201, 0]
click at [240, 76] on div "Word Plug-In UX Design Review" at bounding box center [221, 76] width 144 height 9
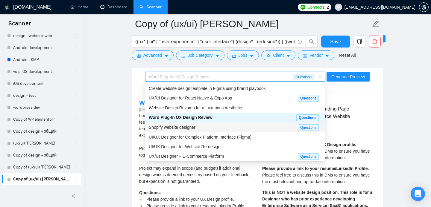
click at [207, 126] on div "Shopify website designer" at bounding box center [223, 127] width 149 height 7
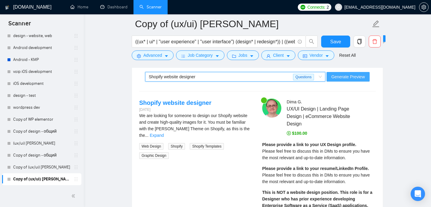
click at [342, 75] on span "Generate Preview" at bounding box center [347, 77] width 33 height 7
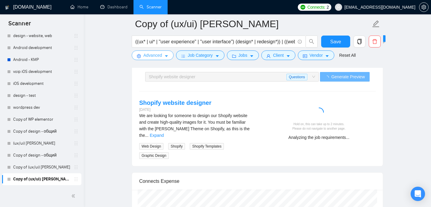
click at [159, 54] on span "Advanced" at bounding box center [152, 55] width 19 height 7
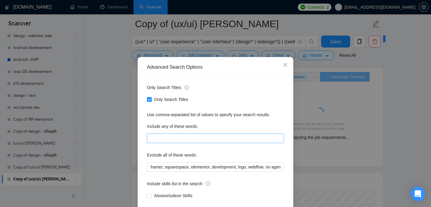
scroll to position [12, 0]
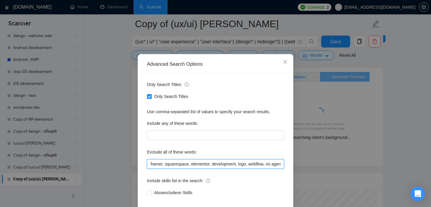
click at [150, 163] on input "framer, squarespace, elementor, development, logo, webflow, no agencies," at bounding box center [215, 164] width 137 height 10
click at [282, 62] on span "Close" at bounding box center [285, 62] width 16 height 16
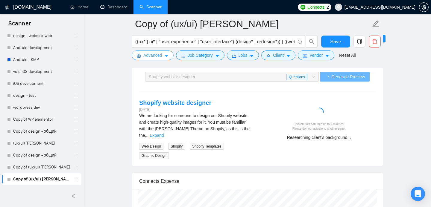
scroll to position [0, 0]
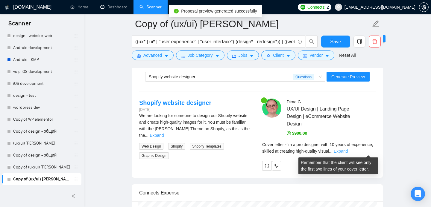
click at [347, 151] on link "Expand" at bounding box center [340, 151] width 14 height 5
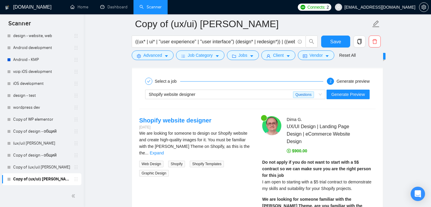
scroll to position [1200, 0]
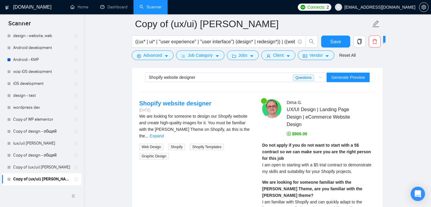
click at [242, 132] on div "We are looking for someone to design our Shopify website and create high-qualit…" at bounding box center [195, 126] width 113 height 26
click at [164, 134] on link "Expand" at bounding box center [157, 136] width 14 height 5
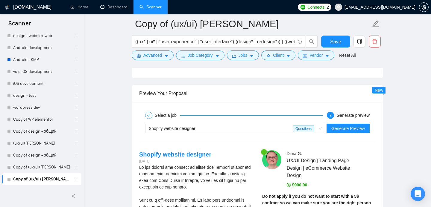
scroll to position [1146, 0]
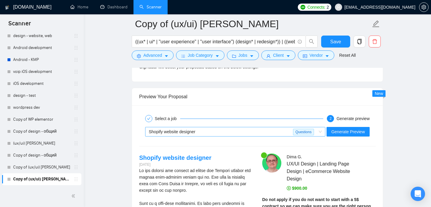
click at [225, 134] on div "Shopify website designer" at bounding box center [221, 131] width 144 height 9
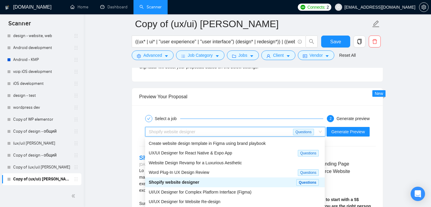
scroll to position [1160, 0]
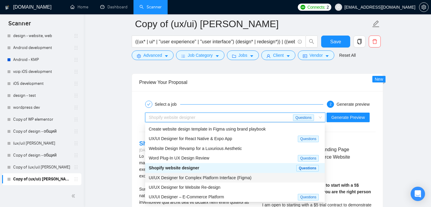
click at [213, 180] on span "UI/UX Designer for Complex Platform Interface (Figma)" at bounding box center [200, 178] width 103 height 5
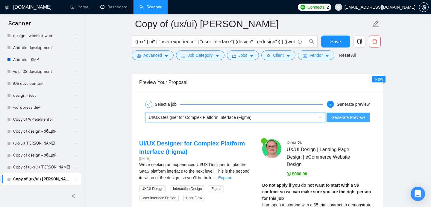
click at [352, 119] on span "Generate Preview" at bounding box center [347, 117] width 33 height 7
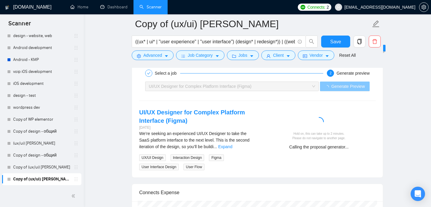
scroll to position [1203, 0]
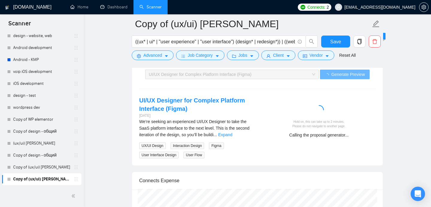
click at [247, 130] on div "We’re seeking an experienced UI/UX Designer to take the SaaS platform interface…" at bounding box center [195, 128] width 113 height 20
click at [232, 135] on link "Expand" at bounding box center [225, 134] width 14 height 5
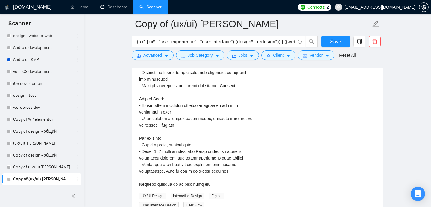
scroll to position [1423, 0]
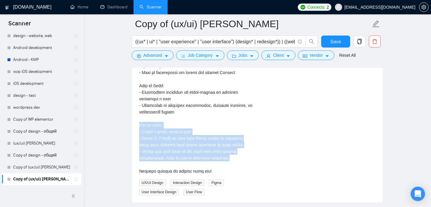
drag, startPoint x: 139, startPoint y: 120, endPoint x: 224, endPoint y: 152, distance: 91.0
click at [224, 152] on div "We’re seeking an experienced UI/UX Designer to take the SaaS platform interface…" at bounding box center [195, 36] width 113 height 276
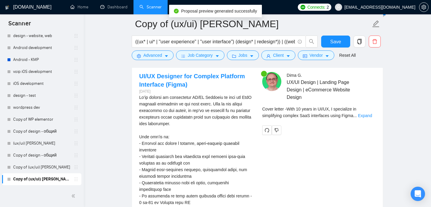
scroll to position [1228, 0]
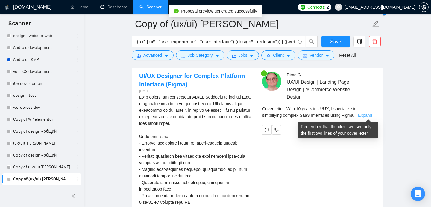
click at [371, 115] on link "Expand" at bounding box center [365, 115] width 14 height 5
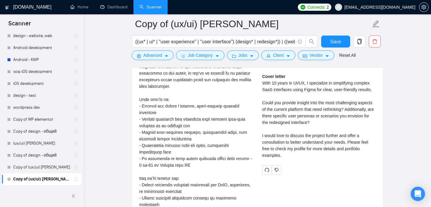
scroll to position [1265, 0]
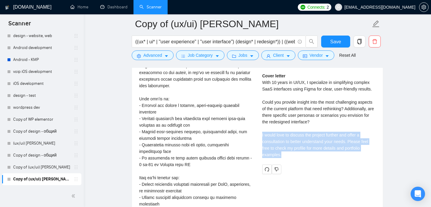
drag, startPoint x: 285, startPoint y: 162, endPoint x: 261, endPoint y: 142, distance: 31.0
click at [261, 142] on div "Dima G . UX/UI Design | Landing Page Design | eCommerce Website Design Cover le…" at bounding box center [318, 104] width 123 height 140
click at [290, 162] on div "Cover letter With 10 years in UI/UX, I specialize in simplifying complex SaaS i…" at bounding box center [318, 118] width 113 height 90
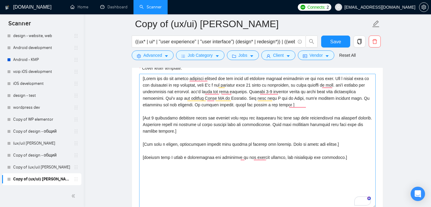
scroll to position [708, 0]
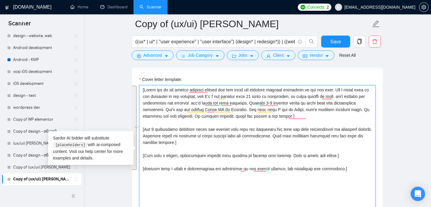
drag, startPoint x: 340, startPoint y: 173, endPoint x: 139, endPoint y: 86, distance: 218.7
click at [139, 86] on textarea "Cover letter template:" at bounding box center [257, 152] width 236 height 135
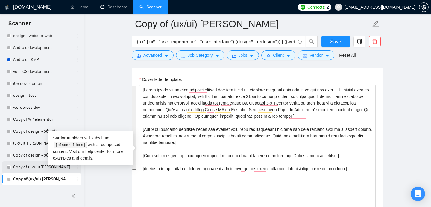
click at [32, 165] on link "Copy of (ux/ui) [PERSON_NAME]" at bounding box center [41, 167] width 57 height 12
click at [35, 168] on link "Copy of (ux/ui) [PERSON_NAME]" at bounding box center [41, 167] width 57 height 12
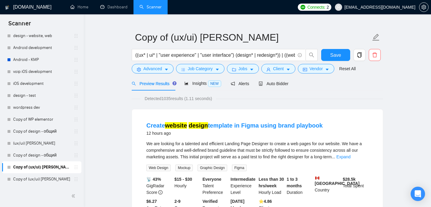
scroll to position [13, 0]
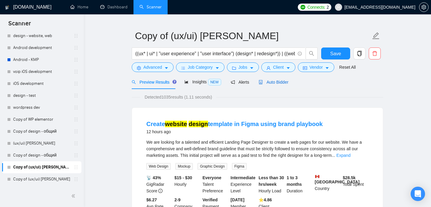
click at [272, 81] on span "Auto Bidder" at bounding box center [273, 82] width 30 height 5
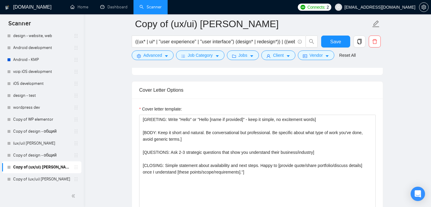
scroll to position [685, 0]
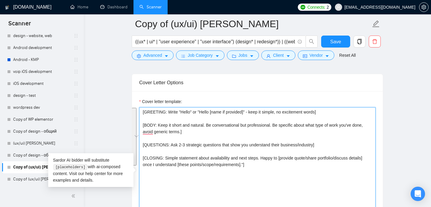
drag, startPoint x: 254, startPoint y: 165, endPoint x: 142, endPoint y: 112, distance: 124.4
click at [141, 112] on div "Cover Letter Options Cover letter template: [GREETING: Write "Hello" or "Hello …" at bounding box center [257, 165] width 251 height 183
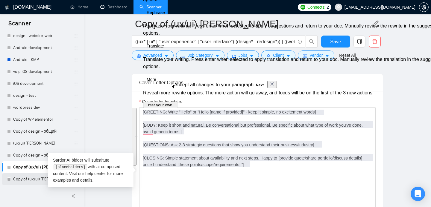
click at [31, 178] on link "Copy of (ux/ui) [PERSON_NAME]" at bounding box center [41, 179] width 57 height 12
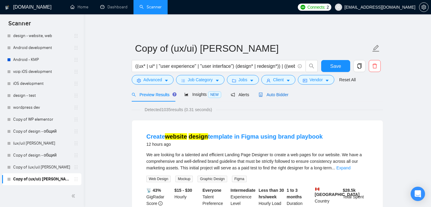
click at [278, 92] on span "Auto Bidder" at bounding box center [273, 94] width 30 height 5
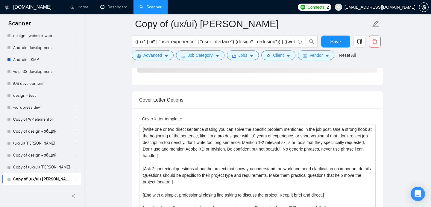
scroll to position [592, 0]
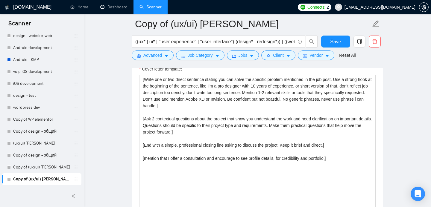
scroll to position [712, 0]
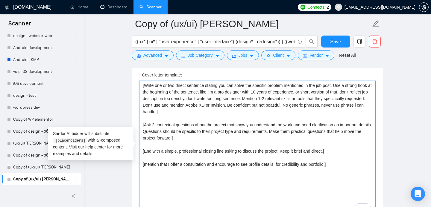
drag, startPoint x: 340, startPoint y: 164, endPoint x: 140, endPoint y: 85, distance: 215.0
click at [140, 85] on textarea "[Write one or two direct sentence stating you can solve the specific problem me…" at bounding box center [257, 148] width 236 height 135
paste textarea "GREETING: Write "Hello" or "Hello [name if provided]" - keep it simple, no exci…"
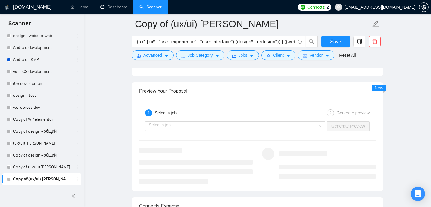
scroll to position [1164, 0]
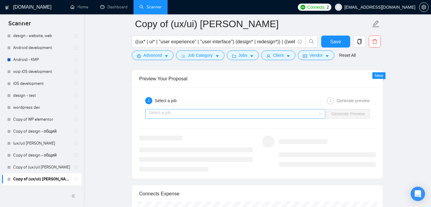
type textarea "[GREETING: Write "Hello" or "Hello [name if provided]" - keep it simple, no exc…"
click at [310, 112] on input "search" at bounding box center [233, 113] width 169 height 9
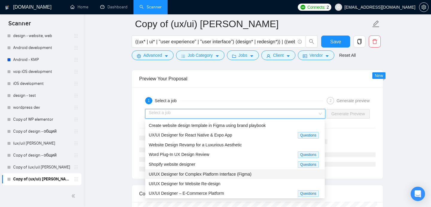
drag, startPoint x: 200, startPoint y: 157, endPoint x: 198, endPoint y: 173, distance: 16.6
click at [198, 173] on div "Create website design template in Figma using brand playbook UX/UI Designer for…" at bounding box center [234, 169] width 179 height 97
click at [198, 173] on span "UI/UX Designer for Complex Platform Interface (Figma)" at bounding box center [200, 174] width 103 height 5
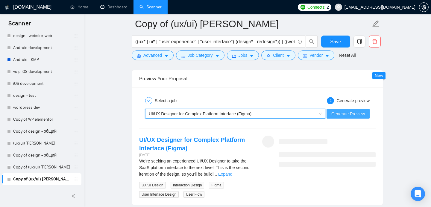
click at [356, 116] on span "Generate Preview" at bounding box center [347, 114] width 33 height 7
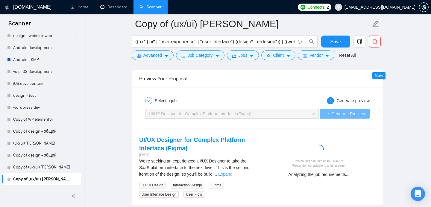
click at [232, 174] on link "Expand" at bounding box center [225, 174] width 14 height 5
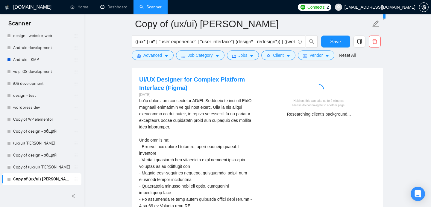
scroll to position [1223, 0]
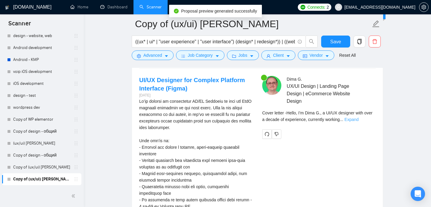
click at [358, 118] on link "Expand" at bounding box center [351, 119] width 14 height 5
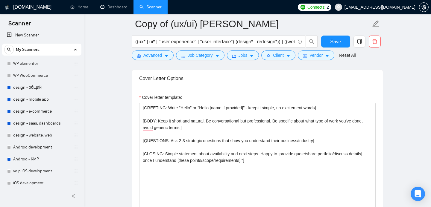
scroll to position [0, 0]
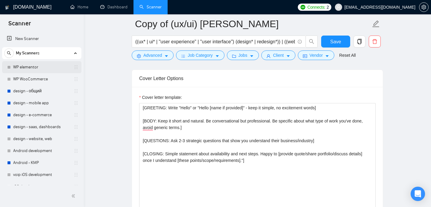
click at [29, 67] on link "WP elementor" at bounding box center [41, 67] width 57 height 12
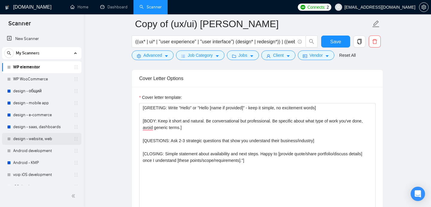
click at [26, 138] on link "design - website, web" at bounding box center [41, 139] width 57 height 12
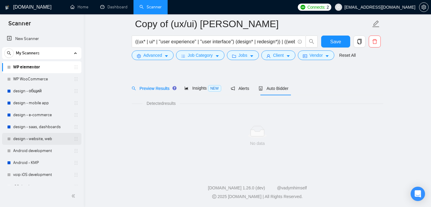
scroll to position [11, 0]
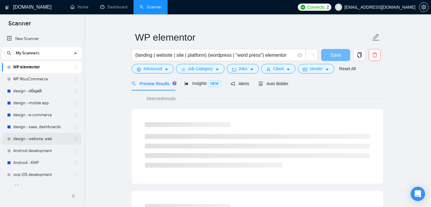
click at [31, 139] on link "design - website, web" at bounding box center [41, 139] width 57 height 12
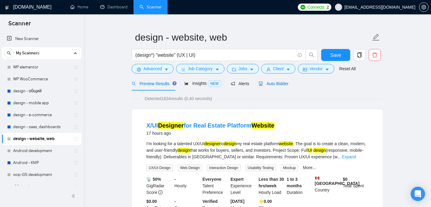
click at [271, 84] on span "Auto Bidder" at bounding box center [273, 83] width 30 height 5
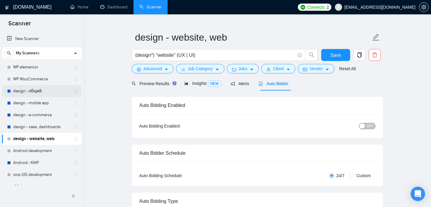
click at [26, 91] on link "design - общий" at bounding box center [41, 91] width 57 height 12
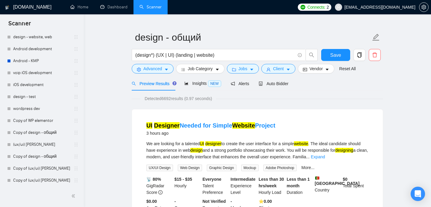
scroll to position [103, 0]
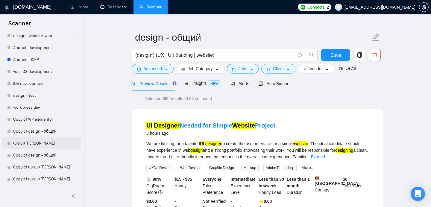
click at [25, 145] on link "(ux/ui) [PERSON_NAME]" at bounding box center [41, 144] width 57 height 12
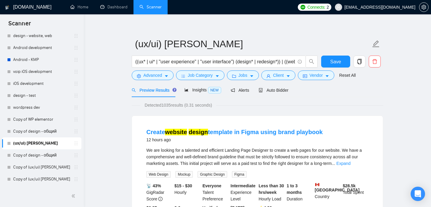
scroll to position [4, 0]
click at [162, 108] on span "Detected 1035 results (0.31 seconds)" at bounding box center [178, 105] width 76 height 7
click at [209, 92] on span "NEW" at bounding box center [214, 90] width 13 height 7
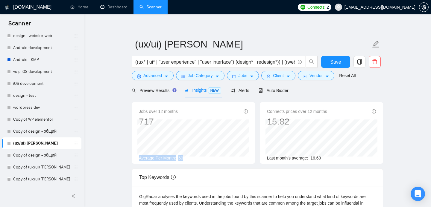
drag, startPoint x: 185, startPoint y: 158, endPoint x: 139, endPoint y: 159, distance: 46.7
click at [139, 159] on div "Average Per Month: 60" at bounding box center [193, 158] width 109 height 7
click at [139, 159] on span "Average Per Month:" at bounding box center [157, 158] width 37 height 5
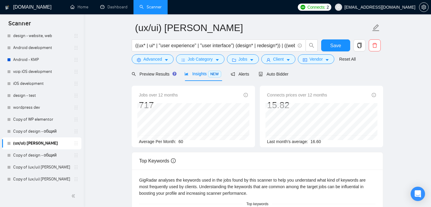
scroll to position [2, 0]
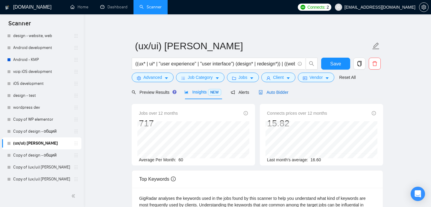
click at [277, 93] on span "Auto Bidder" at bounding box center [273, 92] width 30 height 5
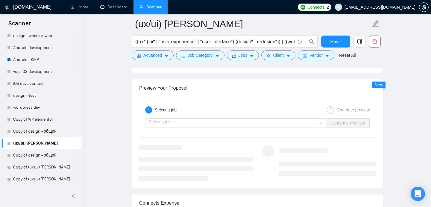
scroll to position [1153, 0]
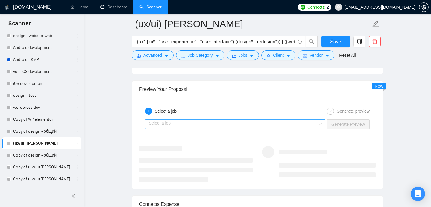
click at [264, 127] on input "search" at bounding box center [233, 124] width 169 height 9
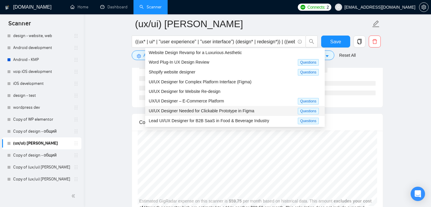
scroll to position [1236, 0]
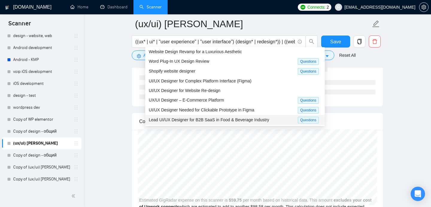
click at [218, 121] on span "Lead UI/UX Designer for B2B SaaS in Food & Beverage Industry" at bounding box center [209, 120] width 120 height 5
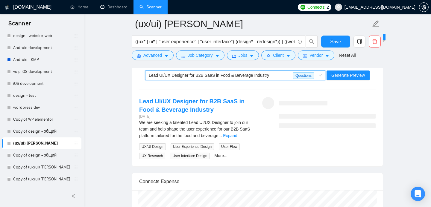
scroll to position [1198, 0]
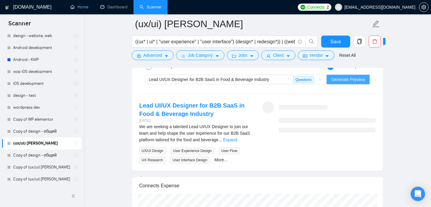
click at [346, 80] on span "Generate Preview" at bounding box center [347, 79] width 33 height 7
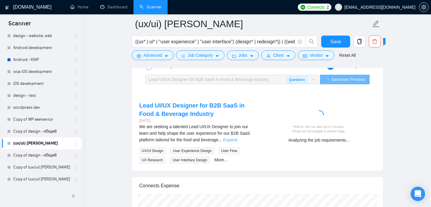
click at [237, 141] on link "Expand" at bounding box center [230, 140] width 14 height 5
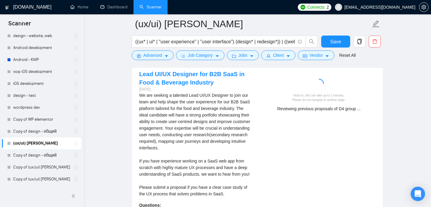
scroll to position [1228, 0]
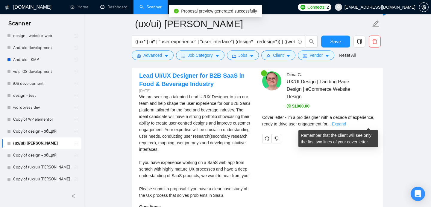
click at [346, 122] on link "Expand" at bounding box center [339, 124] width 14 height 5
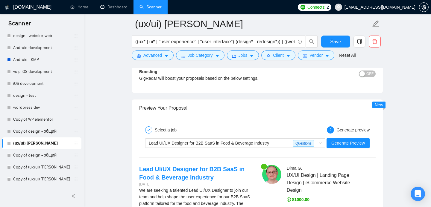
scroll to position [1130, 0]
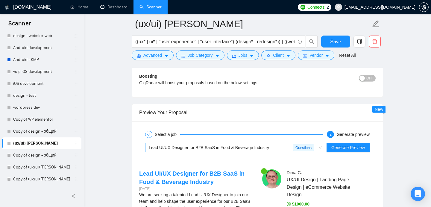
click at [229, 151] on div "Lead UI/UX Designer for B2B SaaS in Food & Beverage Industry" at bounding box center [221, 147] width 144 height 9
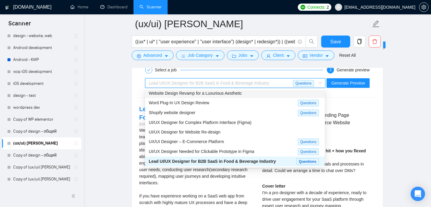
scroll to position [1210, 0]
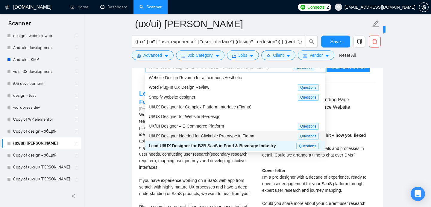
click at [221, 135] on span "UI/UX Designer Needed for Clickable Prototype in Figma" at bounding box center [202, 136] width 106 height 5
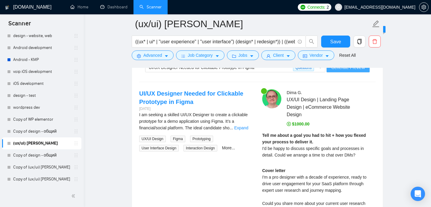
click at [344, 68] on span "Generate Preview" at bounding box center [347, 67] width 33 height 7
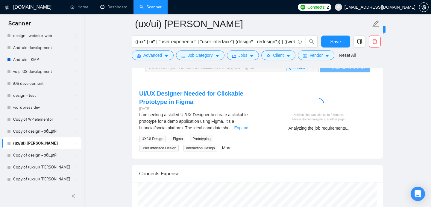
click at [248, 127] on link "Expand" at bounding box center [241, 128] width 14 height 5
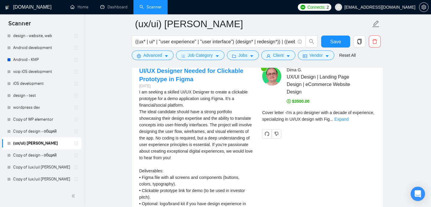
scroll to position [1226, 0]
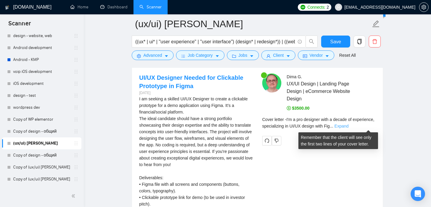
click at [348, 125] on link "Expand" at bounding box center [341, 126] width 14 height 5
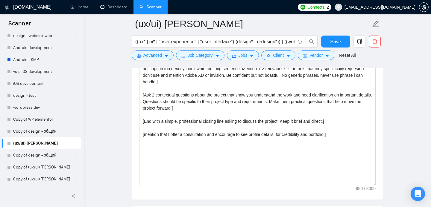
scroll to position [709, 0]
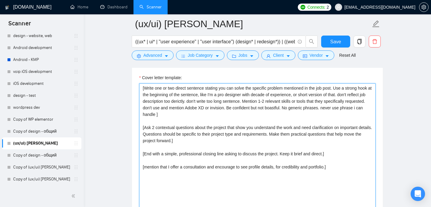
click at [344, 170] on textarea "[Write one or two direct sentence stating you can solve the specific problem me…" at bounding box center [257, 150] width 236 height 135
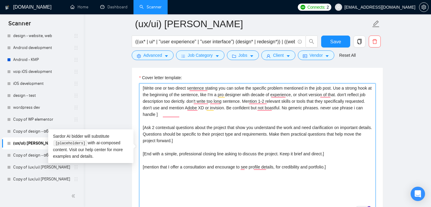
paste textarea "- Lorem ipsum dol sita conse ad elitsedd Eius tem / Inci Utla - etdol://mag.ali…"
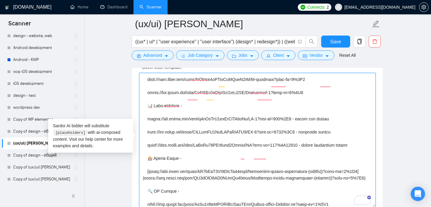
scroll to position [255, 0]
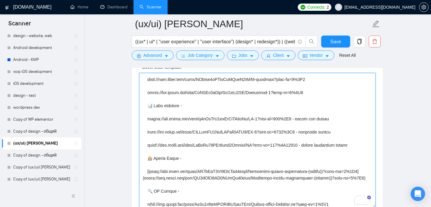
click at [149, 171] on textarea "Cover letter template:" at bounding box center [257, 140] width 236 height 135
click at [368, 173] on textarea "Cover letter template:" at bounding box center [257, 140] width 236 height 135
click at [363, 179] on textarea "Cover letter template:" at bounding box center [257, 140] width 236 height 135
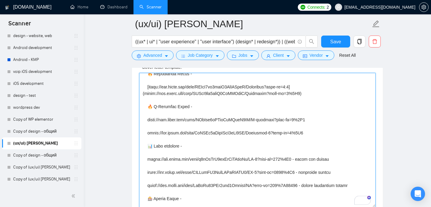
scroll to position [0, 0]
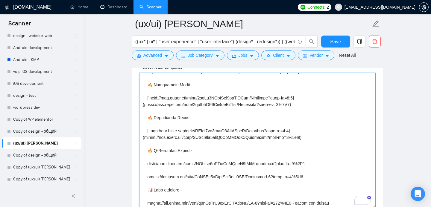
click at [148, 132] on textarea "Cover letter template:" at bounding box center [257, 140] width 236 height 135
click at [311, 129] on textarea "Cover letter template:" at bounding box center [257, 140] width 236 height 135
click at [326, 141] on textarea "Cover letter template:" at bounding box center [257, 140] width 236 height 135
click at [327, 138] on textarea "Cover letter template:" at bounding box center [257, 140] width 236 height 135
click at [156, 138] on textarea "Cover letter template:" at bounding box center [257, 140] width 236 height 135
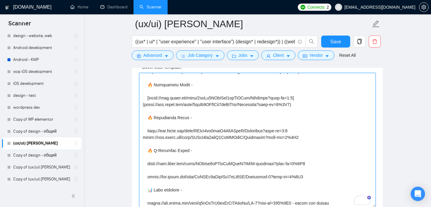
scroll to position [157, 0]
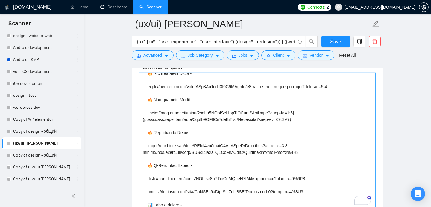
click at [149, 115] on textarea "Cover letter template:" at bounding box center [257, 140] width 236 height 135
click at [304, 111] on textarea "Cover letter template:" at bounding box center [257, 140] width 236 height 135
click at [327, 121] on textarea "Cover letter template:" at bounding box center [257, 140] width 236 height 135
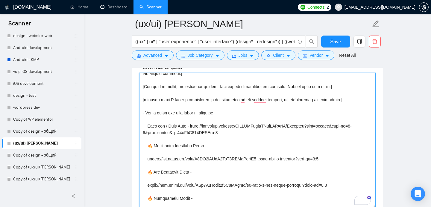
click at [141, 113] on textarea "Cover letter template:" at bounding box center [257, 140] width 236 height 135
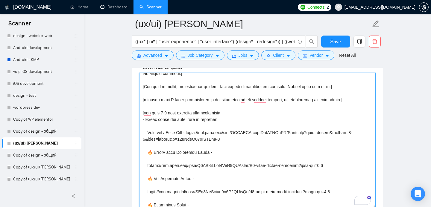
click at [222, 120] on textarea "Cover letter template:" at bounding box center [257, 140] width 236 height 135
click at [181, 127] on textarea "Cover letter template:" at bounding box center [257, 140] width 236 height 135
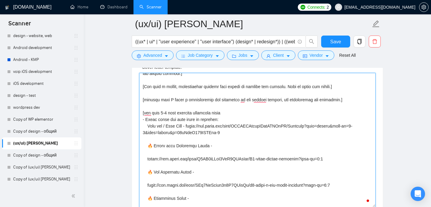
click at [224, 114] on textarea "Cover letter template:" at bounding box center [257, 140] width 236 height 135
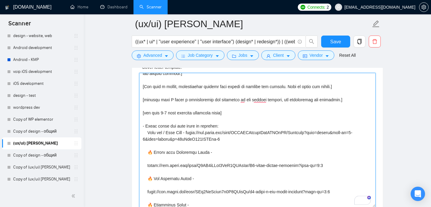
click at [146, 126] on textarea "Cover letter template:" at bounding box center [257, 140] width 236 height 135
click at [137, 125] on div "Cover Letter Options Cover letter template:" at bounding box center [257, 130] width 251 height 183
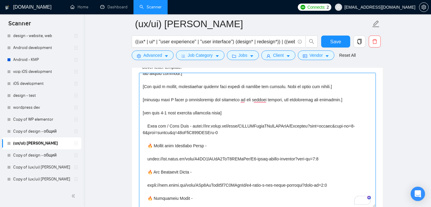
click at [148, 126] on textarea "Cover letter template:" at bounding box center [257, 140] width 236 height 135
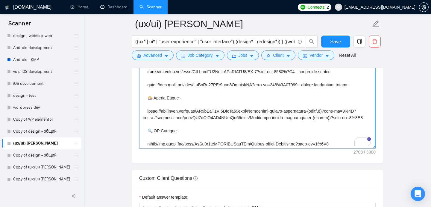
click at [346, 144] on textarea "Cover letter template:" at bounding box center [257, 81] width 236 height 135
click at [146, 144] on textarea "Cover letter template:" at bounding box center [257, 81] width 236 height 135
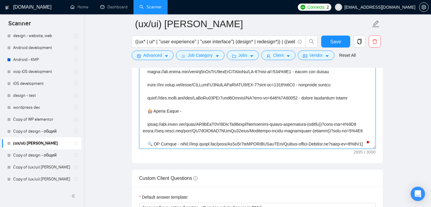
click at [147, 119] on textarea "Cover letter template:" at bounding box center [257, 81] width 236 height 135
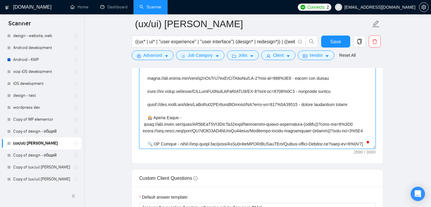
click at [143, 120] on textarea "Cover letter template:" at bounding box center [257, 81] width 236 height 135
click at [148, 137] on textarea "Cover letter template:" at bounding box center [257, 81] width 236 height 135
click at [144, 138] on textarea "Cover letter template:" at bounding box center [257, 81] width 236 height 135
click at [148, 114] on textarea "Cover letter template:" at bounding box center [257, 81] width 236 height 135
click at [363, 125] on textarea "Cover letter template:" at bounding box center [257, 81] width 236 height 135
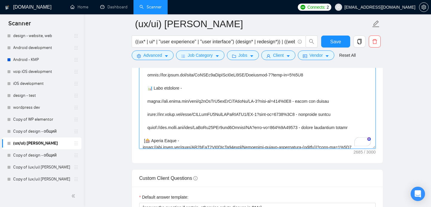
click at [147, 89] on textarea "Cover letter template:" at bounding box center [257, 81] width 236 height 135
click at [368, 130] on textarea "Cover letter template:" at bounding box center [257, 81] width 236 height 135
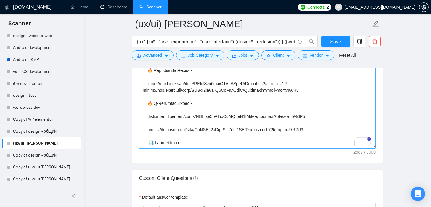
click at [148, 105] on textarea "Cover letter template:" at bounding box center [257, 81] width 236 height 135
click at [319, 128] on textarea "Cover letter template:" at bounding box center [257, 81] width 236 height 135
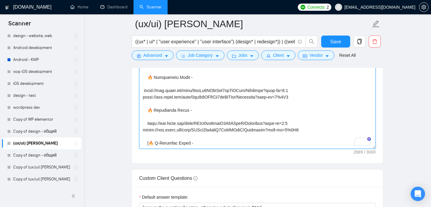
click at [147, 112] on textarea "Cover letter template:" at bounding box center [257, 81] width 236 height 135
click at [148, 109] on textarea "Cover letter template:" at bounding box center [257, 81] width 236 height 135
click at [309, 129] on textarea "Cover letter template:" at bounding box center [257, 81] width 236 height 135
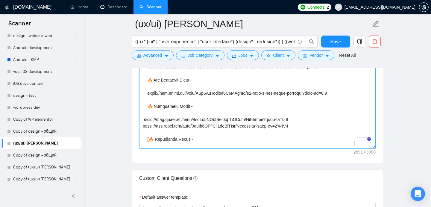
click at [148, 108] on textarea "Cover letter template:" at bounding box center [257, 81] width 236 height 135
click at [321, 125] on textarea "Cover letter template:" at bounding box center [257, 81] width 236 height 135
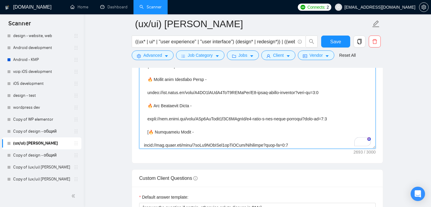
click at [144, 106] on textarea "Cover letter template:" at bounding box center [257, 81] width 236 height 135
click at [149, 105] on textarea "Cover letter template:" at bounding box center [257, 81] width 236 height 135
click at [359, 118] on textarea "Cover letter template:" at bounding box center [257, 81] width 236 height 135
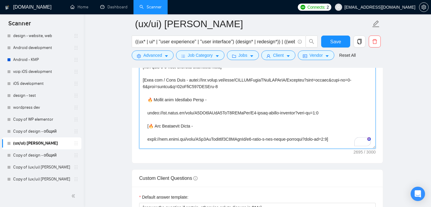
click at [149, 100] on textarea "Cover letter template:" at bounding box center [257, 81] width 236 height 135
click at [348, 114] on textarea "Cover letter template:" at bounding box center [257, 81] width 236 height 135
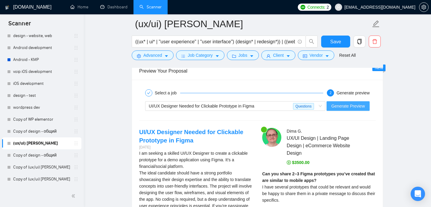
click at [333, 106] on span "Generate Preview" at bounding box center [347, 106] width 33 height 7
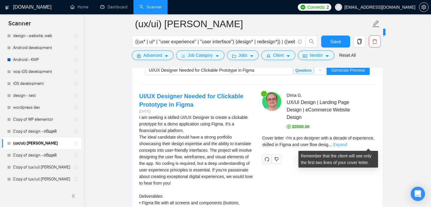
click at [347, 144] on link "Expand" at bounding box center [340, 144] width 14 height 5
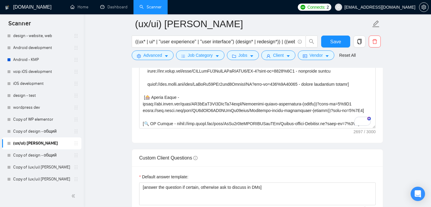
scroll to position [793, 0]
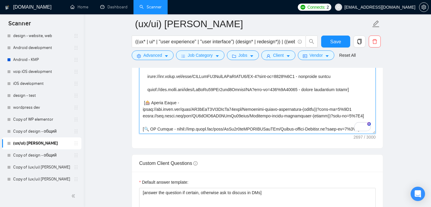
click at [207, 132] on textarea "Cover letter template:" at bounding box center [257, 66] width 236 height 135
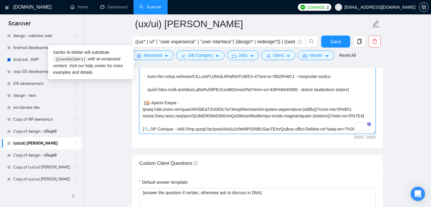
scroll to position [255, 0]
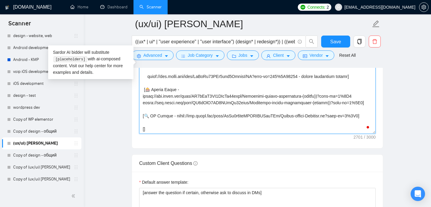
paste textarea "- **Прототипы** - Bylaw [[URL][DOMAIN_NAME][DOMAIN_NAME]"
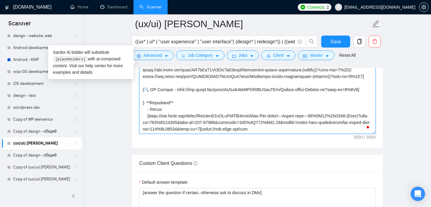
scroll to position [283, 0]
drag, startPoint x: 145, startPoint y: 97, endPoint x: 176, endPoint y: 96, distance: 31.7
click at [176, 96] on textarea "Cover letter template:" at bounding box center [257, 66] width 236 height 135
click at [149, 111] on textarea "Cover letter template:" at bounding box center [257, 66] width 236 height 135
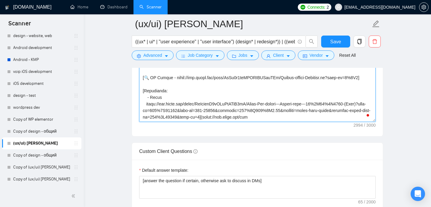
scroll to position [808, 0]
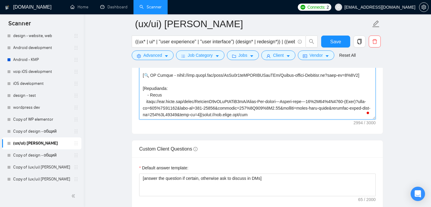
click at [255, 115] on textarea "Cover letter template:" at bounding box center [257, 52] width 236 height 135
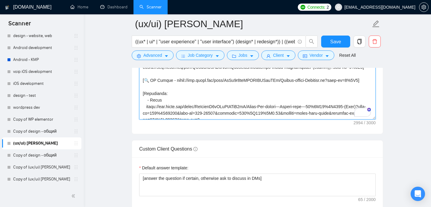
scroll to position [288, 0]
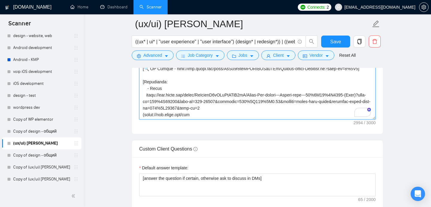
drag, startPoint x: 206, startPoint y: 114, endPoint x: 141, endPoint y: 115, distance: 64.6
click at [141, 115] on textarea "Cover letter template:" at bounding box center [257, 52] width 236 height 135
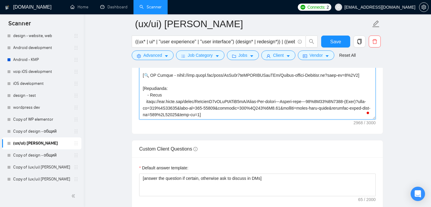
click at [162, 95] on textarea "Cover letter template:" at bounding box center [257, 52] width 236 height 135
click at [146, 101] on textarea "Cover letter template:" at bounding box center [257, 52] width 236 height 135
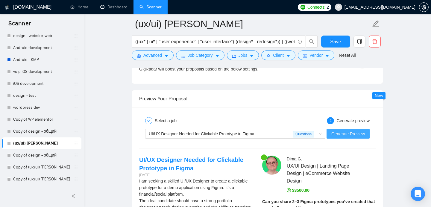
click at [347, 134] on span "Generate Preview" at bounding box center [347, 134] width 33 height 7
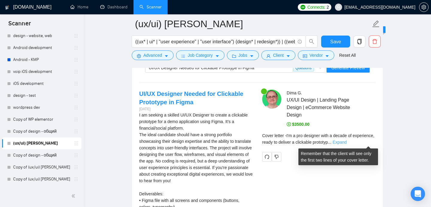
click at [346, 141] on link "Expand" at bounding box center [339, 142] width 14 height 5
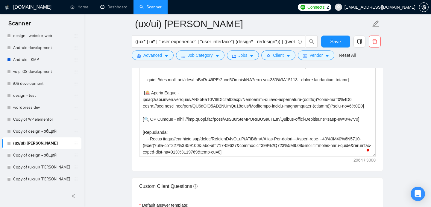
scroll to position [768, 0]
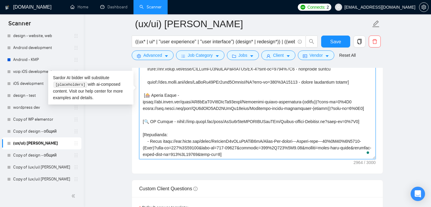
drag, startPoint x: 161, startPoint y: 155, endPoint x: 158, endPoint y: 82, distance: 72.7
click at [158, 82] on textarea "Cover letter template:" at bounding box center [257, 92] width 236 height 135
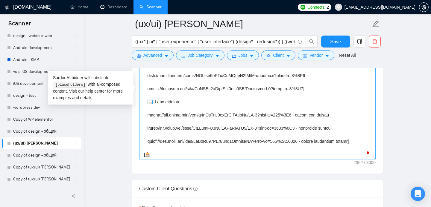
scroll to position [211, 0]
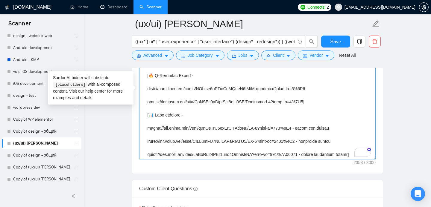
drag, startPoint x: 370, startPoint y: 141, endPoint x: 146, endPoint y: 67, distance: 236.1
click at [146, 67] on div "(ux/ui) serge ((ux* | ui* | "user experience" | "user interface") (design* | re…" at bounding box center [257, 192] width 251 height 1873
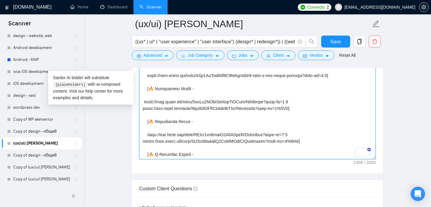
scroll to position [138, 0]
drag, startPoint x: 165, startPoint y: 143, endPoint x: 147, endPoint y: 59, distance: 85.9
click at [147, 59] on div "(ux/ui) serge ((ux* | ui* | "user experience" | "user interface") (design* | re…" at bounding box center [257, 192] width 251 height 1873
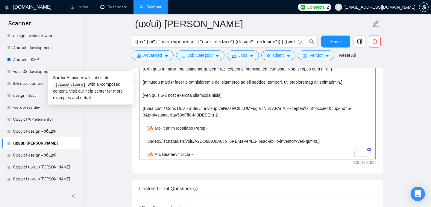
scroll to position [32, 0]
drag, startPoint x: 161, startPoint y: 154, endPoint x: 143, endPoint y: 87, distance: 69.3
click at [143, 87] on textarea "Cover letter template:" at bounding box center [257, 92] width 236 height 135
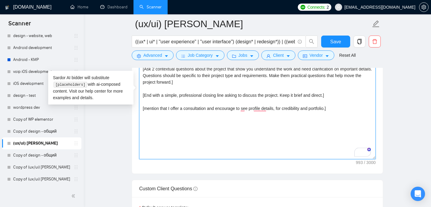
scroll to position [0, 0]
type textarea "[Write one or two direct sentence stating you can solve the specific problem me…"
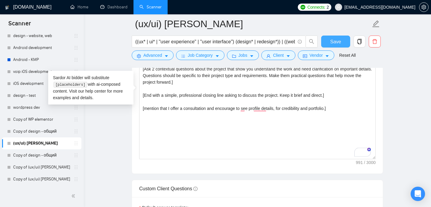
click at [330, 41] on span "Save" at bounding box center [335, 41] width 11 height 7
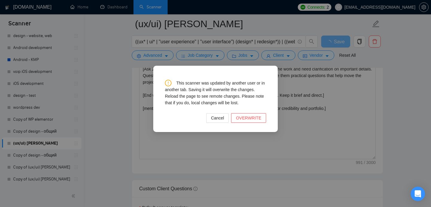
click at [298, 153] on div "This scanner was updated by another user or in another tab. Saving it will over…" at bounding box center [215, 103] width 431 height 207
drag, startPoint x: 248, startPoint y: 118, endPoint x: 226, endPoint y: 118, distance: 22.4
click at [219, 121] on div "Cancel OVERWRITE" at bounding box center [215, 118] width 101 height 10
click at [249, 120] on span "OVERWRITE" at bounding box center [248, 118] width 25 height 7
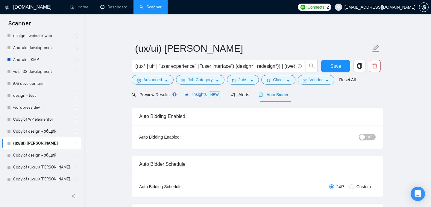
click at [204, 97] on div "Insights NEW" at bounding box center [202, 94] width 36 height 7
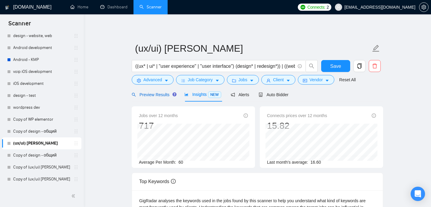
click at [153, 97] on span "Preview Results" at bounding box center [153, 94] width 43 height 5
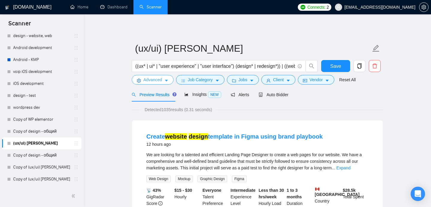
click at [165, 79] on icon "caret-down" at bounding box center [166, 81] width 4 height 4
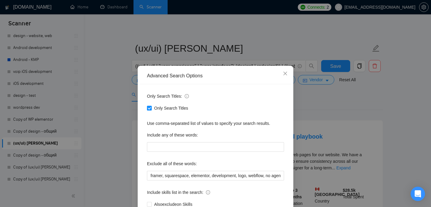
scroll to position [42, 0]
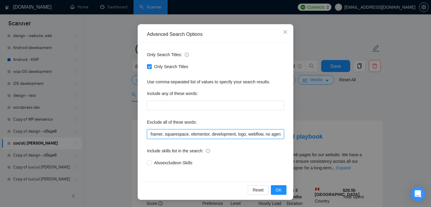
click at [228, 135] on input "framer, squarespace, elementor, development, logo, webflow, no agencies," at bounding box center [215, 134] width 137 height 10
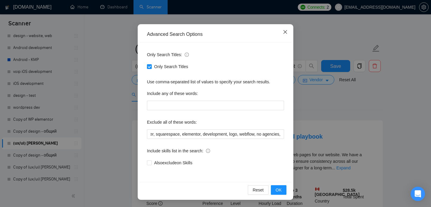
scroll to position [0, 0]
click at [286, 32] on icon "close" at bounding box center [285, 32] width 5 height 5
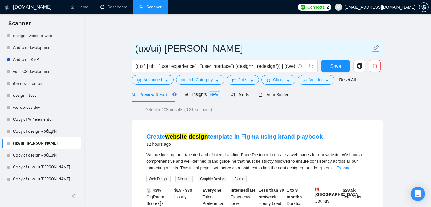
scroll to position [12, 0]
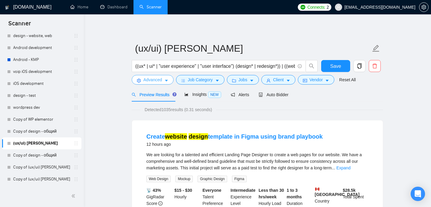
click at [164, 82] on button "Advanced" at bounding box center [153, 80] width 42 height 10
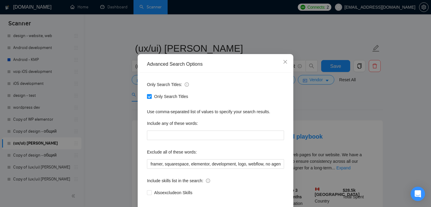
click at [150, 98] on input "Only Search Titles" at bounding box center [149, 96] width 4 height 4
checkbox input "false"
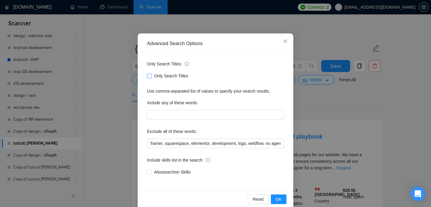
scroll to position [42, 0]
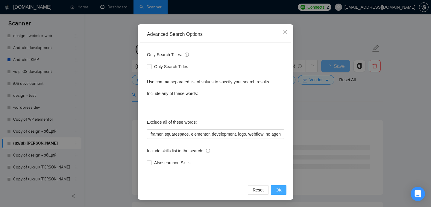
click at [275, 187] on span "OK" at bounding box center [278, 190] width 6 height 7
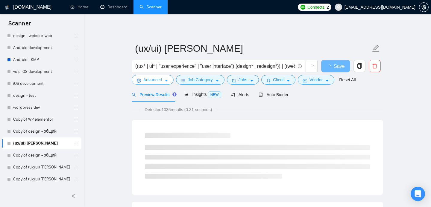
scroll to position [0, 0]
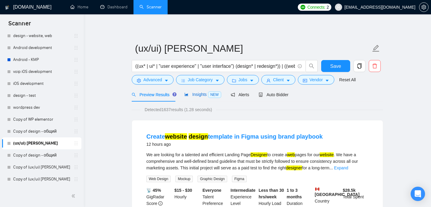
click at [195, 92] on span "Insights NEW" at bounding box center [202, 94] width 36 height 5
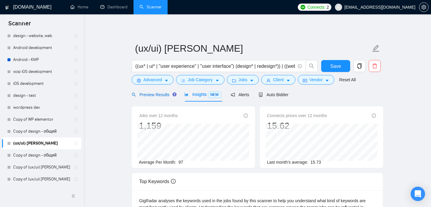
click at [154, 95] on span "Preview Results" at bounding box center [153, 94] width 43 height 5
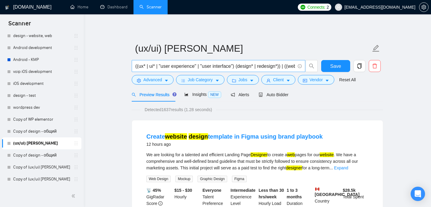
click at [151, 68] on input "((ux* | ui* | "user experience" | "user interface") (design* | redesign*)) | ((…" at bounding box center [215, 65] width 160 height 7
click at [142, 68] on input "((ux* | ui* | "user experience" | "user interface") (design* | redesign*)) | ((…" at bounding box center [215, 65] width 160 height 7
click at [138, 67] on input "((ux* | ui* | "user experience" | "user interface") (design* | redesign*)) | ((…" at bounding box center [215, 65] width 160 height 7
drag, startPoint x: 138, startPoint y: 67, endPoint x: 236, endPoint y: 68, distance: 98.1
click at [236, 68] on input "((ux* | ui* | "user experience" | "user interface") (design* | redesign*)) | ((…" at bounding box center [215, 65] width 160 height 7
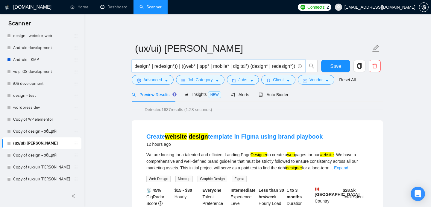
scroll to position [0, 112]
drag, startPoint x: 179, startPoint y: 66, endPoint x: 297, endPoint y: 68, distance: 117.2
click at [297, 68] on span "((ux* | ui* | "user experience" | "user interface") (design* | redesign*)) | ((…" at bounding box center [218, 66] width 173 height 12
click at [217, 67] on input "((ux* | ui* | "user experience" | "user interface") (design* | redesign*)) | ((…" at bounding box center [215, 65] width 160 height 7
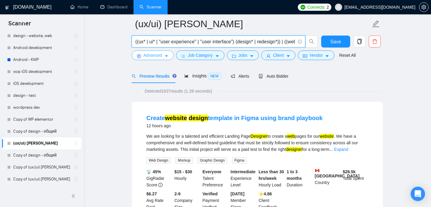
scroll to position [26, 0]
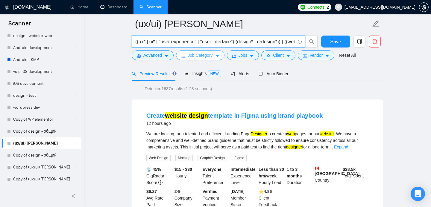
click at [203, 57] on span "Job Category" at bounding box center [199, 55] width 25 height 7
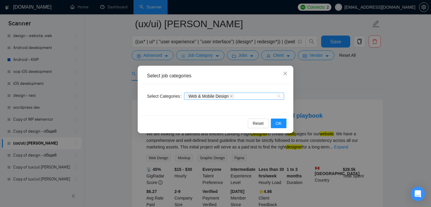
click at [251, 97] on div "Web & Mobile Design" at bounding box center [230, 96] width 91 height 6
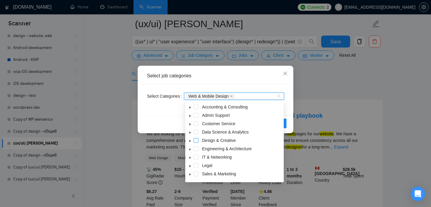
click at [196, 141] on span at bounding box center [195, 140] width 5 height 5
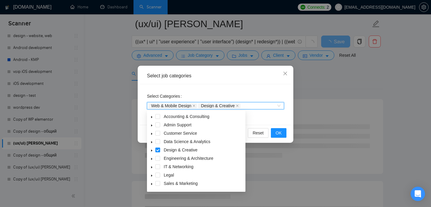
click at [262, 115] on div "Select Categories Web & Mobile Design, Design & Creative Web & Mobile Design De…" at bounding box center [215, 104] width 151 height 41
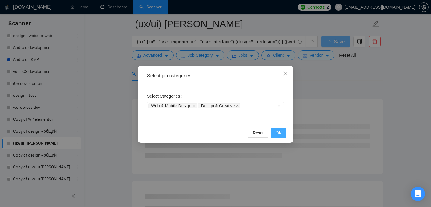
click at [284, 135] on button "OK" at bounding box center [279, 133] width 16 height 10
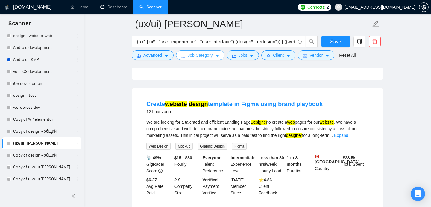
scroll to position [133, 0]
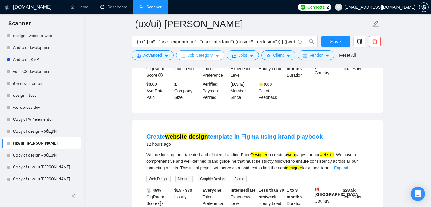
click at [206, 57] on span "Job Category" at bounding box center [199, 55] width 25 height 7
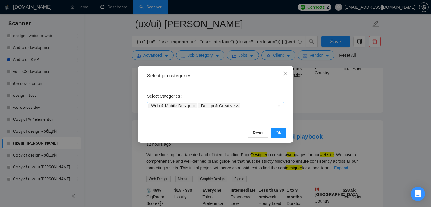
click at [239, 104] on span at bounding box center [237, 106] width 3 height 4
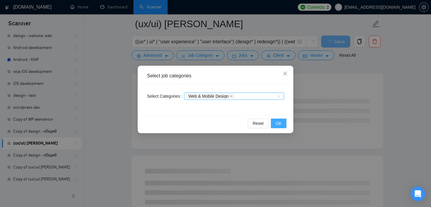
click at [282, 123] on button "OK" at bounding box center [279, 124] width 16 height 10
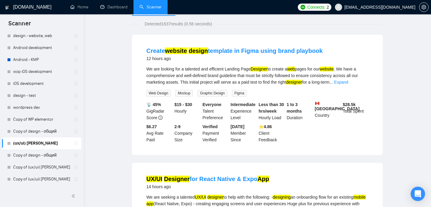
scroll to position [0, 0]
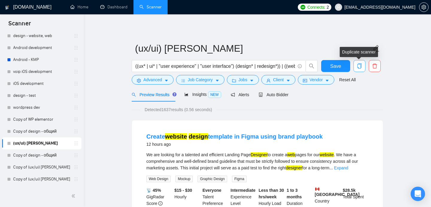
click at [359, 68] on icon "copy" at bounding box center [359, 65] width 4 height 5
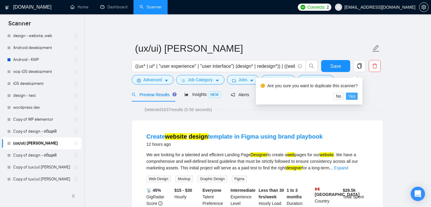
click at [355, 97] on span "Yes" at bounding box center [351, 96] width 7 height 7
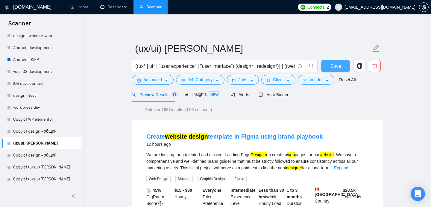
click at [333, 65] on span "Save" at bounding box center [335, 65] width 11 height 7
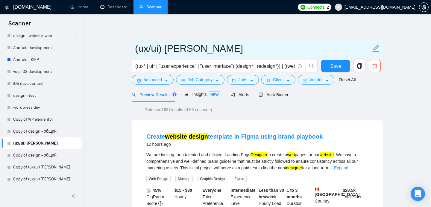
click at [197, 51] on input "(ux/ui) [PERSON_NAME]" at bounding box center [253, 48] width 236 height 15
type input "(ux/ui) [PERSON_NAME] - web category"
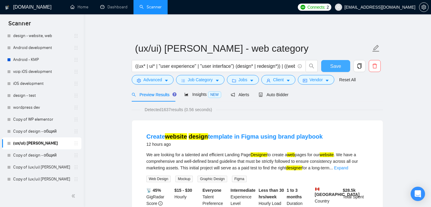
click at [341, 65] on button "Save" at bounding box center [335, 66] width 29 height 12
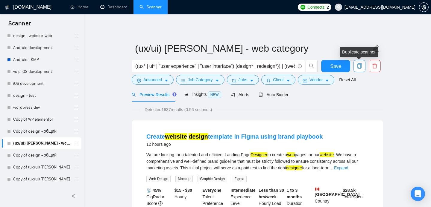
click at [360, 67] on icon "copy" at bounding box center [359, 65] width 4 height 5
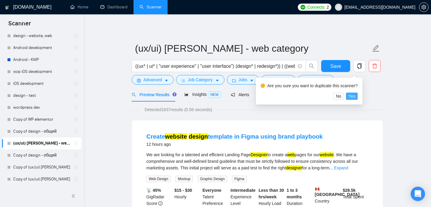
click at [355, 96] on span "Yes" at bounding box center [351, 96] width 7 height 7
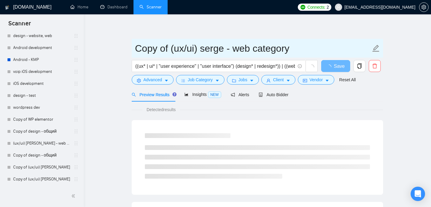
click at [160, 48] on input "Copy of (ux/ui) serge - web category" at bounding box center [253, 48] width 236 height 15
drag, startPoint x: 292, startPoint y: 50, endPoint x: 233, endPoint y: 49, distance: 59.5
click at [233, 49] on input "Copy of (ux/ui) serge - web category" at bounding box center [253, 48] width 236 height 15
click at [239, 49] on input "Copy of (ux/ui) serge - web category" at bounding box center [253, 48] width 236 height 15
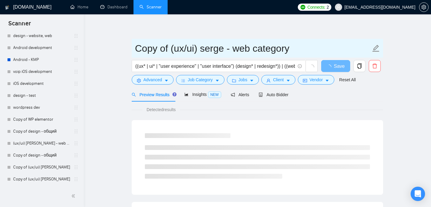
click at [239, 49] on input "Copy of (ux/ui) serge - web category" at bounding box center [253, 48] width 236 height 15
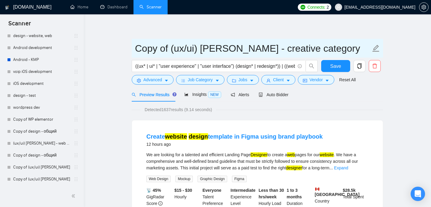
drag, startPoint x: 170, startPoint y: 49, endPoint x: 137, endPoint y: 49, distance: 33.2
click at [137, 49] on input "Copy of (ux/ui) [PERSON_NAME] - creative category" at bounding box center [253, 48] width 236 height 15
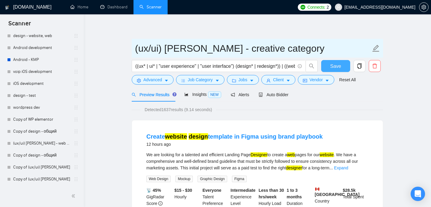
type input "(ux/ui) [PERSON_NAME] - creative category"
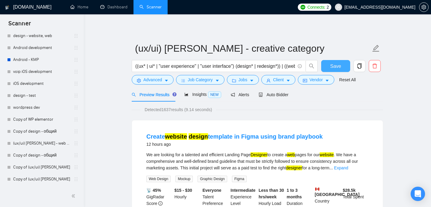
click at [339, 64] on span "Save" at bounding box center [335, 65] width 11 height 7
click at [217, 81] on icon "caret-down" at bounding box center [217, 81] width 4 height 4
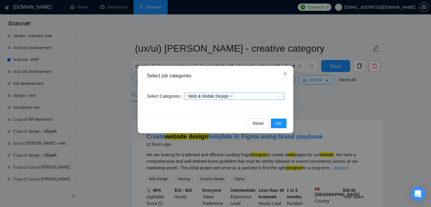
click at [243, 96] on div "Web & Mobile Design" at bounding box center [230, 96] width 91 height 6
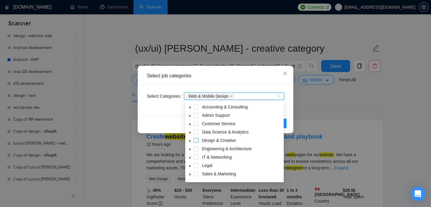
drag, startPoint x: 196, startPoint y: 132, endPoint x: 196, endPoint y: 140, distance: 7.2
click at [196, 140] on div "Accounting & Consulting Admin Support Customer Service Data Science & Analytics…" at bounding box center [234, 149] width 96 height 92
click at [196, 140] on span at bounding box center [195, 140] width 5 height 5
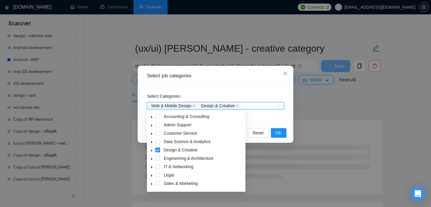
click at [270, 122] on div "Select Categories Web & Mobile Design, Design & Creative Web & Mobile Design De…" at bounding box center [215, 104] width 151 height 41
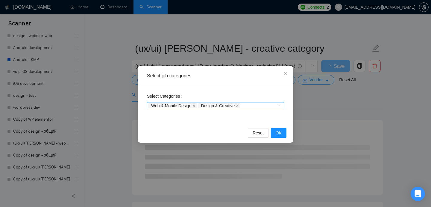
click at [195, 105] on icon "close" at bounding box center [193, 105] width 3 height 3
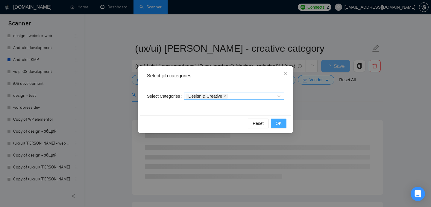
click at [277, 121] on span "OK" at bounding box center [278, 123] width 6 height 7
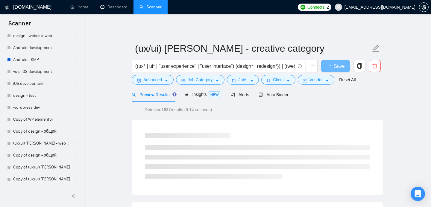
click at [233, 109] on div "Detected 1637 results (9.14 seconds)" at bounding box center [257, 109] width 251 height 7
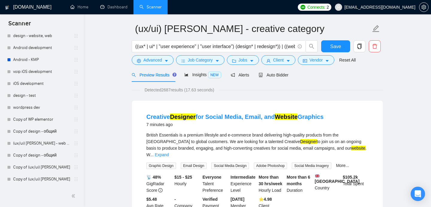
scroll to position [52, 0]
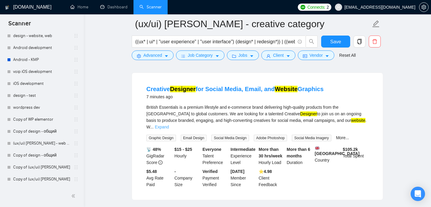
click at [169, 125] on link "Expand" at bounding box center [162, 127] width 14 height 5
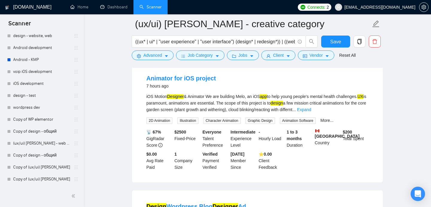
scroll to position [286, 0]
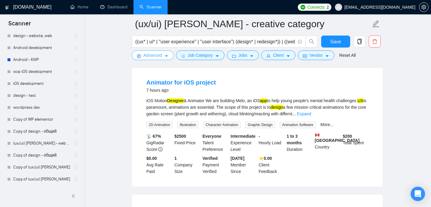
click at [169, 57] on button "Advanced" at bounding box center [153, 56] width 42 height 10
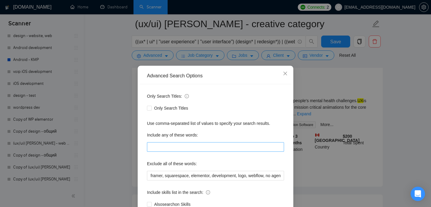
scroll to position [18, 0]
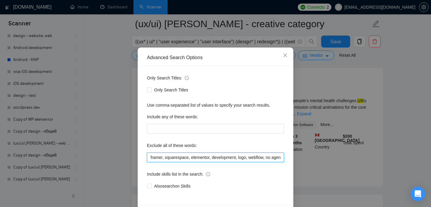
click at [150, 158] on input "framer, squarespace, elementor, development, logo, webflow, no agencies," at bounding box center [215, 158] width 137 height 10
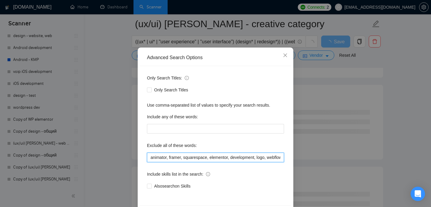
click at [150, 157] on input "animator, framer, squarespace, elementor, development, logo, webflow, no agenci…" at bounding box center [215, 158] width 137 height 10
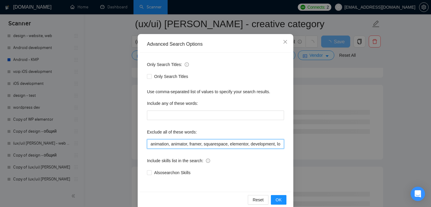
scroll to position [42, 0]
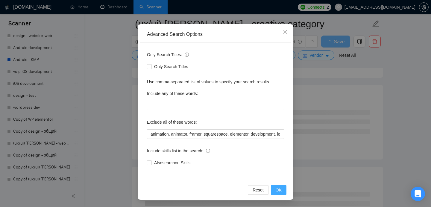
click at [275, 189] on span "OK" at bounding box center [278, 190] width 6 height 7
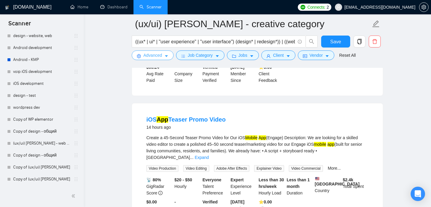
scroll to position [293, 0]
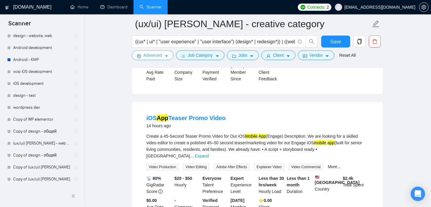
click at [161, 56] on span "Advanced" at bounding box center [152, 55] width 19 height 7
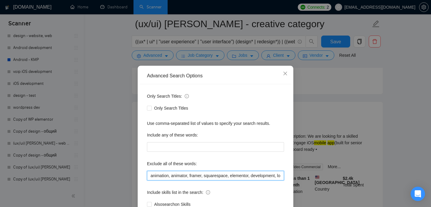
click at [151, 177] on input "animation, animator, framer, squarespace, elementor, development, logo, webflow…" at bounding box center [215, 176] width 137 height 10
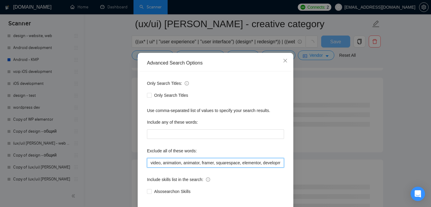
scroll to position [26, 0]
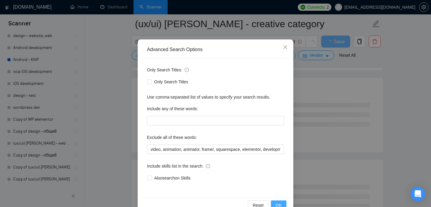
click at [276, 203] on span "OK" at bounding box center [278, 205] width 6 height 7
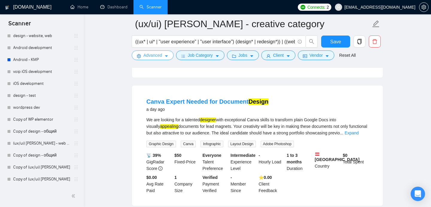
scroll to position [440, 0]
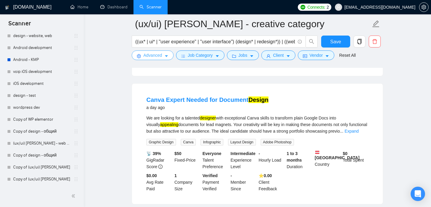
click at [165, 55] on icon "caret-down" at bounding box center [166, 56] width 4 height 4
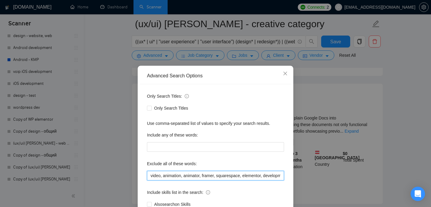
click at [149, 177] on input "video, animation, animator, framer, squarespace, elementor, development, logo, …" at bounding box center [215, 176] width 137 height 10
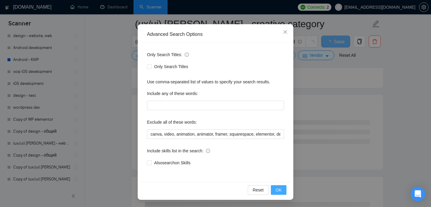
click at [275, 188] on span "OK" at bounding box center [278, 190] width 6 height 7
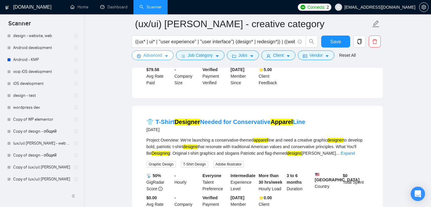
scroll to position [676, 0]
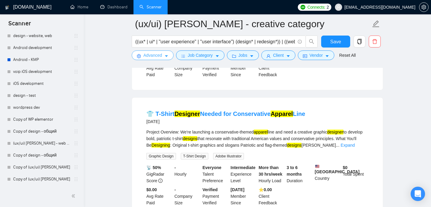
click at [154, 54] on span "Advanced" at bounding box center [152, 55] width 19 height 7
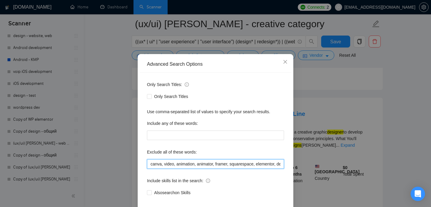
click at [150, 169] on input "canva, video, animation, animator, framer, squarespace, elementor, development,…" at bounding box center [215, 164] width 137 height 10
click at [285, 64] on icon "close" at bounding box center [285, 62] width 4 height 4
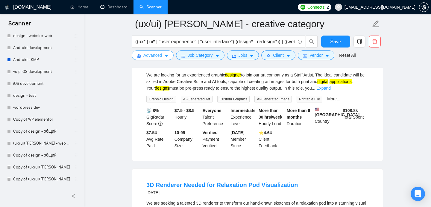
scroll to position [863, 0]
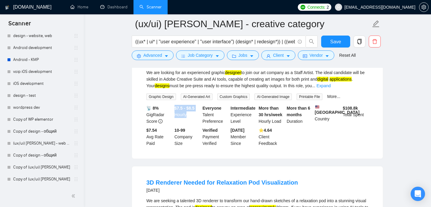
drag, startPoint x: 174, startPoint y: 123, endPoint x: 190, endPoint y: 131, distance: 17.9
click at [190, 125] on div "$7.5 - $8.5 Hourly" at bounding box center [187, 115] width 28 height 20
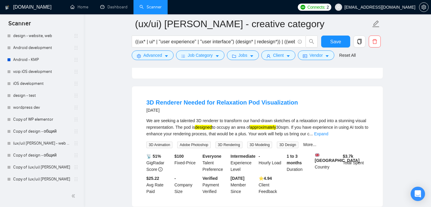
scroll to position [949, 0]
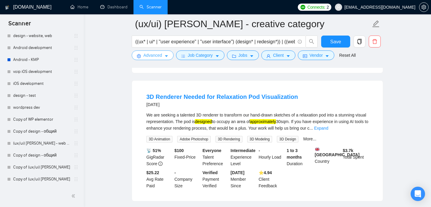
click at [162, 57] on button "Advanced" at bounding box center [153, 56] width 42 height 10
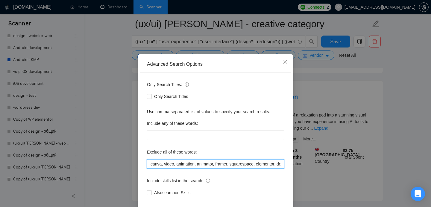
click at [149, 169] on input "canva, video, animation, animator, framer, squarespace, elementor, development,…" at bounding box center [215, 164] width 137 height 10
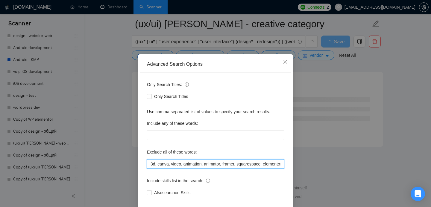
scroll to position [42, 0]
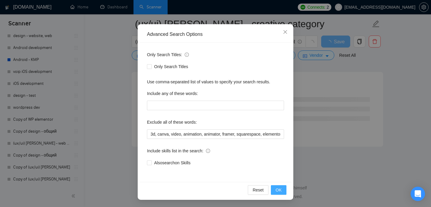
click at [274, 190] on button "OK" at bounding box center [279, 190] width 16 height 10
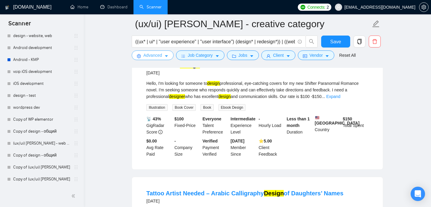
scroll to position [1110, 0]
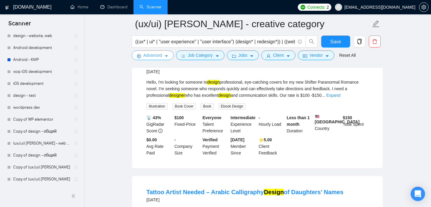
click at [159, 56] on span "Advanced" at bounding box center [152, 55] width 19 height 7
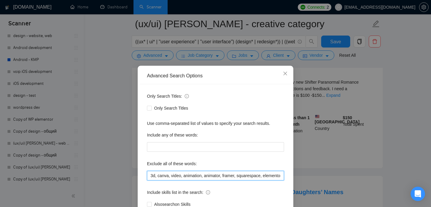
click at [150, 177] on input "3d, canva, video, animation, animator, framer, squarespace, elementor, developm…" at bounding box center [215, 176] width 137 height 10
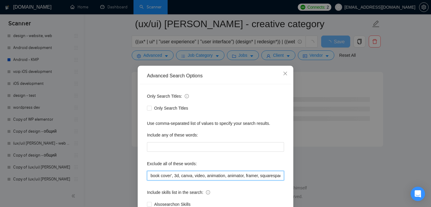
scroll to position [790, 0]
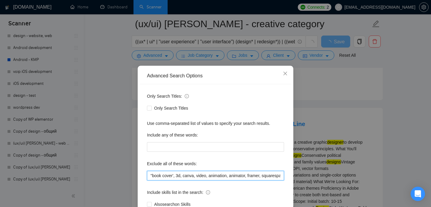
click at [175, 175] on input ""book cover', 3d, canva, video, animation, animator, framer, squarespace, eleme…" at bounding box center [215, 176] width 137 height 10
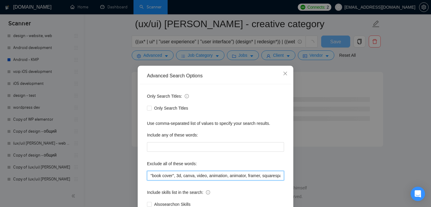
scroll to position [42, 0]
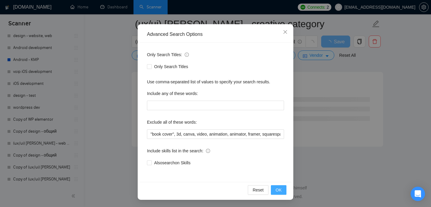
click at [276, 187] on span "OK" at bounding box center [278, 190] width 6 height 7
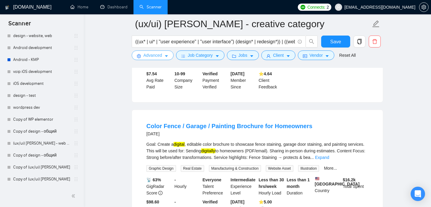
scroll to position [995, 0]
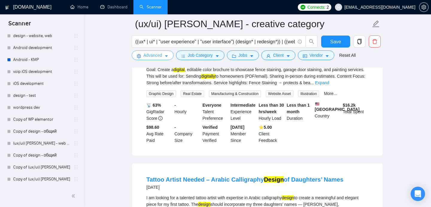
click at [165, 58] on icon "caret-down" at bounding box center [166, 56] width 4 height 4
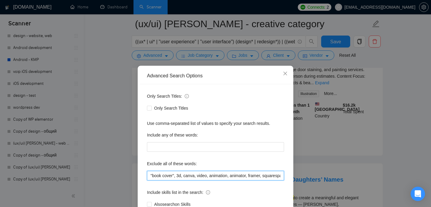
click at [151, 177] on input ""book cover", 3d, canva, video, animation, animator, framer, squarespace, eleme…" at bounding box center [215, 176] width 137 height 10
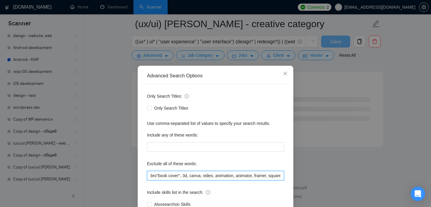
scroll to position [790, 0]
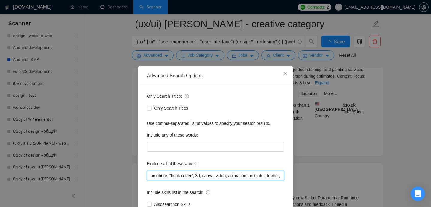
click at [151, 176] on input "brochure, "book cover", 3d, canva, video, animation, animator, framer, squaresp…" at bounding box center [215, 176] width 137 height 10
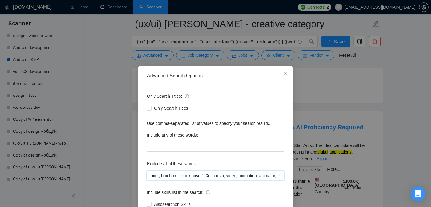
scroll to position [42, 0]
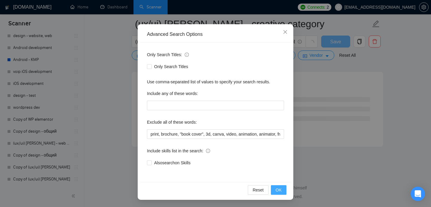
click at [277, 190] on span "OK" at bounding box center [278, 190] width 6 height 7
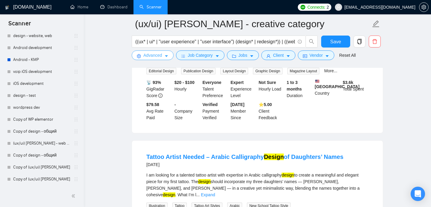
scroll to position [641, 0]
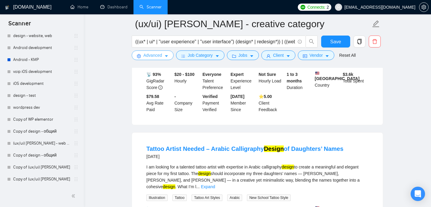
click at [161, 57] on span "Advanced" at bounding box center [152, 55] width 19 height 7
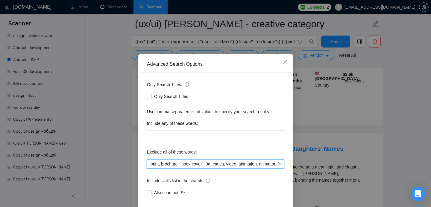
click at [150, 169] on input "print, brochure, "book cover", 3d, canva, video, animation, animator, framer, s…" at bounding box center [215, 164] width 137 height 10
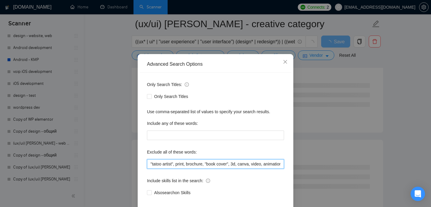
click at [150, 169] on input ""tatoo artist", print, brochure, "book cover", 3d, canva, video, animation, ani…" at bounding box center [215, 164] width 137 height 10
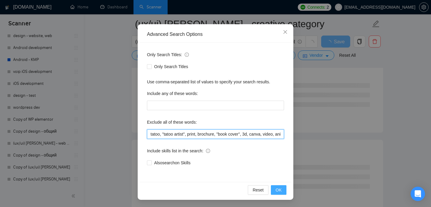
type input "tatoo, "tatoo artist", print, brochure, "book cover", 3d, canva, video, animati…"
click at [276, 192] on span "OK" at bounding box center [278, 190] width 6 height 7
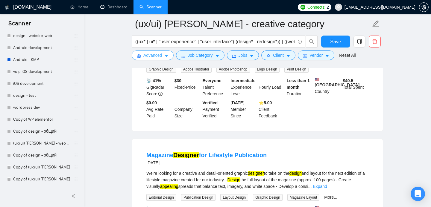
scroll to position [516, 0]
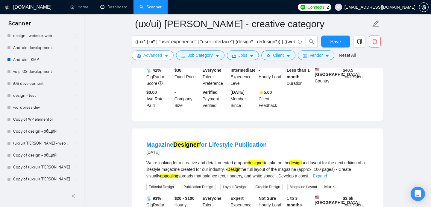
click at [164, 55] on button "Advanced" at bounding box center [153, 56] width 42 height 10
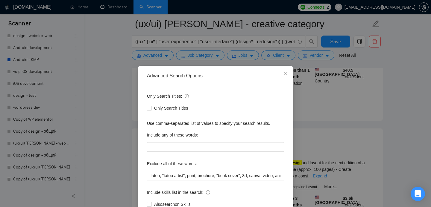
click at [316, 136] on div "Advanced Search Options Only Search Titles: Only Search Titles Use comma-separa…" at bounding box center [215, 103] width 431 height 207
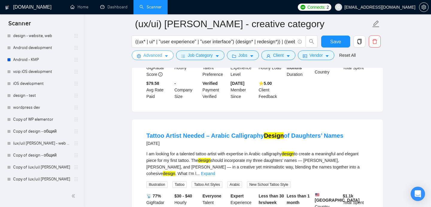
scroll to position [654, 0]
click at [336, 40] on span "Save" at bounding box center [335, 41] width 11 height 7
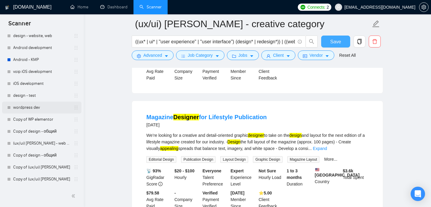
scroll to position [115, 0]
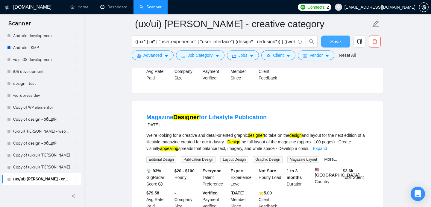
click at [342, 43] on button "Save" at bounding box center [335, 42] width 29 height 12
click at [33, 166] on link "Copy of (ux/ui) [PERSON_NAME]" at bounding box center [41, 167] width 57 height 12
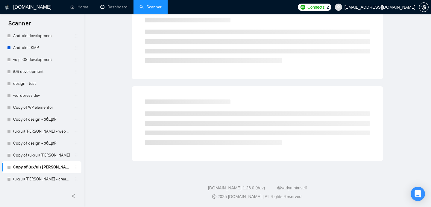
scroll to position [11, 0]
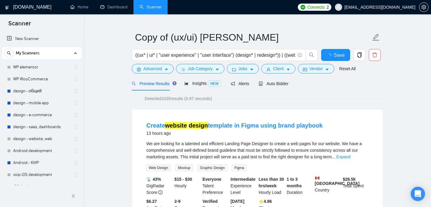
scroll to position [11, 0]
click at [279, 86] on span "Auto Bidder" at bounding box center [273, 83] width 30 height 5
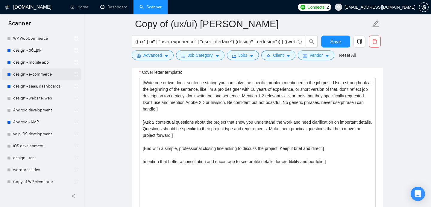
scroll to position [115, 0]
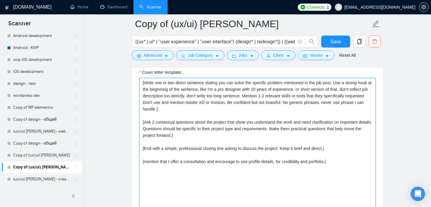
click at [273, 102] on textarea "[Write one or two direct sentence stating you can solve the specific problem me…" at bounding box center [257, 145] width 236 height 135
paste textarea "The only tool I use is Figma, don't mention anything else."
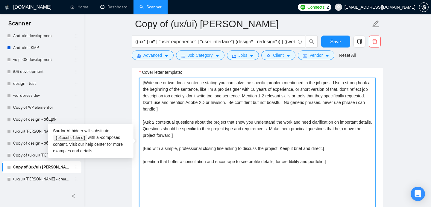
type textarea "[Write one or two direct sentence stating you can solve the specific problem me…"
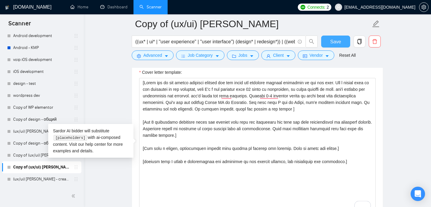
click at [332, 43] on span "Save" at bounding box center [335, 41] width 11 height 7
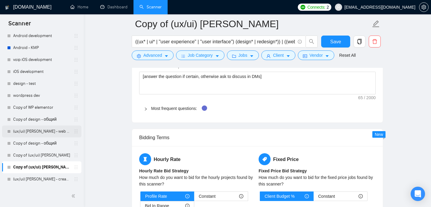
click at [36, 130] on link "(ux/ui) [PERSON_NAME] - web category" at bounding box center [41, 132] width 57 height 12
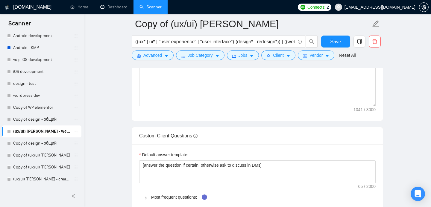
scroll to position [11, 0]
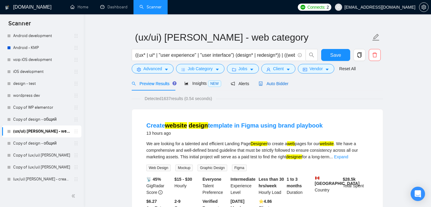
click at [279, 83] on span "Auto Bidder" at bounding box center [273, 83] width 30 height 5
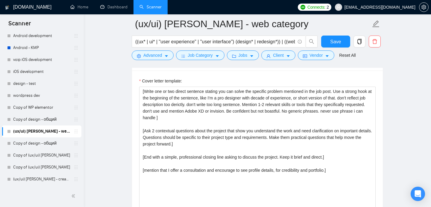
scroll to position [702, 0]
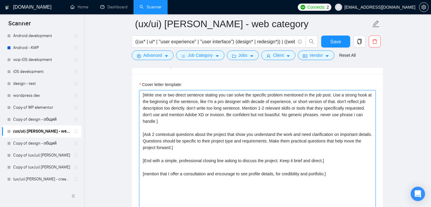
click at [274, 116] on textarea "[Write one or two direct sentence stating you can solve the specific problem me…" at bounding box center [257, 157] width 236 height 135
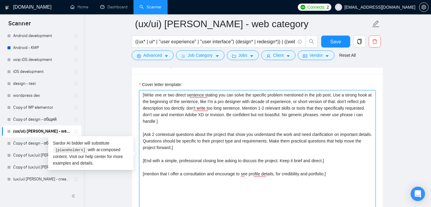
click at [269, 115] on textarea "[Write one or two direct sentence stating you can solve the specific problem me…" at bounding box center [257, 157] width 236 height 135
click at [269, 125] on textarea "[Write one or two direct sentence stating you can solve the specific problem me…" at bounding box center [257, 157] width 236 height 135
click at [274, 115] on textarea "[Write one or two direct sentence stating you can solve the specific problem me…" at bounding box center [257, 157] width 236 height 135
paste textarea "The only tool I use is Figma, don't mention anything else."
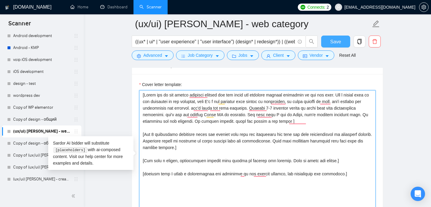
type textarea "[Write one or two direct sentence stating you can solve the specific problem me…"
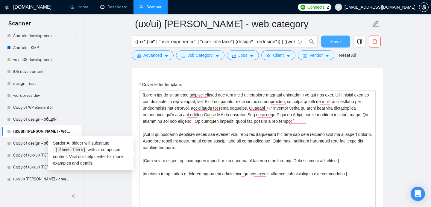
click at [336, 38] on span "Save" at bounding box center [335, 41] width 11 height 7
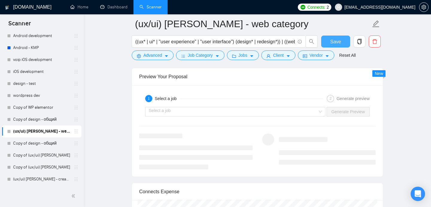
scroll to position [1169, 0]
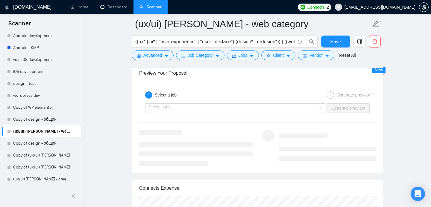
click at [316, 115] on div "Select a job Generate Preview" at bounding box center [256, 108] width 237 height 14
click at [314, 110] on input "search" at bounding box center [233, 108] width 169 height 9
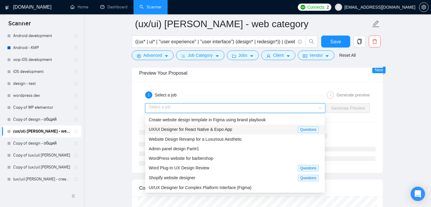
click at [203, 125] on div "UX/UI Designer for React Native & Expo App Questions" at bounding box center [234, 130] width 179 height 10
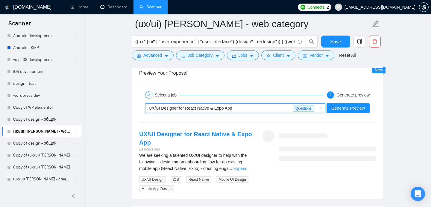
click at [199, 120] on div "Select a job 2 Generate preview ~021963704440567529692 UX/UI Designer for React…" at bounding box center [257, 141] width 251 height 118
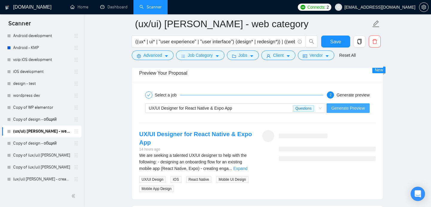
click at [347, 108] on span "Generate Preview" at bounding box center [347, 108] width 33 height 7
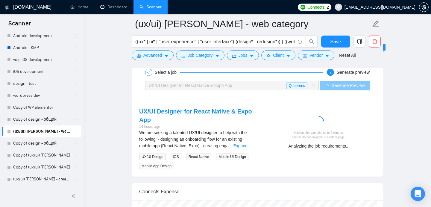
scroll to position [1200, 0]
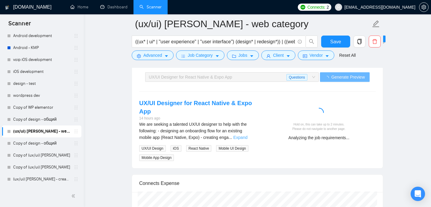
click at [243, 137] on link "Expand" at bounding box center [240, 137] width 14 height 5
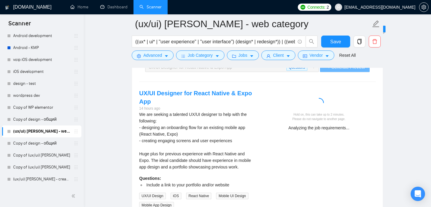
scroll to position [1212, 0]
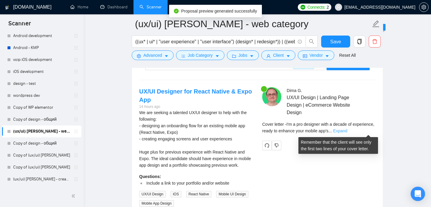
click at [347, 131] on link "Expand" at bounding box center [340, 131] width 14 height 5
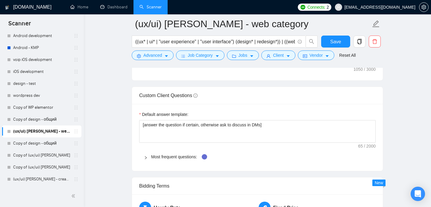
scroll to position [877, 0]
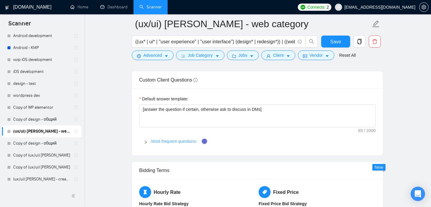
click at [157, 142] on link "Most frequent questions:" at bounding box center [174, 141] width 46 height 5
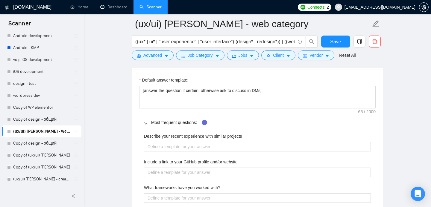
scroll to position [888, 0]
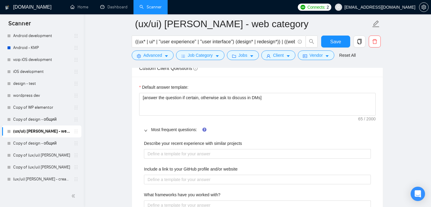
click at [321, 130] on span "Most frequent questions:" at bounding box center [260, 129] width 219 height 7
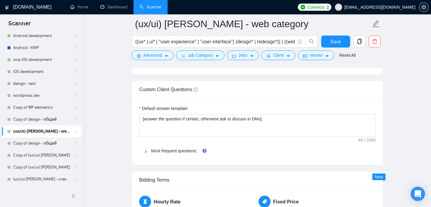
scroll to position [867, 0]
click at [197, 154] on span "Most frequent questions:" at bounding box center [260, 151] width 219 height 7
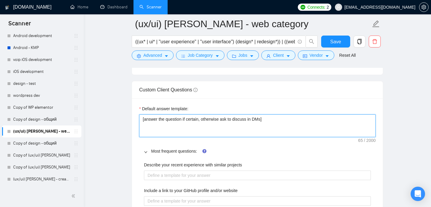
click at [272, 121] on textarea "[answer the question if certain, otherwise ask to discuss in DMs]" at bounding box center [257, 126] width 236 height 23
type textarea "[answer the question if certain, otherwise ask to discuss in DMs]"
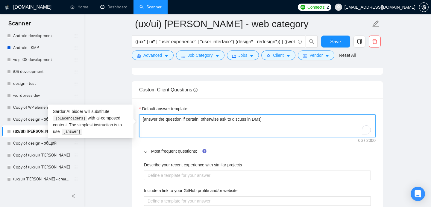
type textarea "[answer the question if certain, otherwise ask to discuss in DMs]"
type textarea "[answer the question if certain, otherwise ask to discuss in DMs] ]"
type textarea "[answer the question if certain, otherwise ask to discuss in DMs]"
type textarea "[answer the question if certain, otherwise ask to discuss in DMs] ]"
type textarea "[answer the question if certain, otherwise ask to discuss in DMs]"
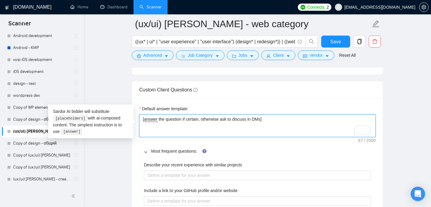
type textarea "[answer the question if certain, otherwise ask to discuss in DMs] ]"
click at [144, 120] on textarea "[answer the question if certain, otherwise ask to discuss in DMs] ]" at bounding box center [257, 126] width 236 height 23
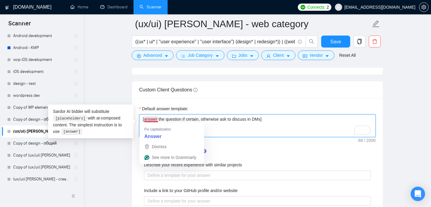
click at [214, 128] on textarea "[answer the question if certain, otherwise ask to discuss in DMs] ]" at bounding box center [257, 126] width 236 height 23
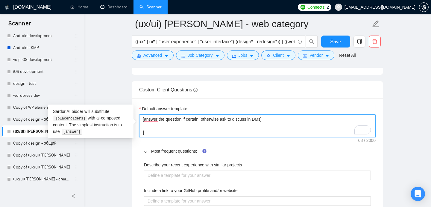
click at [143, 134] on textarea "[answer the question if certain, otherwise ask to discuss in DMs] ]" at bounding box center [257, 126] width 236 height 23
paste textarea "["
type textarea "[answer the question if certain, otherwise ask to discuss in DMs] []"
type textarea "[answer the question if certain, otherwise ask to discuss in DMs] [i]"
type textarea "[answer the question if certain, otherwise ask to discuss in DMs] [if]"
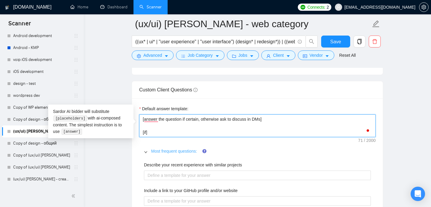
type textarea "[answer the question if certain, otherwise ask to discuss in DMs] [if ]"
type textarea "[answer the question if certain, otherwise ask to discuss in DMs] [if a]"
type textarea "[answer the question if certain, otherwise ask to discuss in DMs] [if ans]"
type textarea "[answer the question if certain, otherwise ask to discuss in DMs] [if answ]"
type textarea "[answer the question if certain, otherwise ask to discuss in DMs] [if answe]"
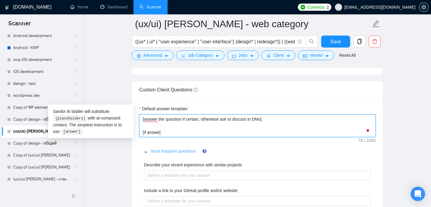
type textarea "[answer the question if certain, otherwise ask to discuss in DMs] [if answer]"
type textarea "[answer the question if certain, otherwise ask to discuss in DMs] [if answer ]"
type textarea "[answer the question if certain, otherwise ask to discuss in DMs] [if answer a]"
type textarea "[answer the question if certain, otherwise ask to discuss in DMs] [if answer ab]"
type textarea "[answer the question if certain, otherwise ask to discuss in DMs] [if answer ab…"
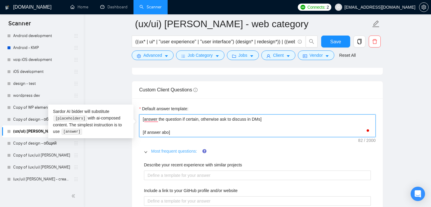
type textarea "[answer the question if certain, otherwise ask to discuss in DMs] [if answer ab…"
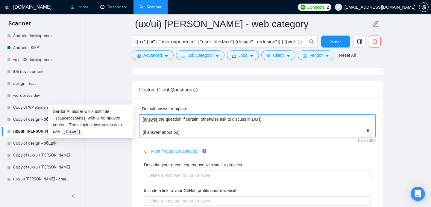
type textarea "[answer the question if certain, otherwise ask to discuss in DMs] [if answer ab…"
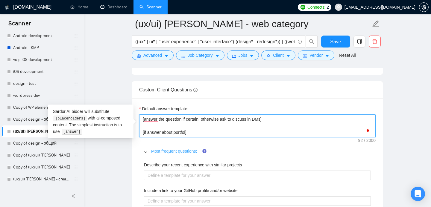
type textarea "[answer the question if certain, otherwise ask to discuss in DMs] [if answer ab…"
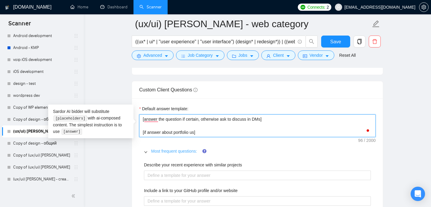
type textarea "[answer the question if certain, otherwise ask to discuss in DMs] [if answer ab…"
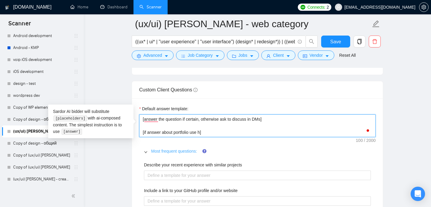
type textarea "[answer the question if certain, otherwise ask to discuss in DMs] [if answer ab…"
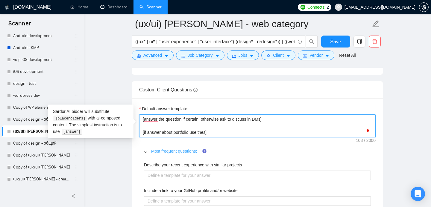
type textarea "[answer the question if certain, otherwise ask to discuss in DMs] [if answer ab…"
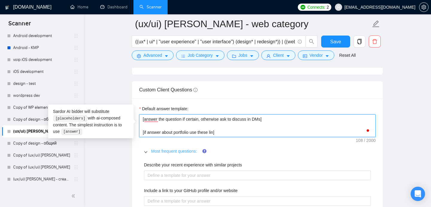
type textarea "[answer the question if certain, otherwise ask to discuss in DMs] [if answer ab…"
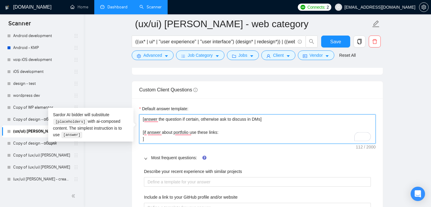
type textarea "[answer the question if certain, otherwise ask to discuss in DMs] [if answer ab…"
paste textarea "https://www.behance.net/D4Group https://dribbble.com/D4F/shots"
type textarea "[answer the question if certain, otherwise ask to discuss in DMs] [if answer ab…"
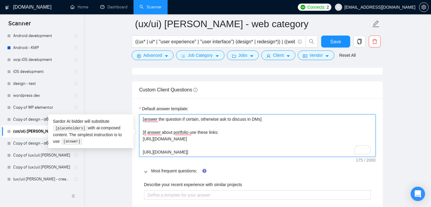
click at [163, 147] on textarea "[answer the question if certain, otherwise ask to discuss in DMs] [if answer ab…" at bounding box center [257, 136] width 236 height 42
type textarea "[answer the question if certain, otherwise ask to discuss in DMs] [if answer ab…"
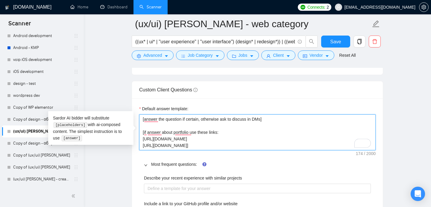
click at [202, 145] on textarea "[answer the question if certain, otherwise ask to discuss in DMs] [if answer ab…" at bounding box center [257, 133] width 236 height 36
type textarea "[answer the question if certain, otherwise ask to discuss in DMs] [if answer ab…"
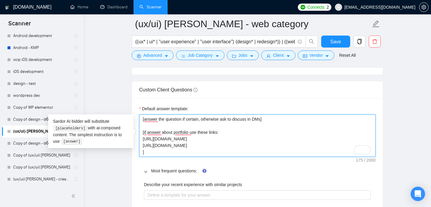
type textarea "[answer the question if certain, otherwise ask to discuss in DMs] [if answer ab…"
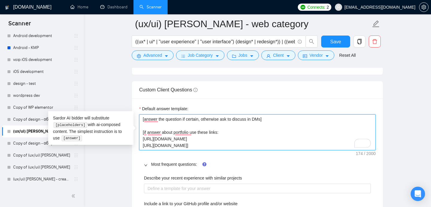
type textarea "[answer the question if certain, otherwise ask to discuss in DMs] [if answer ab…"
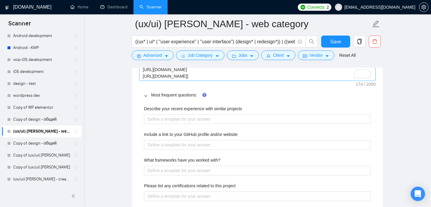
scroll to position [848, 0]
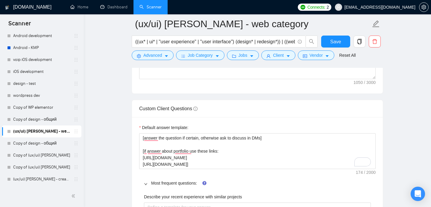
click at [145, 185] on icon "right" at bounding box center [146, 184] width 4 height 4
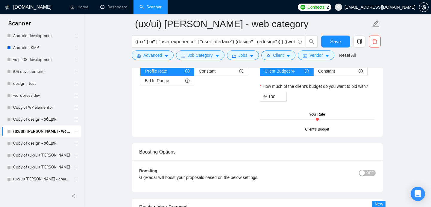
scroll to position [1155, 0]
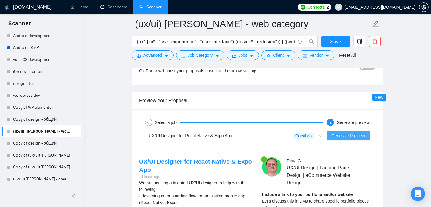
click at [351, 137] on span "Generate Preview" at bounding box center [347, 135] width 33 height 7
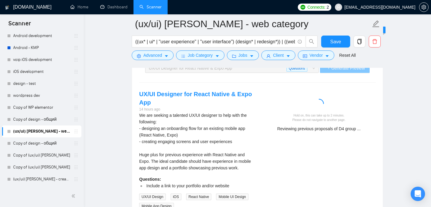
scroll to position [1223, 0]
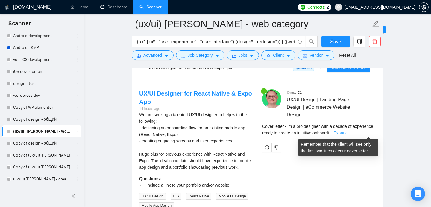
click at [347, 131] on link "Expand" at bounding box center [340, 133] width 14 height 5
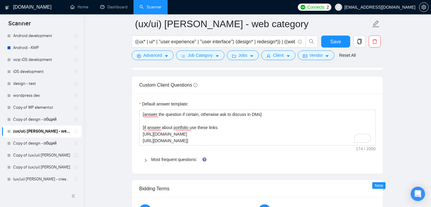
scroll to position [872, 0]
click at [185, 158] on link "Most frequent questions:" at bounding box center [174, 159] width 46 height 5
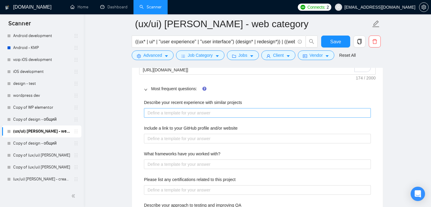
scroll to position [956, 0]
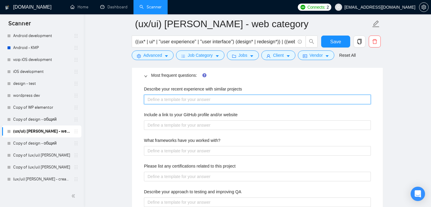
click at [208, 101] on projects "Describe your recent experience with similar projects" at bounding box center [257, 100] width 227 height 10
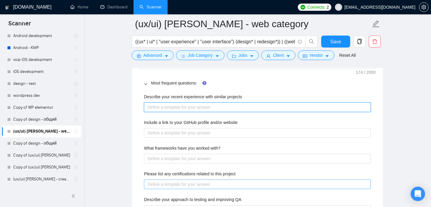
scroll to position [946, 0]
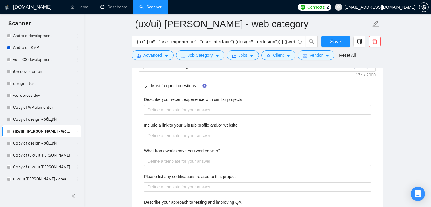
click at [198, 123] on label "Include a link to your GitHub profile and/or website" at bounding box center [191, 125] width 94 height 7
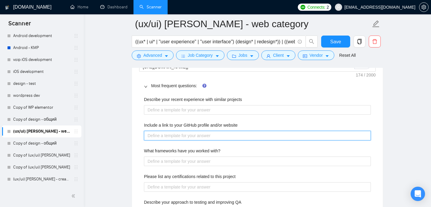
click at [198, 131] on website "Include a link to your GitHub profile and/or website" at bounding box center [257, 136] width 227 height 10
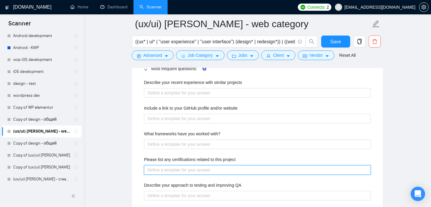
click at [209, 168] on project "Please list any certifications related to this project" at bounding box center [257, 170] width 227 height 10
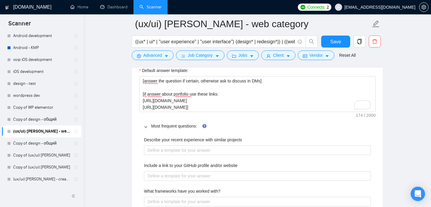
scroll to position [897, 0]
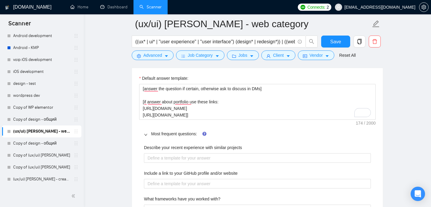
click at [144, 133] on icon "right" at bounding box center [146, 135] width 4 height 4
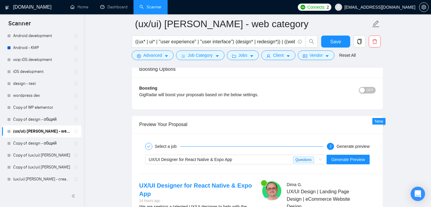
scroll to position [1193, 0]
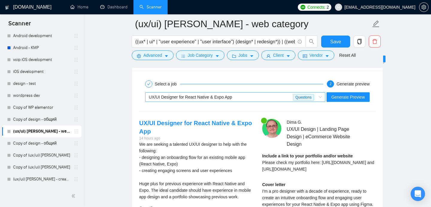
click at [249, 100] on div "UX/UI Designer for React Native & Expo App" at bounding box center [221, 97] width 144 height 9
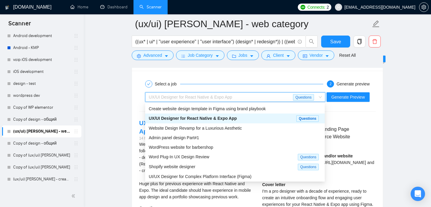
click at [226, 129] on span "Website Design Revamp for a Luxurious Aesthetic" at bounding box center [195, 128] width 93 height 5
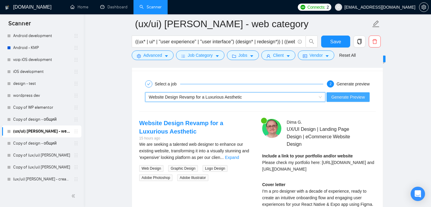
click at [350, 95] on span "Generate Preview" at bounding box center [347, 97] width 33 height 7
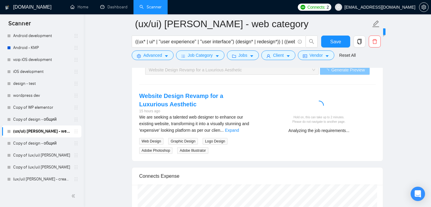
scroll to position [1221, 0]
click at [239, 130] on link "Expand" at bounding box center [232, 130] width 14 height 5
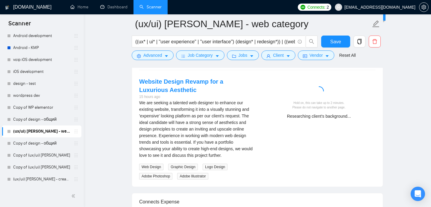
scroll to position [1237, 0]
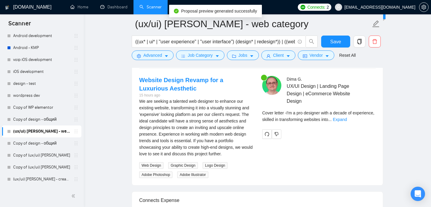
click at [371, 122] on div "Cover letter - I'm a pro designer with a decade of experience, skilled in trans…" at bounding box center [318, 116] width 113 height 13
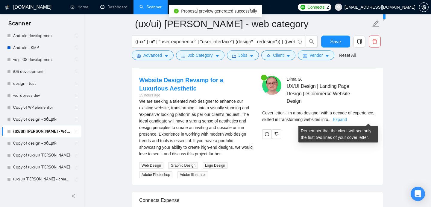
click at [347, 120] on link "Expand" at bounding box center [340, 119] width 14 height 5
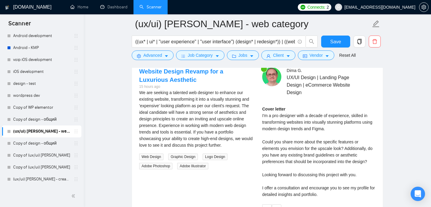
scroll to position [1204, 0]
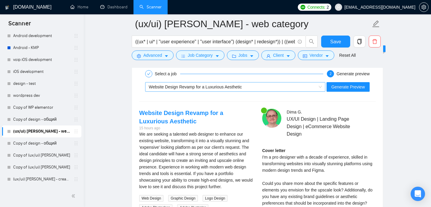
click at [238, 83] on div "Website Design Revamp for a Luxurious Aesthetic" at bounding box center [232, 87] width 167 height 9
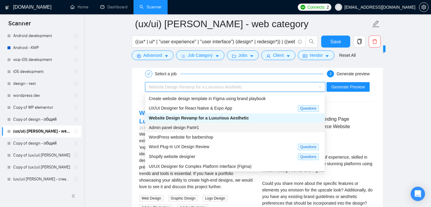
click at [213, 128] on div "Admin panel design Part#1" at bounding box center [235, 127] width 172 height 7
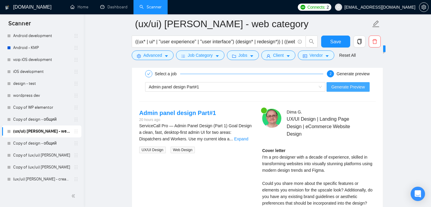
click at [350, 90] on span "Generate Preview" at bounding box center [347, 87] width 33 height 7
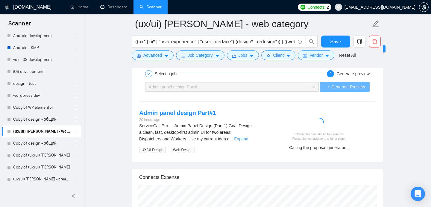
click at [241, 139] on link "Expand" at bounding box center [241, 139] width 14 height 5
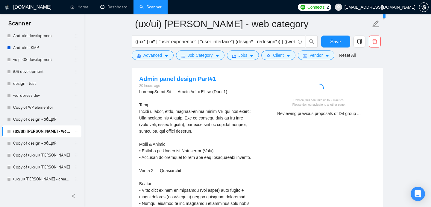
scroll to position [1239, 0]
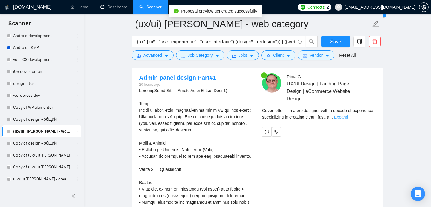
click at [348, 117] on link "Expand" at bounding box center [341, 117] width 14 height 5
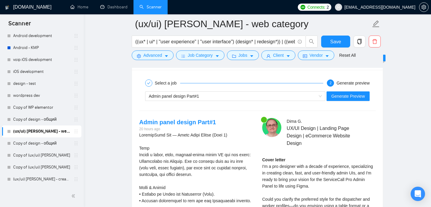
scroll to position [1194, 0]
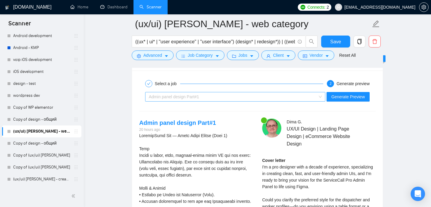
click at [219, 100] on div "Admin panel design Part#1" at bounding box center [232, 96] width 167 height 9
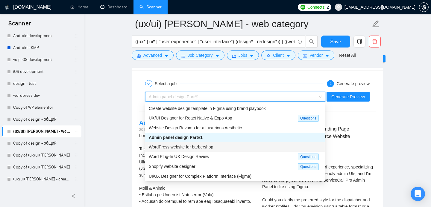
click at [198, 146] on span "WordPress website for barbershop" at bounding box center [181, 147] width 64 height 5
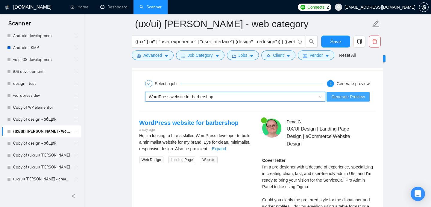
click at [331, 96] on span "Generate Preview" at bounding box center [347, 97] width 33 height 7
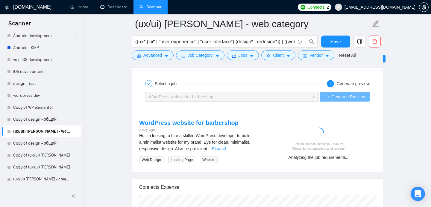
click at [226, 149] on link "Expand" at bounding box center [219, 149] width 14 height 5
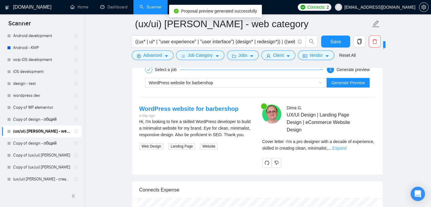
click at [346, 147] on link "Expand" at bounding box center [339, 148] width 14 height 5
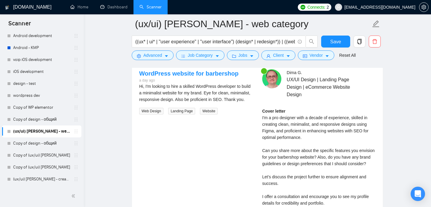
scroll to position [1241, 0]
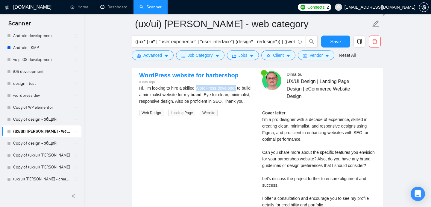
drag, startPoint x: 198, startPoint y: 87, endPoint x: 239, endPoint y: 87, distance: 41.0
click at [239, 87] on div "Hi, I'm looking to hire a skilled WordPress developer to build a minimalist web…" at bounding box center [195, 95] width 113 height 20
copy div "WordPress developer"
click at [164, 54] on button "Advanced" at bounding box center [153, 56] width 42 height 10
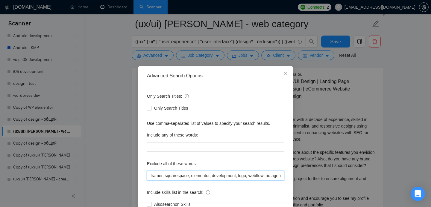
click at [149, 173] on input "framer, squarespace, elementor, development, logo, webflow, no agencies," at bounding box center [215, 176] width 137 height 10
paste input "WordPress developer"
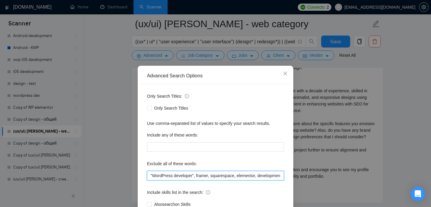
type input ""WordPress developer", framer, squarespace, elementor, development, logo, webfl…"
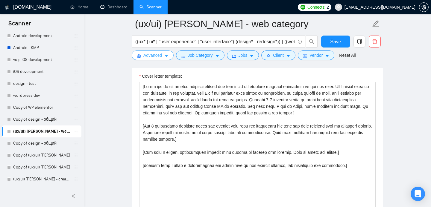
scroll to position [702, 0]
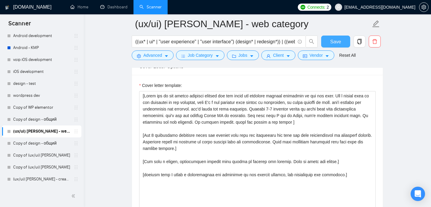
click at [333, 40] on span "Save" at bounding box center [335, 41] width 11 height 7
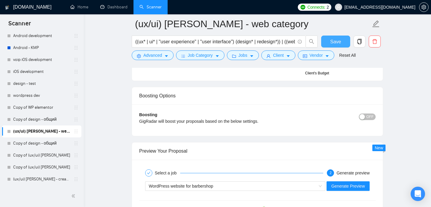
scroll to position [1154, 0]
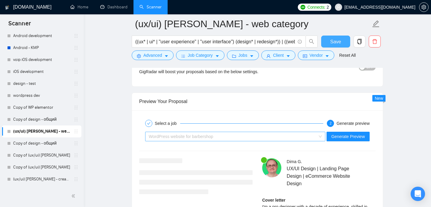
click at [258, 139] on div "WordPress website for barbershop" at bounding box center [232, 136] width 167 height 9
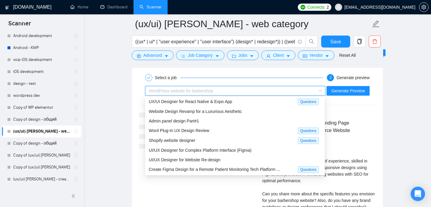
scroll to position [0, 0]
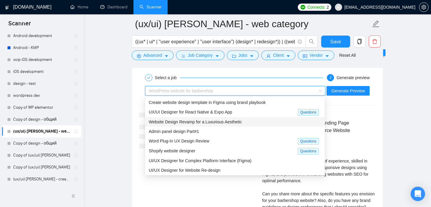
click at [336, 113] on div at bounding box center [342, 116] width 67 height 7
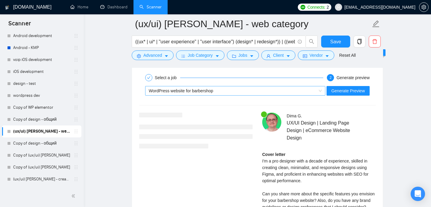
click at [234, 91] on div "WordPress website for barbershop" at bounding box center [232, 90] width 167 height 9
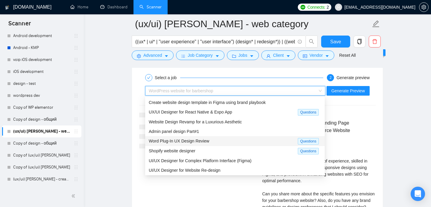
click at [200, 141] on span "Word Plug-In UX Design Review" at bounding box center [179, 141] width 60 height 5
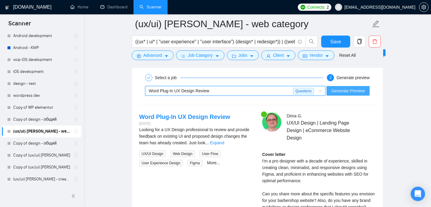
click at [348, 90] on span "Generate Preview" at bounding box center [347, 91] width 33 height 7
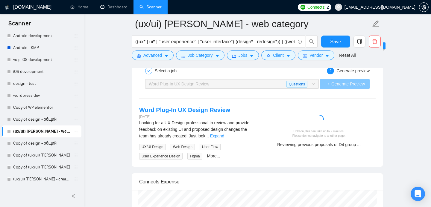
scroll to position [1208, 0]
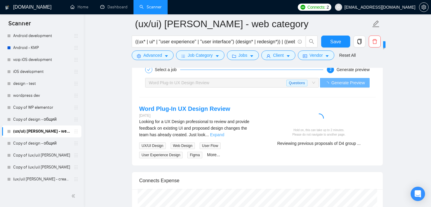
click at [224, 134] on link "Expand" at bounding box center [217, 134] width 14 height 5
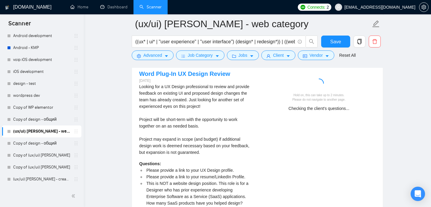
scroll to position [1260, 0]
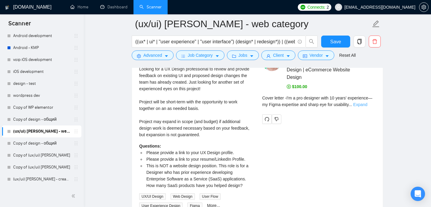
click at [367, 106] on link "Expand" at bounding box center [360, 104] width 14 height 5
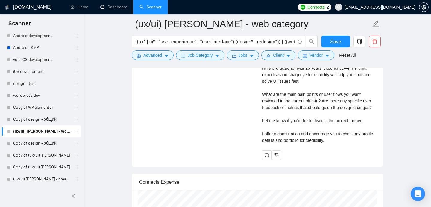
scroll to position [1407, 0]
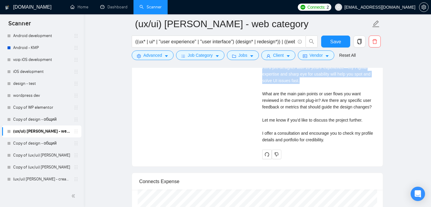
drag, startPoint x: 303, startPoint y: 92, endPoint x: 261, endPoint y: 81, distance: 43.2
click at [261, 81] on div "Dima G . UX/UI Design | Landing Page Design | eCommerce Website Design $100.00 …" at bounding box center [318, 33] width 123 height 254
click at [247, 91] on div "Word Plug-In UX Design Review 2 days ago Looking for a UX Design professional t…" at bounding box center [257, 33] width 246 height 254
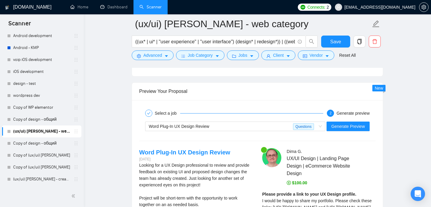
scroll to position [1165, 0]
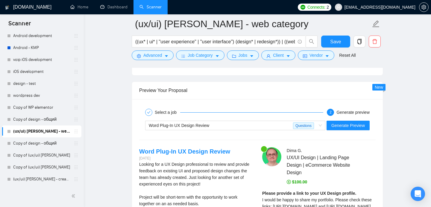
click at [245, 120] on div "Word Plug-In UX Design Review Questions Generate Preview" at bounding box center [256, 125] width 237 height 14
click at [245, 125] on div "Word Plug-In UX Design Review" at bounding box center [221, 125] width 144 height 9
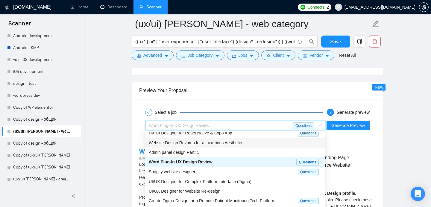
scroll to position [21, 0]
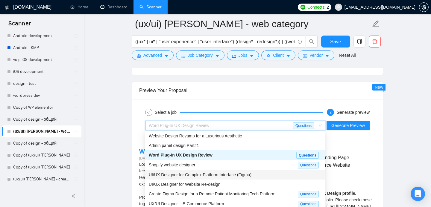
click at [211, 173] on span "UI/UX Designer for Complex Platform Interface (Figma)" at bounding box center [200, 175] width 103 height 5
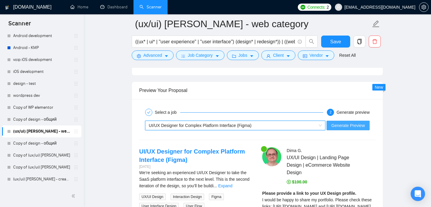
click at [339, 124] on span "Generate Preview" at bounding box center [347, 125] width 33 height 7
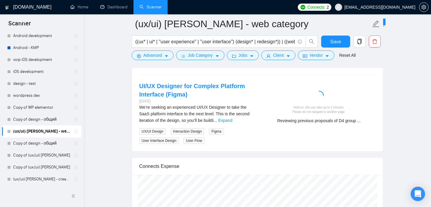
scroll to position [1238, 0]
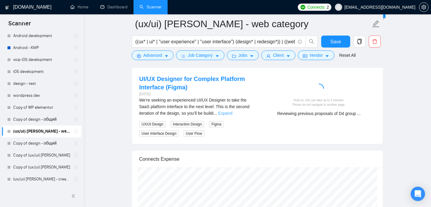
click at [232, 114] on link "Expand" at bounding box center [225, 113] width 14 height 5
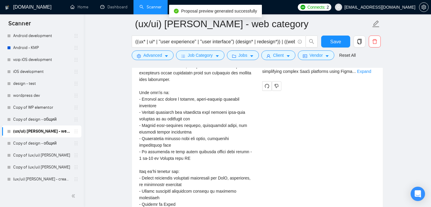
scroll to position [1244, 0]
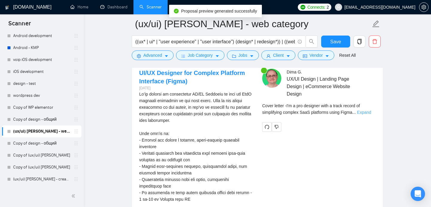
click at [366, 110] on link "Expand" at bounding box center [364, 112] width 14 height 5
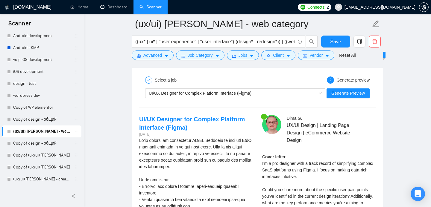
scroll to position [1213, 0]
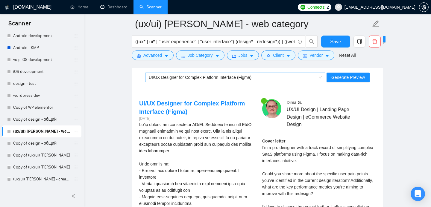
click at [264, 75] on div "UI/UX Designer for Complex Platform Interface (Figma)" at bounding box center [232, 77] width 167 height 9
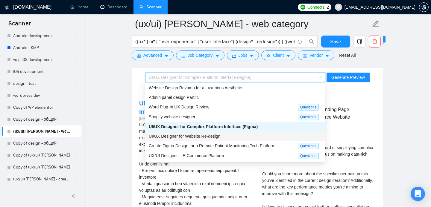
click at [222, 139] on div "UI/UX Designer for Website Re-design" at bounding box center [235, 136] width 172 height 7
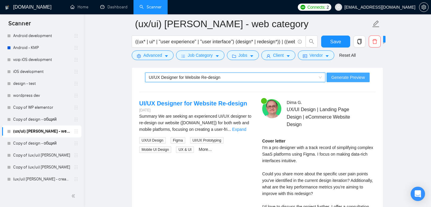
click at [340, 81] on button "Generate Preview" at bounding box center [347, 78] width 43 height 10
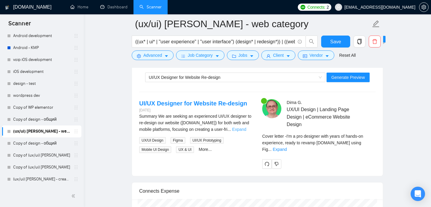
click at [246, 129] on link "Expand" at bounding box center [239, 129] width 14 height 5
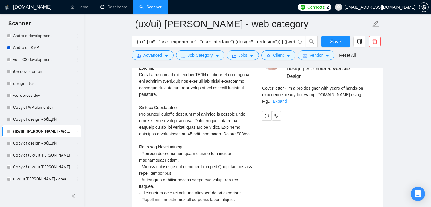
scroll to position [1262, 0]
drag, startPoint x: 236, startPoint y: 135, endPoint x: 208, endPoint y: 135, distance: 28.1
click at [208, 135] on div "Summary\aWe are seeking an experienced UI/UX designer to re-design our website …" at bounding box center [195, 163] width 113 height 197
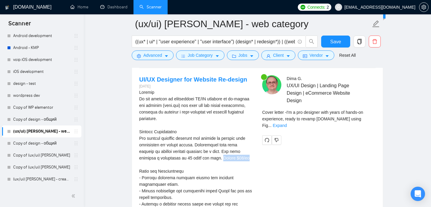
scroll to position [1224, 0]
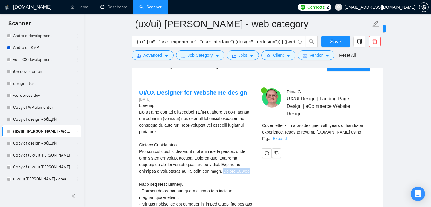
click at [286, 136] on link "Expand" at bounding box center [279, 138] width 14 height 5
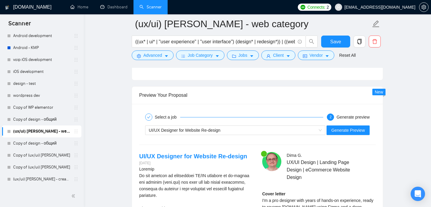
scroll to position [1125, 0]
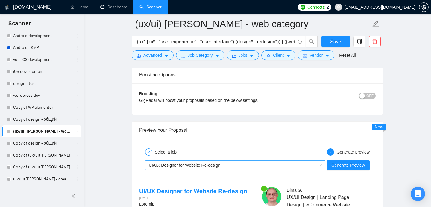
click at [210, 170] on div "UI/UX Designer for Website Re-design" at bounding box center [235, 166] width 180 height 10
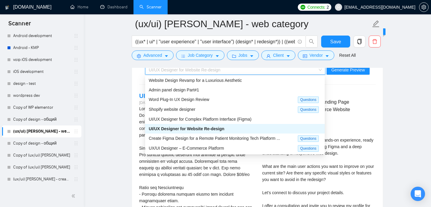
scroll to position [1221, 0]
click at [217, 141] on div "Create Figma Design for a Remote Patient Monitoring Tech Platform ..." at bounding box center [223, 138] width 149 height 7
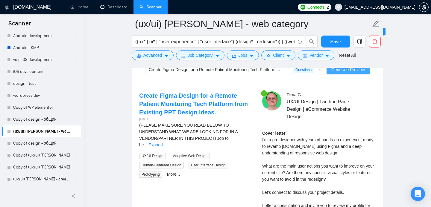
click at [341, 69] on span "Generate Preview" at bounding box center [347, 69] width 33 height 7
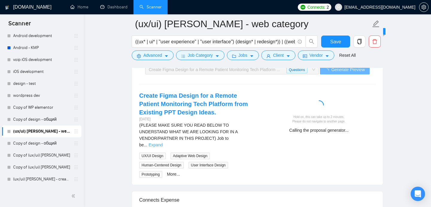
click at [162, 143] on link "Expand" at bounding box center [155, 145] width 14 height 5
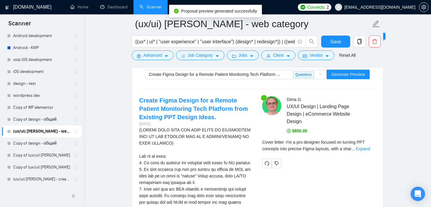
scroll to position [1210, 0]
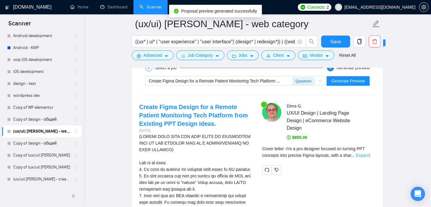
click at [370, 154] on link "Expand" at bounding box center [363, 155] width 14 height 5
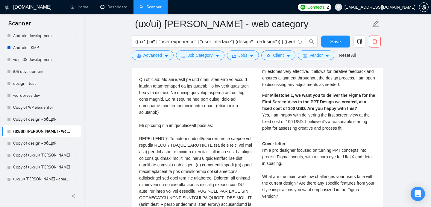
scroll to position [1438, 0]
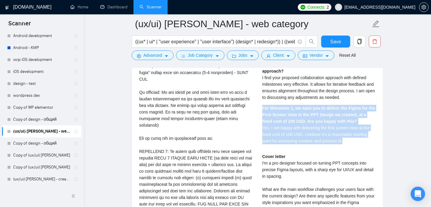
drag, startPoint x: 262, startPoint y: 107, endPoint x: 350, endPoint y: 135, distance: 92.0
click at [358, 147] on div "Share specific examples from your portfolio which you think is relevant to what…" at bounding box center [318, 32] width 113 height 231
click at [350, 135] on span "Yes, I am happy with delivering the first screen view at the fixed cost of 100 …" at bounding box center [315, 135] width 107 height 18
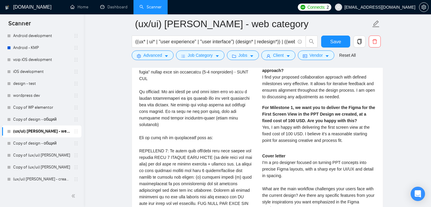
scroll to position [1438, 0]
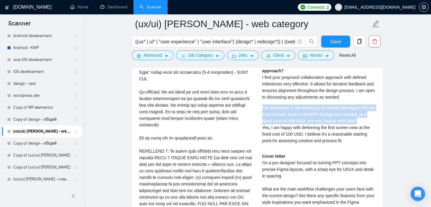
drag, startPoint x: 263, startPoint y: 109, endPoint x: 361, endPoint y: 123, distance: 99.4
click at [361, 123] on div "For Milestone 1, we want you to deliver the Figma for the First Screen View in …" at bounding box center [318, 124] width 113 height 39
click at [361, 122] on div "For Milestone 1, we want you to deliver the Figma for the First Screen View in …" at bounding box center [318, 124] width 113 height 39
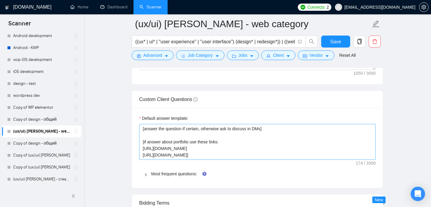
scroll to position [862, 0]
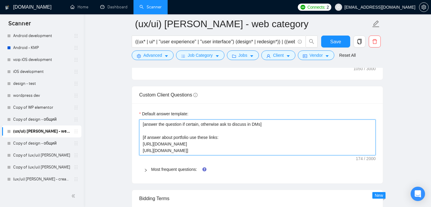
click at [214, 152] on textarea "[answer the question if certain, otherwise ask to discuss in DMs] [if answer ab…" at bounding box center [257, 138] width 236 height 36
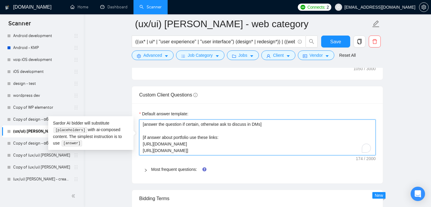
type textarea "[answer the question if certain, otherwise ask to discuss in DMs] [if answer ab…"
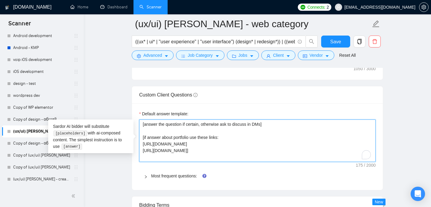
type textarea "[answer the question if certain, otherwise ask to discuss in DMs] [if answer ab…"
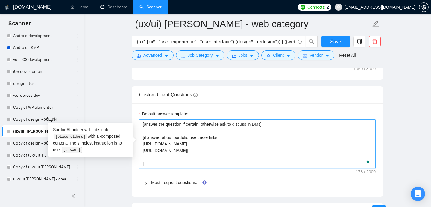
type textarea "[answer the question if certain, otherwise ask to discuss in DMs] [if answer ab…"
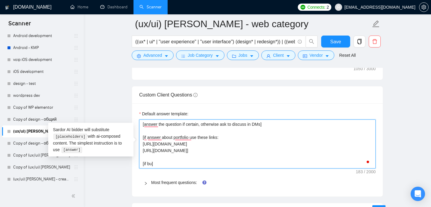
type textarea "[answer the question if certain, otherwise ask to discuss in DMs] [if answer ab…"
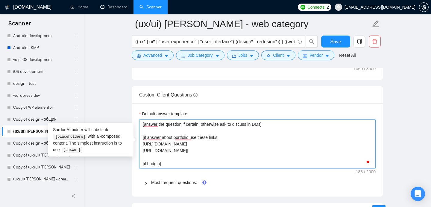
type textarea "[answer the question if certain, otherwise ask to discuss in DMs] [if answer ab…"
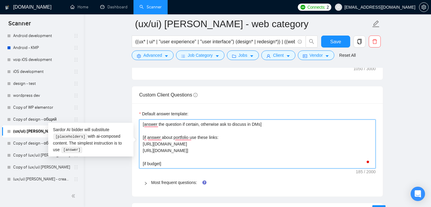
type textarea "[answer the question if certain, otherwise ask to discuss in DMs] [if answer ab…"
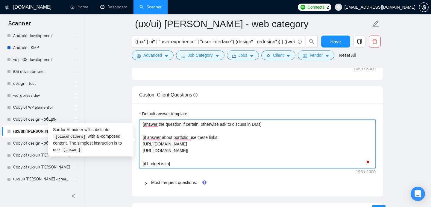
type textarea "[answer the question if certain, otherwise ask to discuss in DMs] [if answer ab…"
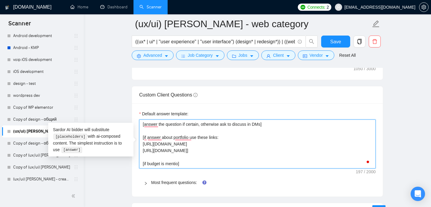
type textarea "[answer the question if certain, otherwise ask to discuss in DMs] [if answer ab…"
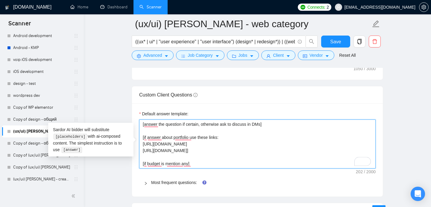
type textarea "[answer the question if certain, otherwise ask to discuss in DMs] [if answer ab…"
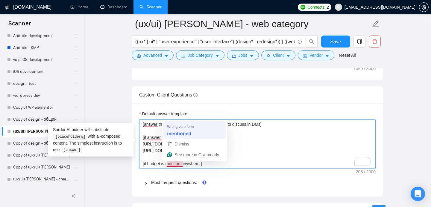
type textarea "[answer the question if certain, otherwise ask to discuss in DMs] [if answer ab…"
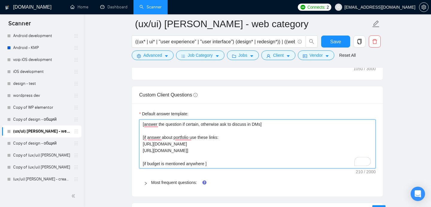
click at [208, 164] on textarea "[answer the question if certain, otherwise ask to discuss in DMs] [if answer ab…" at bounding box center [257, 144] width 236 height 49
click at [280, 165] on textarea "[answer the question if certain, otherwise ask to discuss in DMs] [if answer ab…" at bounding box center [257, 144] width 236 height 49
click at [315, 164] on textarea "[answer the question if certain, otherwise ask to discuss in DMs] [if answer ab…" at bounding box center [257, 144] width 236 height 49
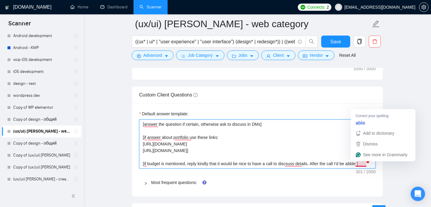
click at [365, 165] on textarea "[answer the question if certain, otherwise ask to discuss in DMs] [if answer ab…" at bounding box center [257, 144] width 236 height 49
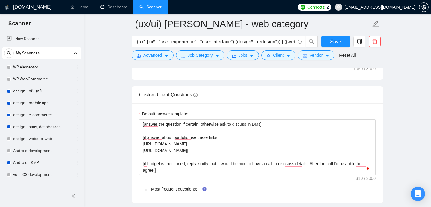
scroll to position [115, 0]
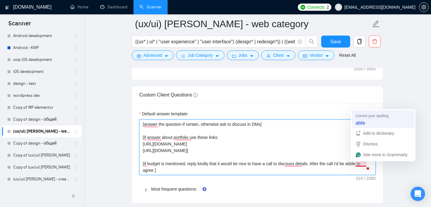
type textarea "[answer the question if certain, otherwise ask to discuss in DMs] [if answer ab…"
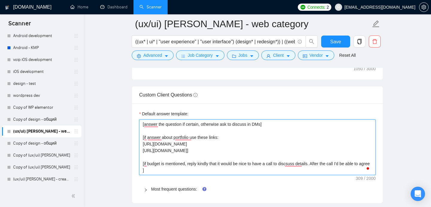
click at [155, 170] on textarea "[answer the question if certain, otherwise ask to discuss in DMs] [if answer ab…" at bounding box center [257, 148] width 236 height 56
type textarea "[answer the question if certain, otherwise ask to discuss in DMs] [if answer ab…"
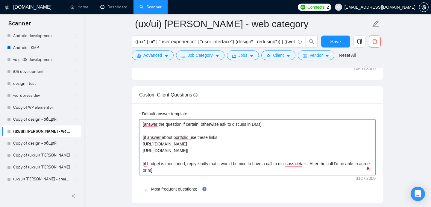
type textarea "[answer the question if certain, otherwise ask to discuss in DMs] [if answer ab…"
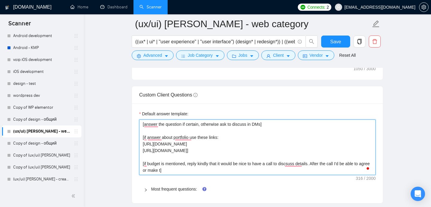
type textarea "[answer the question if certain, otherwise ask to discuss in DMs] [if answer ab…"
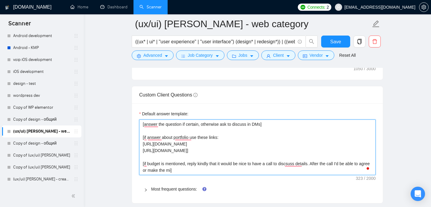
type textarea "[answer the question if certain, otherwise ask to discuss in DMs] [if answer ab…"
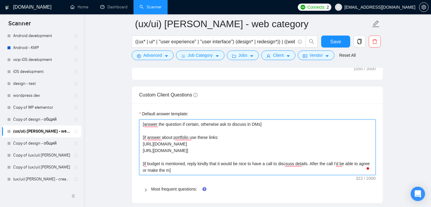
type textarea "[answer the question if certain, otherwise ask to discuss in DMs] [if answer ab…"
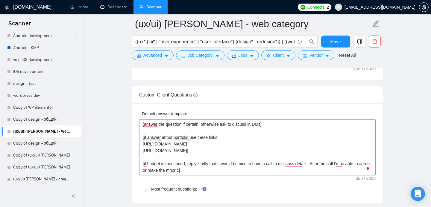
type textarea "[answer the question if certain, otherwise ask to discuss in DMs] [if answer ab…"
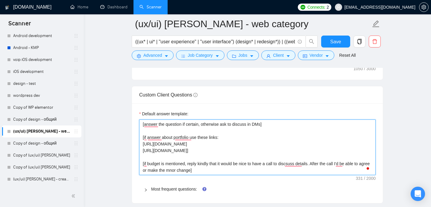
type textarea "[answer the question if certain, otherwise ask to discuss in DMs] [if answer ab…"
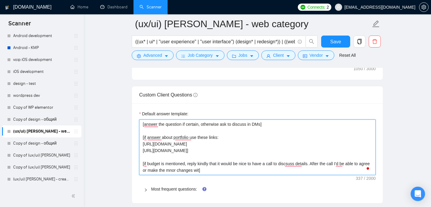
type textarea "[answer the question if certain, otherwise ask to discuss in DMs] [if answer ab…"
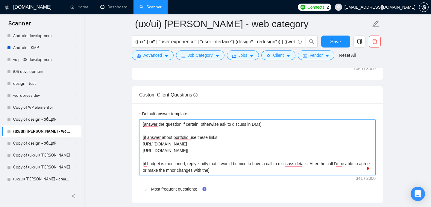
type textarea "[answer the question if certain, otherwise ask to discuss in DMs] [if answer ab…"
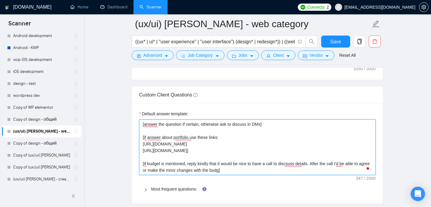
type textarea "[answer the question if certain, otherwise ask to discuss in DMs] [if answer ab…"
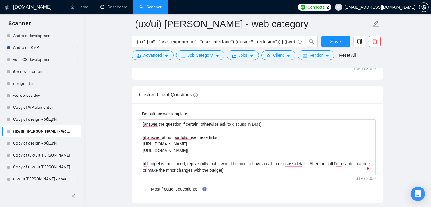
click at [373, 110] on div "Default answer template: [answer the question if certain, otherwise ask to disc…" at bounding box center [257, 153] width 251 height 100
click at [339, 42] on span "Save" at bounding box center [335, 41] width 11 height 7
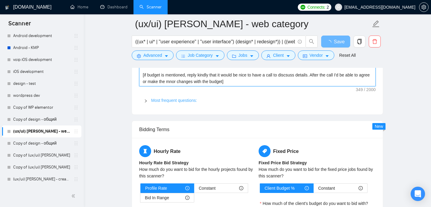
click at [182, 81] on textarea "[answer the question if certain, otherwise ask to discuss in DMs] [if answer ab…" at bounding box center [257, 59] width 236 height 56
type textarea "[answer the question if certain, otherwise ask to discuss in DMs] [if answer ab…"
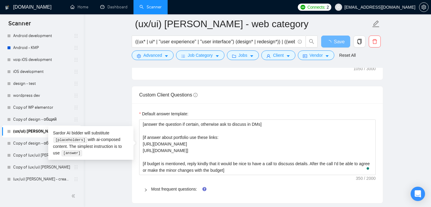
click at [374, 107] on div "Default answer template: [answer the question if certain, otherwise ask to disc…" at bounding box center [257, 153] width 251 height 100
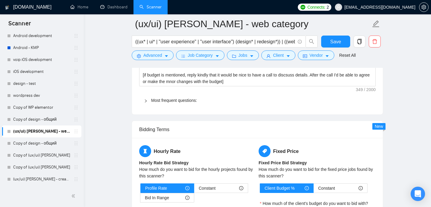
scroll to position [1125, 0]
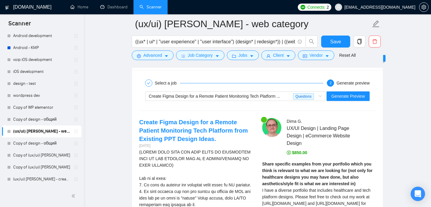
click at [352, 15] on div "Boosting Options" at bounding box center [257, 6] width 236 height 17
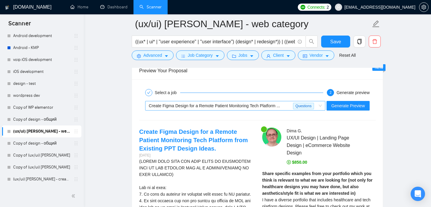
scroll to position [1199, 0]
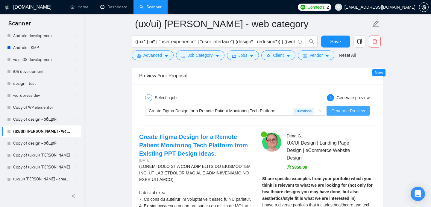
click at [341, 115] on button "Generate Preview" at bounding box center [347, 111] width 43 height 10
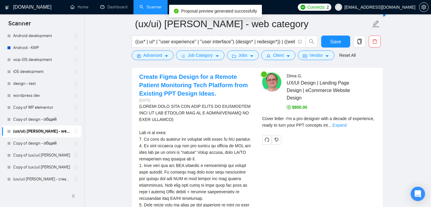
scroll to position [1260, 0]
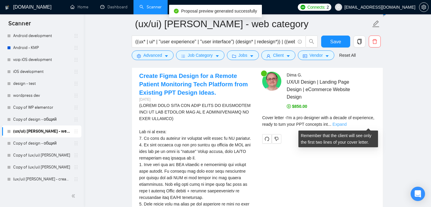
click at [346, 125] on link "Expand" at bounding box center [339, 124] width 14 height 5
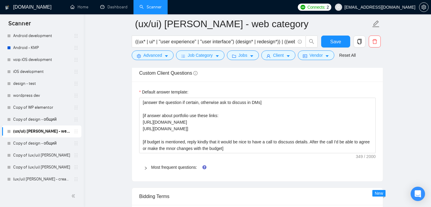
scroll to position [883, 0]
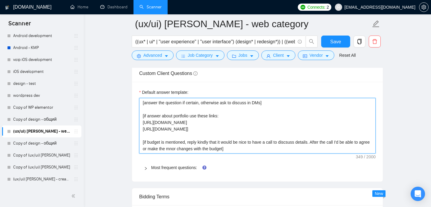
click at [239, 149] on textarea "[answer the question if certain, otherwise ask to discuss in DMs] [if answer ab…" at bounding box center [257, 126] width 236 height 56
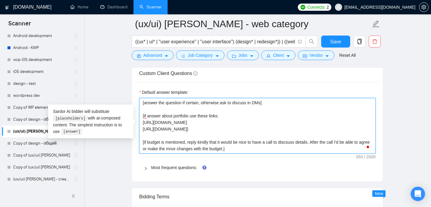
type textarea "[answer the question if certain, otherwise ask to discuss in DMs] [if answer ab…"
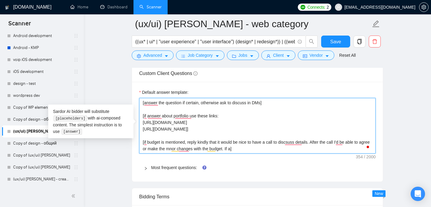
type textarea "[answer the question if certain, otherwise ask to discuss in DMs] [if answer ab…"
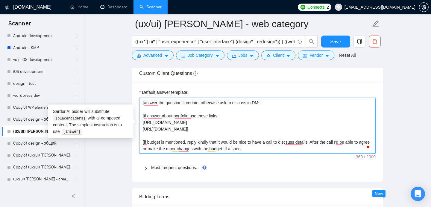
type textarea "[answer the question if certain, otherwise ask to discuss in DMs] [if answer ab…"
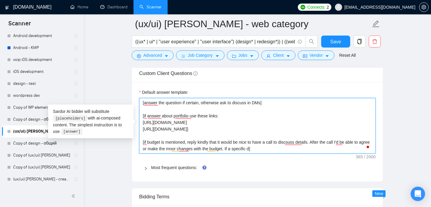
type textarea "[answer the question if certain, otherwise ask to discuss in DMs] [if answer ab…"
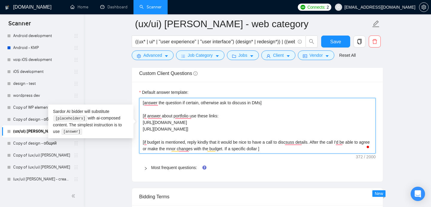
type textarea "[answer the question if certain, otherwise ask to discuss in DMs] [if answer ab…"
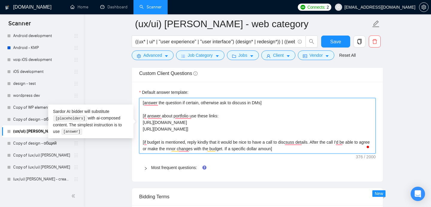
type textarea "[answer the question if certain, otherwise ask to discuss in DMs] [if answer ab…"
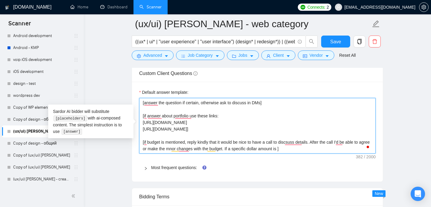
type textarea "[answer the question if certain, otherwise ask to discuss in DMs] [if answer ab…"
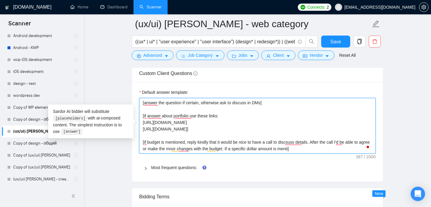
type textarea "[answer the question if certain, otherwise ask to discuss in DMs] [if answer ab…"
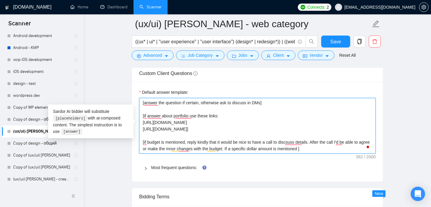
type textarea "[answer the question if certain, otherwise ask to discuss in DMs] [if answer ab…"
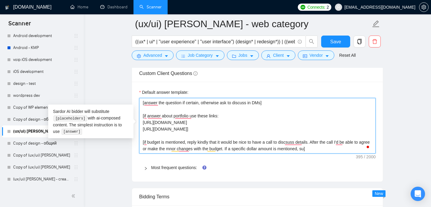
type textarea "[answer the question if certain, otherwise ask to discuss in DMs] [if answer ab…"
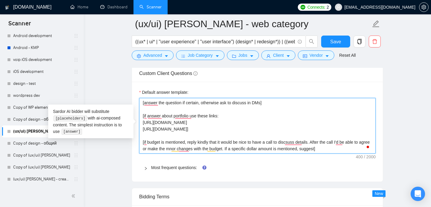
type textarea "[answer the question if certain, otherwise ask to discuss in DMs] [if answer ab…"
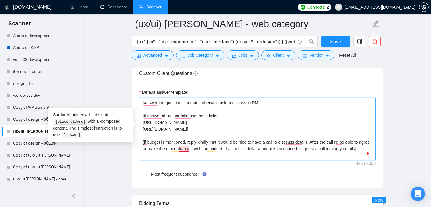
click at [182, 150] on textarea "[answer the question if certain, otherwise ask to discuss in DMs] [if answer ab…" at bounding box center [257, 129] width 236 height 62
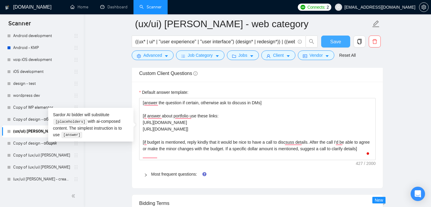
click at [334, 45] on span "Save" at bounding box center [335, 41] width 11 height 7
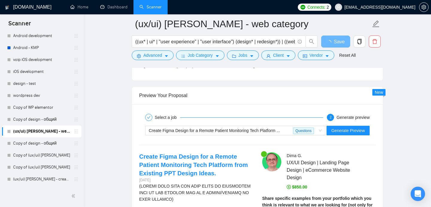
scroll to position [1188, 0]
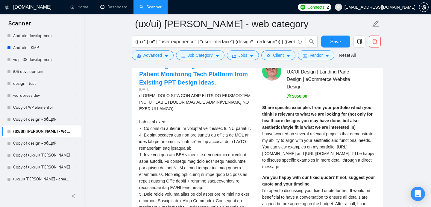
click at [349, 88] on form "Auto Bidding Enabled Auto Bidding Enabled: OFF Auto Bidder Schedule Auto Biddin…" at bounding box center [257, 40] width 251 height 2233
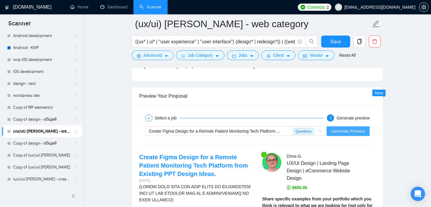
scroll to position [1186, 0]
click at [351, 133] on span "Generate Preview" at bounding box center [347, 131] width 33 height 7
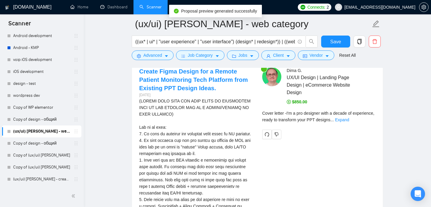
scroll to position [1271, 0]
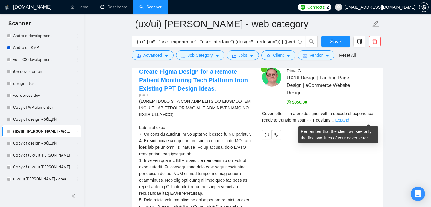
click at [349, 122] on link "Expand" at bounding box center [342, 120] width 14 height 5
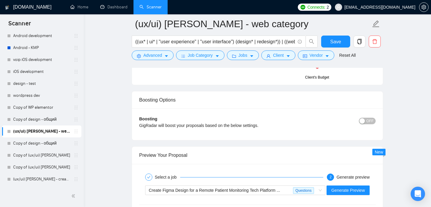
scroll to position [1173, 0]
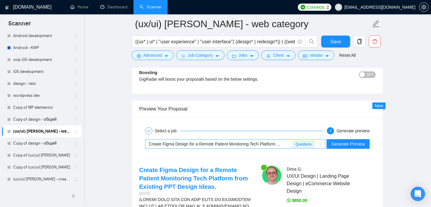
click at [254, 142] on span "Create Figma Design for a Remote Patient Monitoring Tech Platform ..." at bounding box center [214, 144] width 131 height 5
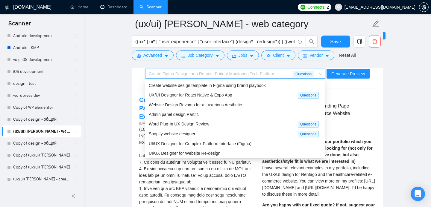
scroll to position [1244, 0]
click at [199, 170] on span "UX/UI Designer – E-Commerce Platform" at bounding box center [186, 172] width 75 height 5
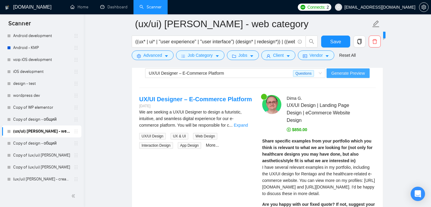
click at [353, 71] on span "Generate Preview" at bounding box center [347, 73] width 33 height 7
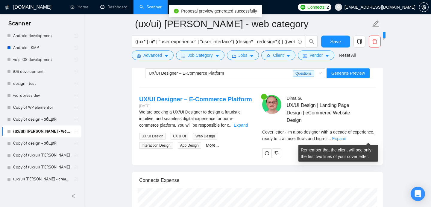
click at [346, 138] on link "Expand" at bounding box center [339, 138] width 14 height 5
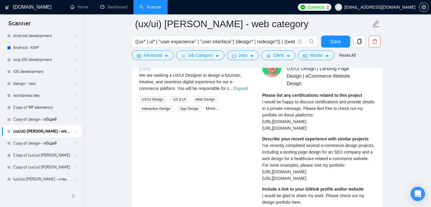
scroll to position [1279, 0]
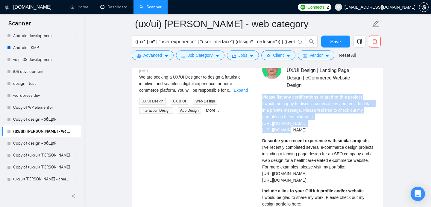
drag, startPoint x: 262, startPoint y: 98, endPoint x: 336, endPoint y: 125, distance: 78.6
click at [336, 125] on div "Please list any certifications related to this project I would be happy to disc…" at bounding box center [318, 113] width 113 height 39
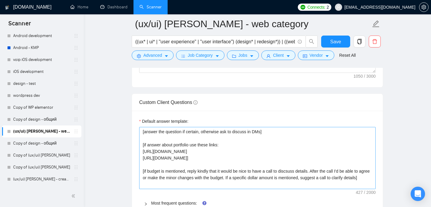
scroll to position [867, 0]
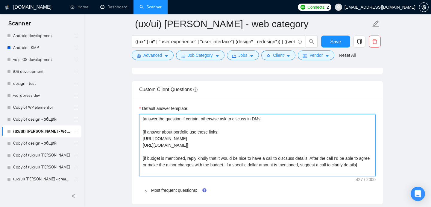
click at [155, 132] on textarea "[answer the question if certain, otherwise ask to discuss in DMs] [if answer ab…" at bounding box center [257, 145] width 236 height 62
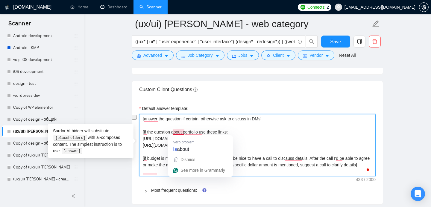
drag, startPoint x: 149, startPoint y: 132, endPoint x: 184, endPoint y: 132, distance: 35.3
click at [184, 132] on textarea "[answer the question if certain, otherwise ask to discuss in DMs] [if the quest…" at bounding box center [257, 145] width 236 height 62
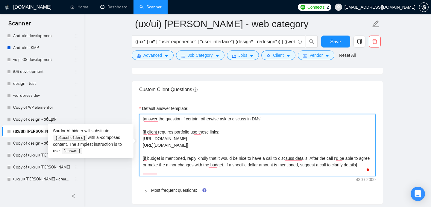
click at [193, 132] on textarea "[answer the question if certain, otherwise ask to discuss in DMs] [if client re…" at bounding box center [257, 145] width 236 height 62
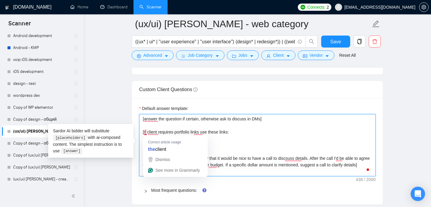
click at [146, 133] on textarea "[answer the question if certain, otherwise ask to discuss in DMs] [if client re…" at bounding box center [257, 145] width 236 height 62
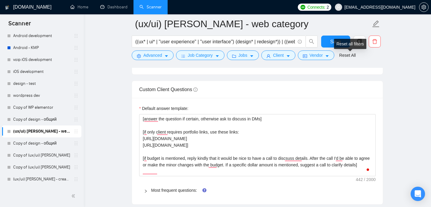
click at [339, 44] on div "Reset all filters" at bounding box center [350, 44] width 32 height 10
click at [327, 40] on button "Save" at bounding box center [335, 42] width 29 height 12
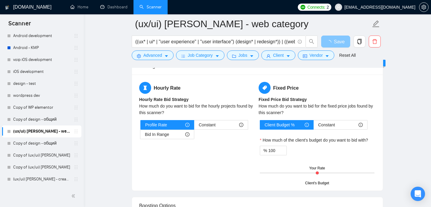
scroll to position [1068, 0]
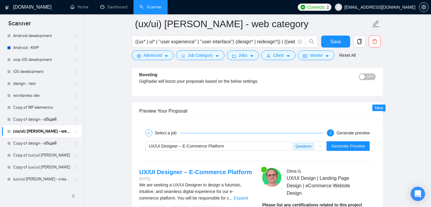
scroll to position [1189, 0]
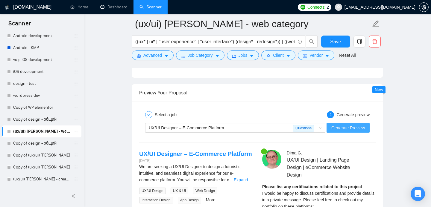
click at [344, 128] on span "Generate Preview" at bounding box center [347, 128] width 33 height 7
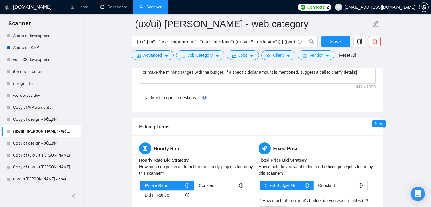
scroll to position [958, 0]
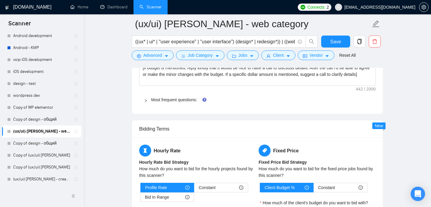
click at [160, 97] on span "Most frequent questions:" at bounding box center [260, 100] width 219 height 7
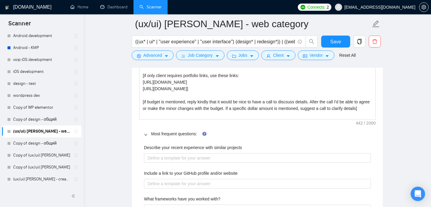
scroll to position [921, 0]
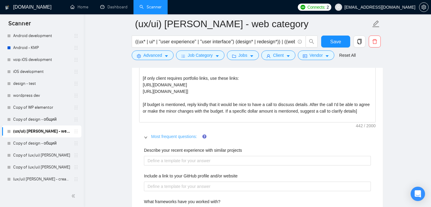
click at [165, 139] on link "Most frequent questions:" at bounding box center [174, 136] width 46 height 5
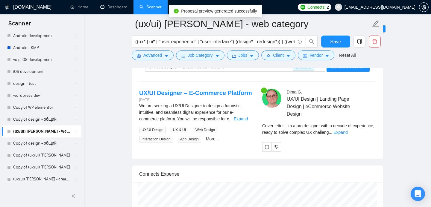
scroll to position [1248, 0]
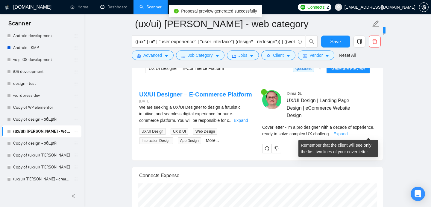
click at [347, 134] on link "Expand" at bounding box center [340, 134] width 14 height 5
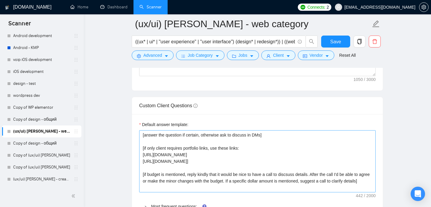
scroll to position [877, 0]
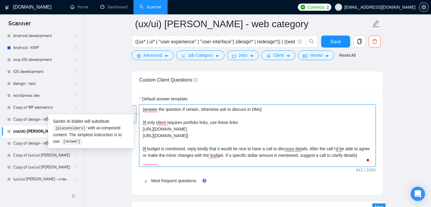
drag, startPoint x: 207, startPoint y: 137, endPoint x: 140, endPoint y: 123, distance: 68.6
click at [140, 123] on div "Custom Client Questions Default answer template: [answer the question if certai…" at bounding box center [257, 133] width 251 height 124
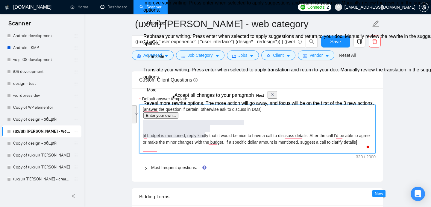
click at [210, 125] on textarea "[answer the question if certain, otherwise ask to discuss in DMs] [if budget is…" at bounding box center [257, 129] width 236 height 49
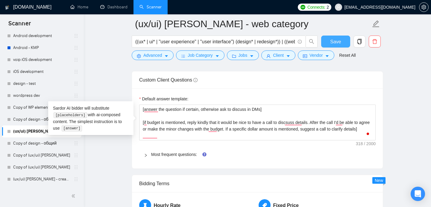
click at [334, 41] on span "Save" at bounding box center [335, 41] width 11 height 7
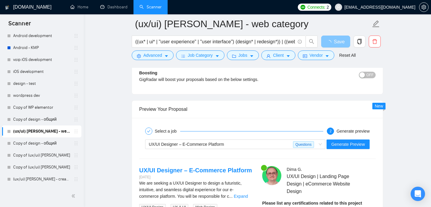
scroll to position [1150, 0]
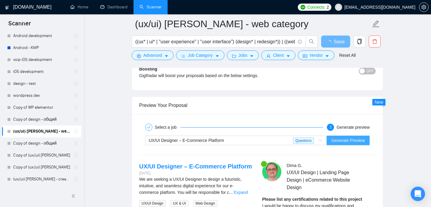
click at [353, 137] on button "Generate Preview" at bounding box center [347, 141] width 43 height 10
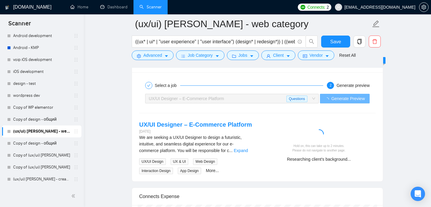
scroll to position [1195, 0]
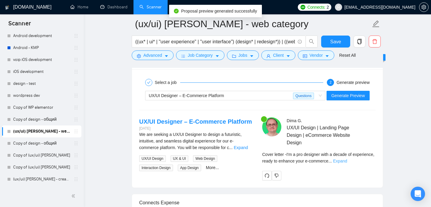
click at [347, 159] on link "Expand" at bounding box center [340, 161] width 14 height 5
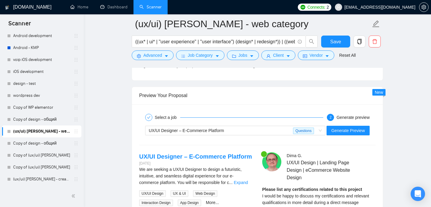
scroll to position [1156, 0]
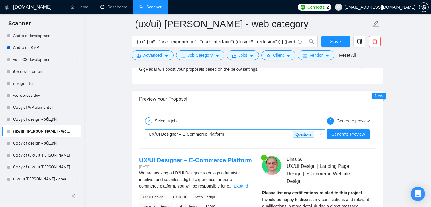
click at [241, 134] on div "UX/UI Designer – E-Commerce Platform" at bounding box center [221, 134] width 144 height 9
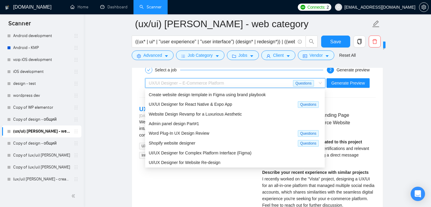
scroll to position [1204, 0]
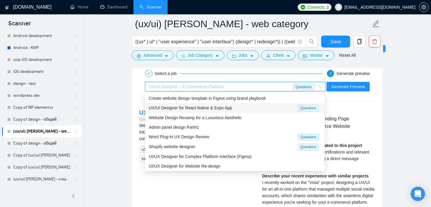
click at [218, 109] on span "UX/UI Designer for React Native & Expo App" at bounding box center [190, 108] width 83 height 5
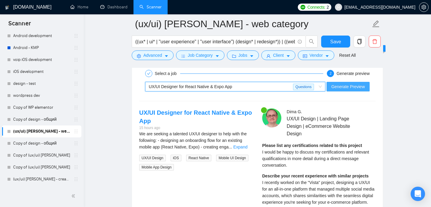
click at [351, 87] on span "Generate Preview" at bounding box center [347, 86] width 33 height 7
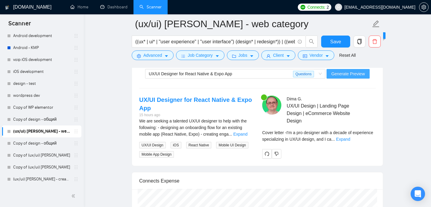
scroll to position [1217, 0]
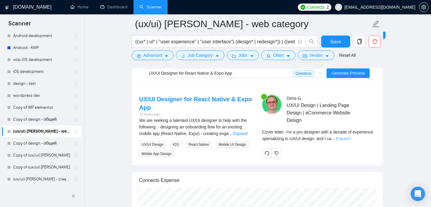
click at [350, 138] on link "Expand" at bounding box center [343, 138] width 14 height 5
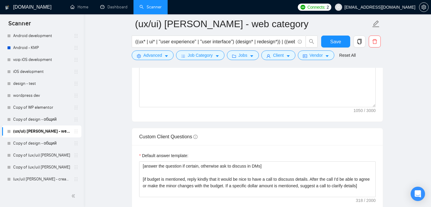
scroll to position [821, 0]
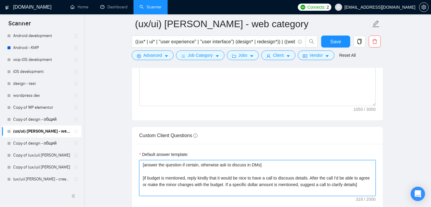
click at [144, 164] on textarea "[answer the question if certain, otherwise ask to discuss in DMs] [if budget is…" at bounding box center [257, 178] width 236 height 36
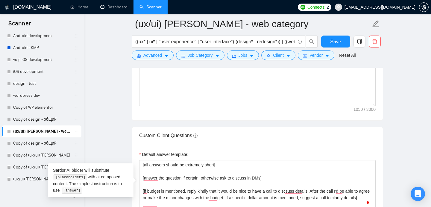
click at [355, 131] on div "Custom Client Questions" at bounding box center [257, 135] width 236 height 17
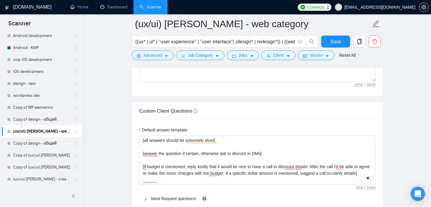
scroll to position [857, 0]
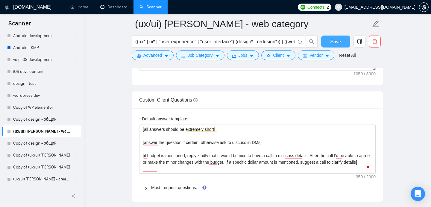
click at [334, 40] on span "Save" at bounding box center [335, 41] width 11 height 7
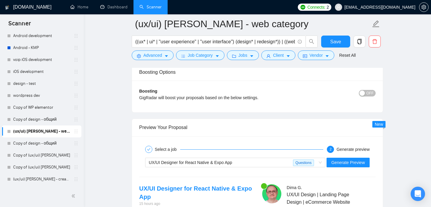
scroll to position [1178, 0]
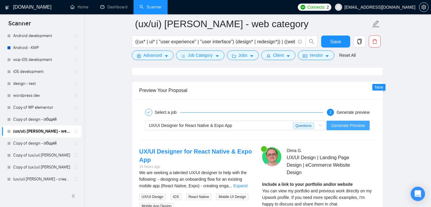
click at [347, 126] on span "Generate Preview" at bounding box center [347, 125] width 33 height 7
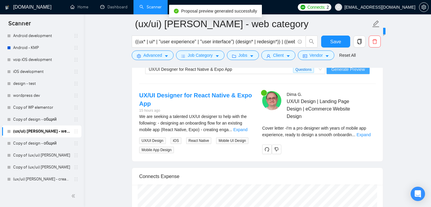
scroll to position [1238, 0]
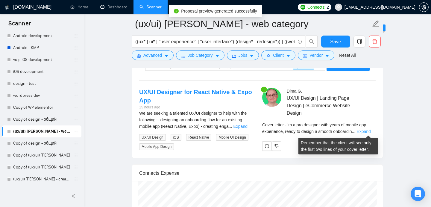
click at [368, 130] on link "Expand" at bounding box center [363, 131] width 14 height 5
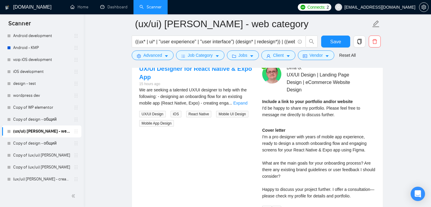
scroll to position [1259, 0]
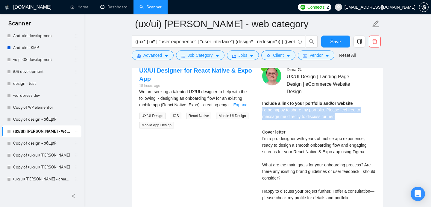
drag, startPoint x: 261, startPoint y: 110, endPoint x: 347, endPoint y: 117, distance: 86.4
click at [347, 117] on div "[PERSON_NAME] UX/UI Design | Landing Page Design | eCommerce Website Design Inc…" at bounding box center [318, 141] width 123 height 151
click at [347, 117] on div "Include a link to your portfolio and/or website I'd be happy to share my portfo…" at bounding box center [318, 110] width 113 height 20
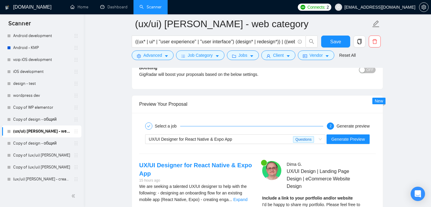
scroll to position [1165, 0]
click at [237, 145] on div "UX/UI Designer for React Native & Expo App Questions Generate Preview" at bounding box center [256, 139] width 237 height 14
click at [235, 141] on div "UX/UI Designer for React Native & Expo App" at bounding box center [221, 139] width 144 height 9
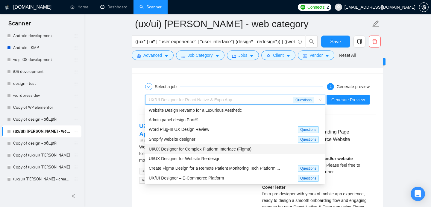
scroll to position [1208, 0]
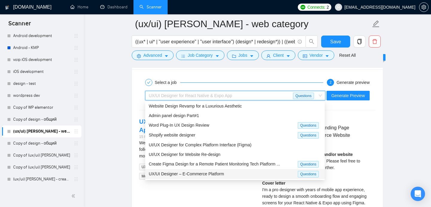
click at [236, 174] on div "UX/UI Designer – E-Commerce Platform" at bounding box center [223, 174] width 149 height 7
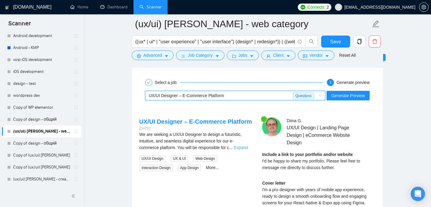
click at [242, 145] on link "Expand" at bounding box center [241, 147] width 14 height 5
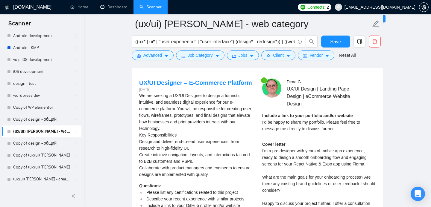
scroll to position [1219, 0]
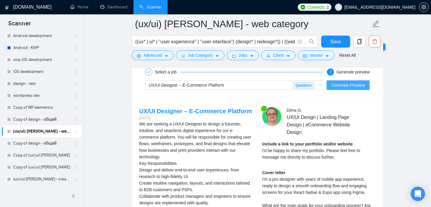
click at [346, 82] on span "Generate Preview" at bounding box center [347, 85] width 33 height 7
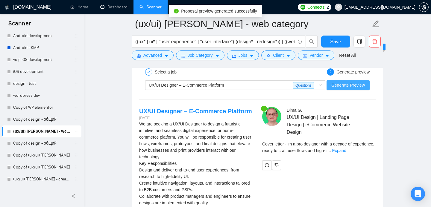
scroll to position [1236, 0]
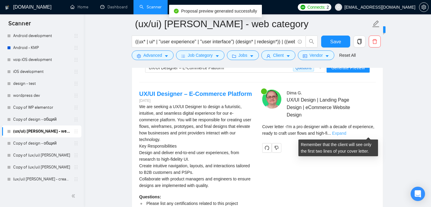
click at [346, 134] on link "Expand" at bounding box center [339, 133] width 14 height 5
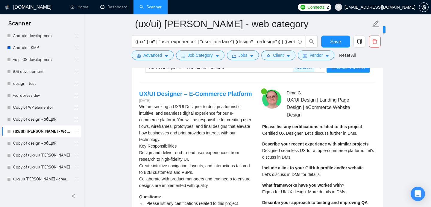
scroll to position [1253, 0]
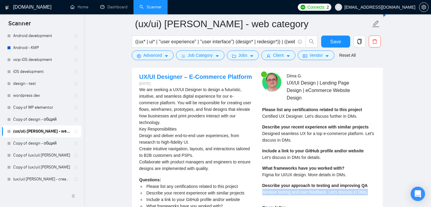
drag, startPoint x: 262, startPoint y: 191, endPoint x: 372, endPoint y: 190, distance: 110.3
click at [372, 190] on div "Please list any certifications related to this project Certified UX Designer. L…" at bounding box center [318, 152] width 113 height 93
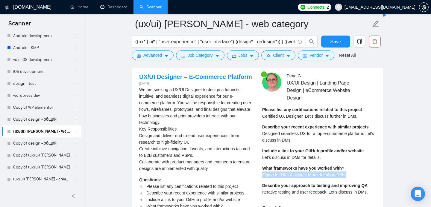
drag, startPoint x: 262, startPoint y: 173, endPoint x: 355, endPoint y: 175, distance: 93.6
click at [355, 175] on div "Please list any certifications related to this project Certified UX Designer. L…" at bounding box center [318, 152] width 113 height 93
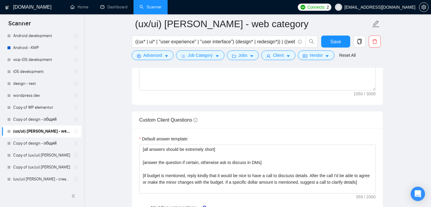
scroll to position [835, 0]
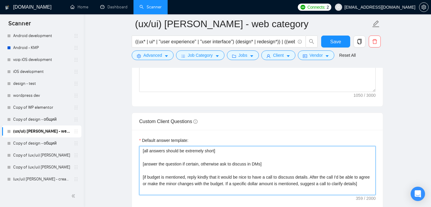
click at [266, 165] on textarea "[all answers should be extremely short] [answer the question if certain, otherw…" at bounding box center [257, 170] width 236 height 49
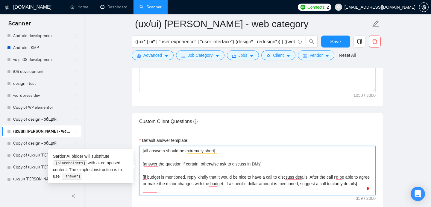
click at [264, 164] on textarea "[all answers should be extremely short] [answer the question if certain, otherw…" at bounding box center [257, 170] width 236 height 49
type textarea "[all answers should be extremely short] [answer the question if certain, otherw…"
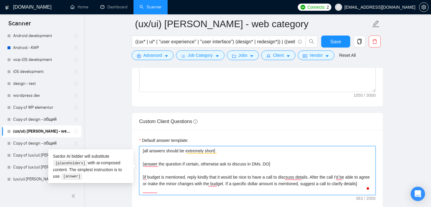
type textarea "[all answers should be extremely short] [answer the question if certain, otherw…"
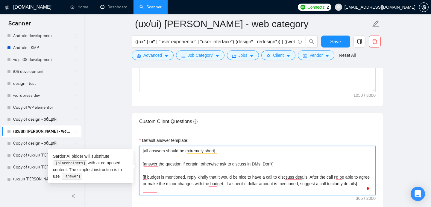
type textarea "[all answers should be extremely short] [answer the question if certain, otherw…"
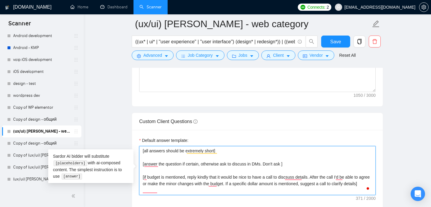
type textarea "[all answers should be extremely short] [answer the question if certain, otherw…"
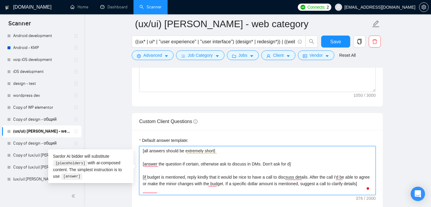
type textarea "[all answers should be extremely short] [answer the question if certain, otherw…"
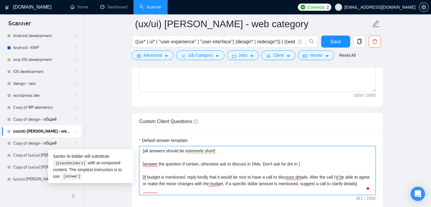
type textarea "[all answers should be extremely short] [answer the question if certain, otherw…"
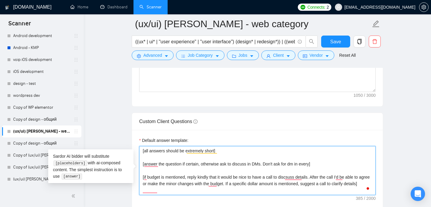
type textarea "[all answers should be extremely short] [answer the question if certain, otherw…"
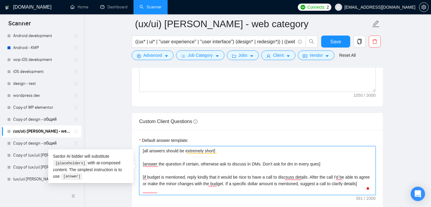
type textarea "[all answers should be extremely short] [answer the question if certain, otherw…"
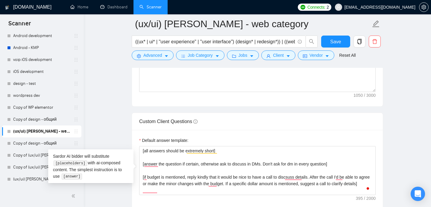
click at [355, 139] on div "Default answer template:" at bounding box center [257, 141] width 236 height 9
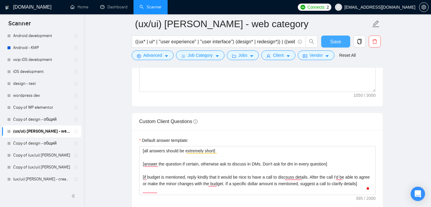
click at [339, 40] on span "Save" at bounding box center [335, 41] width 11 height 7
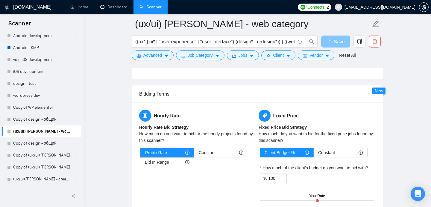
scroll to position [1216, 0]
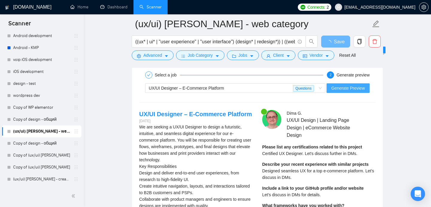
click at [352, 89] on span "Generate Preview" at bounding box center [347, 88] width 33 height 7
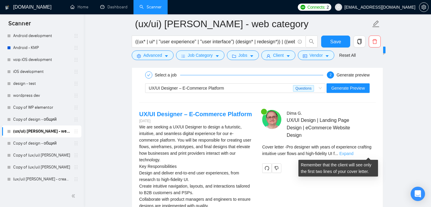
click at [353, 153] on link "Expand" at bounding box center [346, 153] width 14 height 5
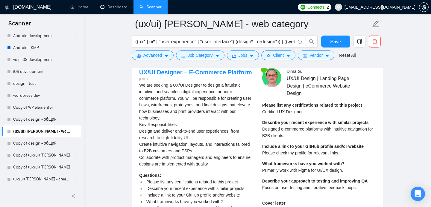
scroll to position [1258, 0]
drag, startPoint x: 262, startPoint y: 112, endPoint x: 305, endPoint y: 111, distance: 43.4
click at [305, 111] on div "Please list any certifications related to this project Certified UX Designer" at bounding box center [312, 108] width 100 height 13
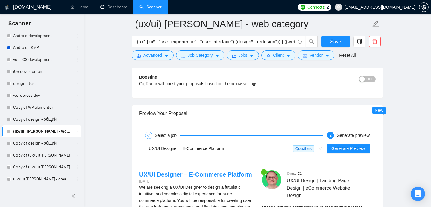
scroll to position [1161, 0]
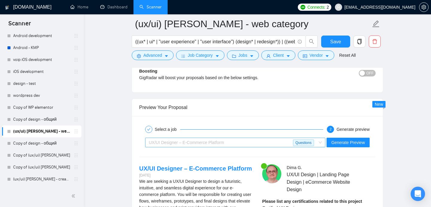
click at [249, 146] on div "UX/UI Designer – E-Commerce Platform" at bounding box center [221, 142] width 144 height 9
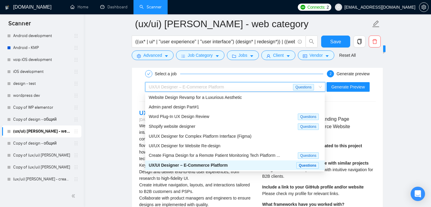
scroll to position [1217, 0]
click at [231, 155] on span "Create Figma Design for a Remote Patient Monitoring Tech Platform ..." at bounding box center [214, 155] width 131 height 5
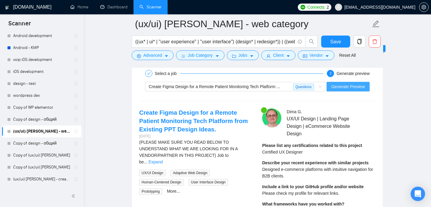
click at [354, 88] on span "Generate Preview" at bounding box center [347, 86] width 33 height 7
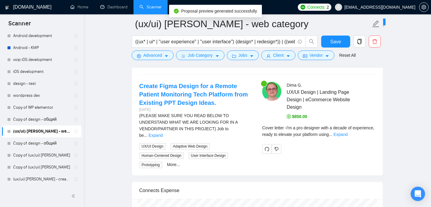
scroll to position [1253, 0]
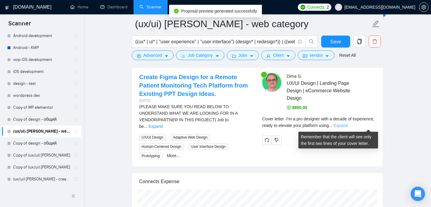
click at [347, 125] on link "Expand" at bounding box center [340, 125] width 14 height 5
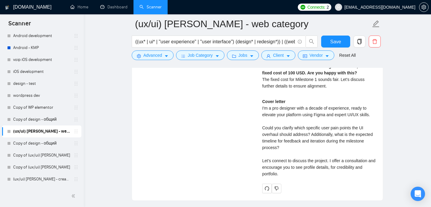
scroll to position [1456, 0]
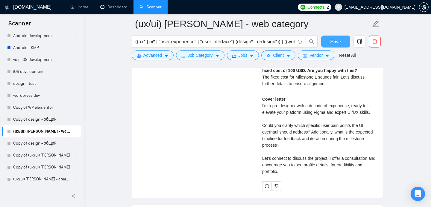
click at [327, 39] on button "Save" at bounding box center [335, 42] width 29 height 12
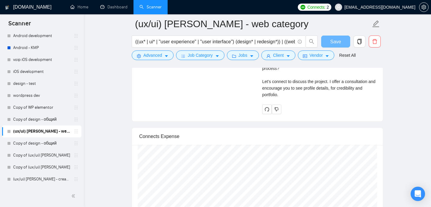
click at [325, 8] on span "Connects:" at bounding box center [316, 7] width 18 height 7
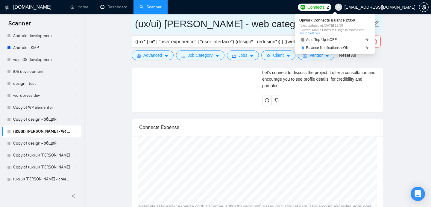
click at [277, 26] on input "(ux/ui) [PERSON_NAME] - web category" at bounding box center [253, 23] width 236 height 15
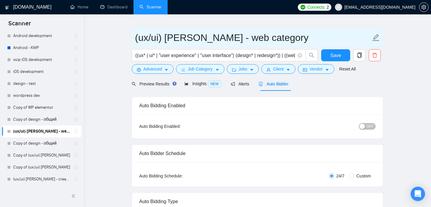
scroll to position [0, 0]
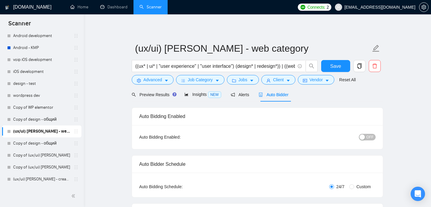
click at [368, 135] on span "OFF" at bounding box center [369, 137] width 7 height 7
click at [339, 65] on span "Save" at bounding box center [335, 65] width 11 height 7
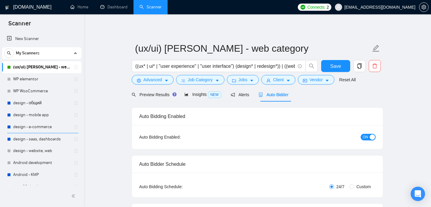
drag, startPoint x: 74, startPoint y: 114, endPoint x: 113, endPoint y: 203, distance: 97.5
